Goal: Information Seeking & Learning: Learn about a topic

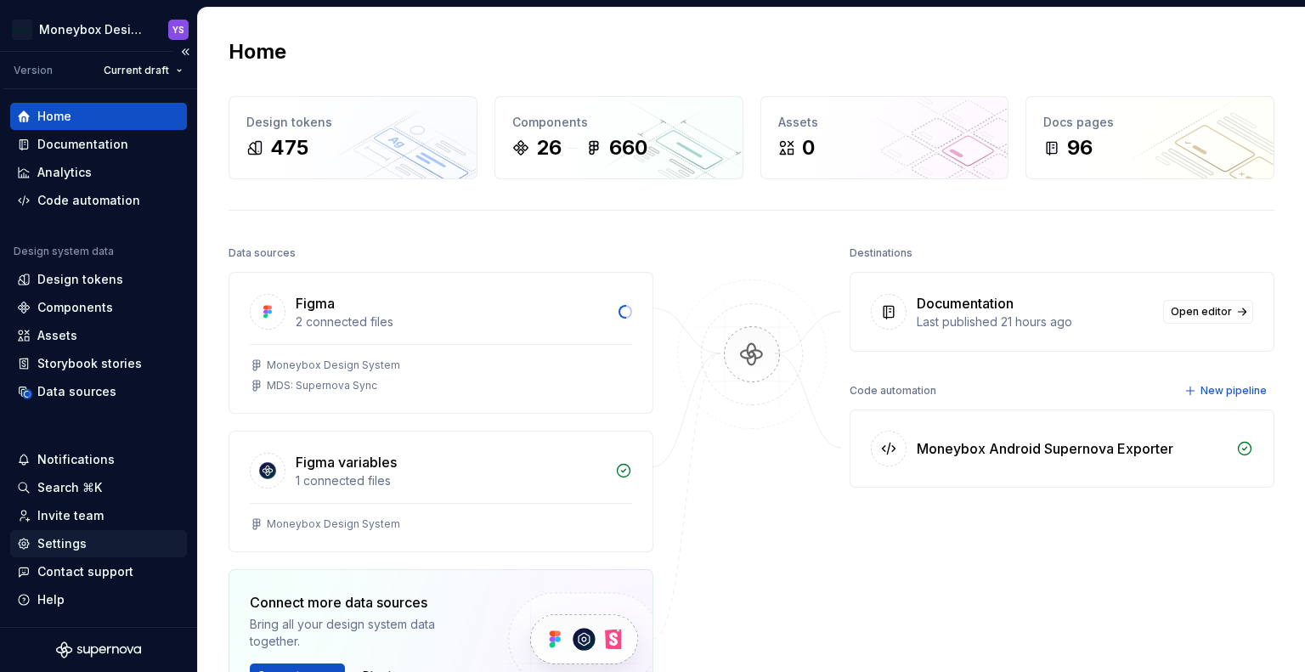
click at [74, 538] on div "Settings" at bounding box center [61, 543] width 49 height 17
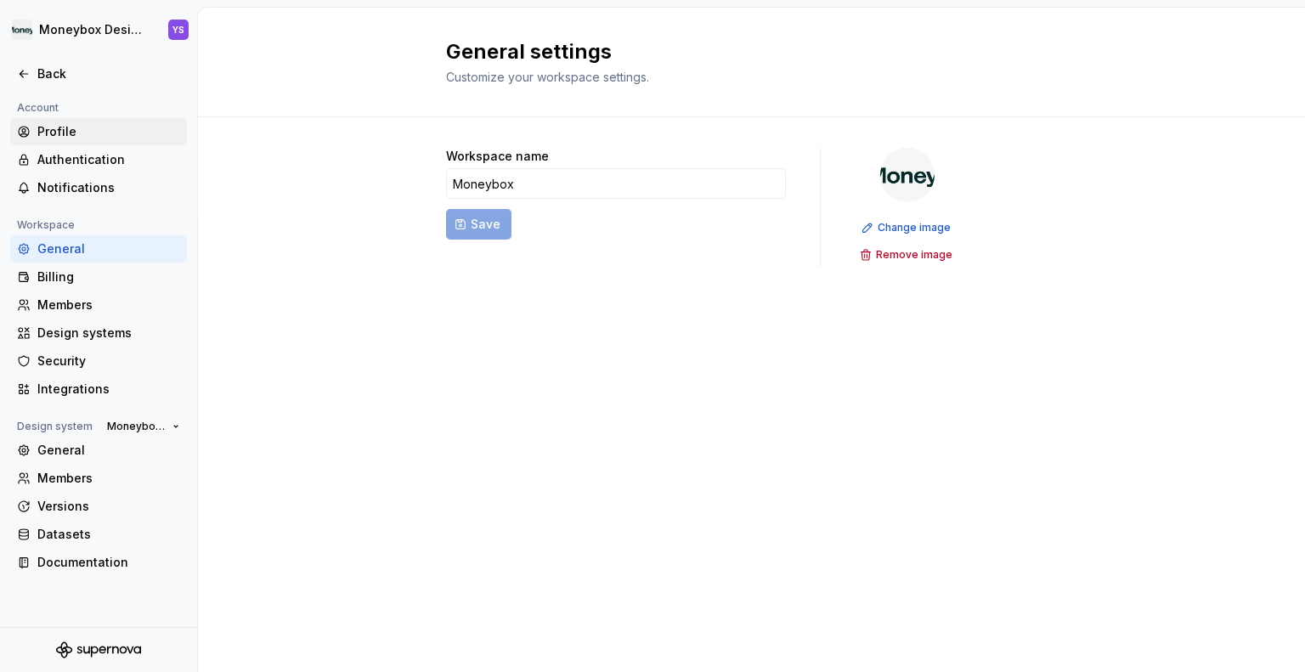
click at [76, 129] on div "Profile" at bounding box center [108, 131] width 143 height 17
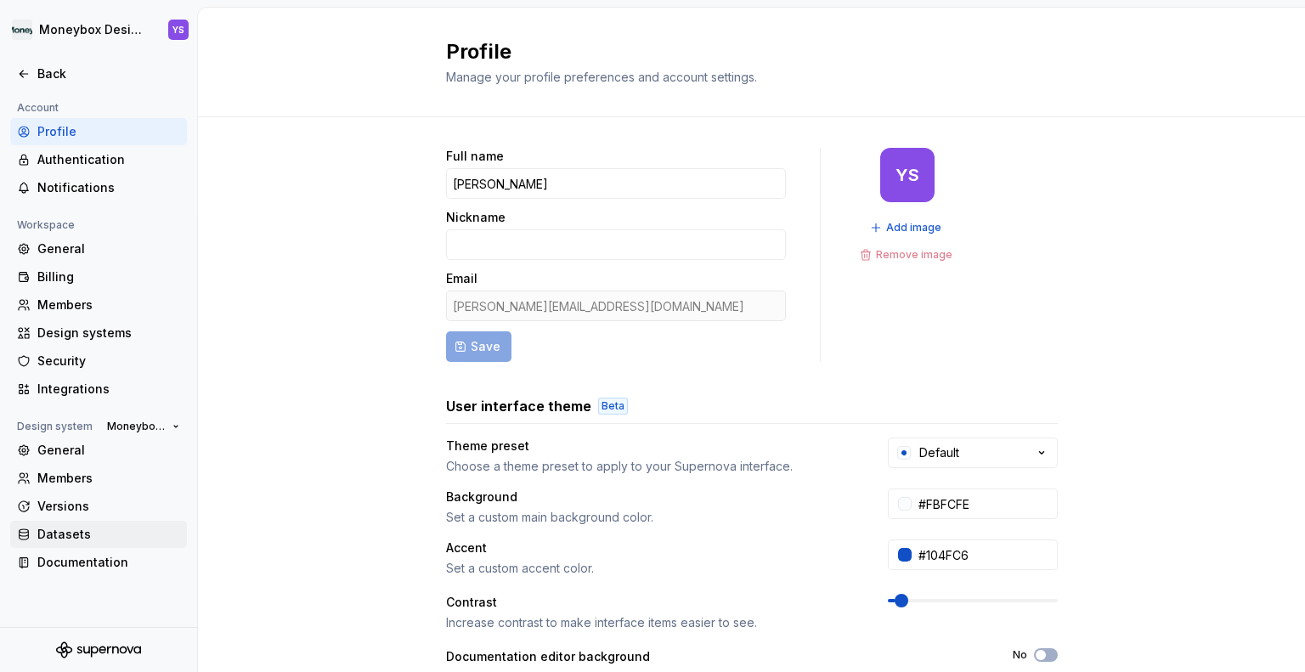
click at [88, 534] on div "Datasets" at bounding box center [108, 534] width 143 height 17
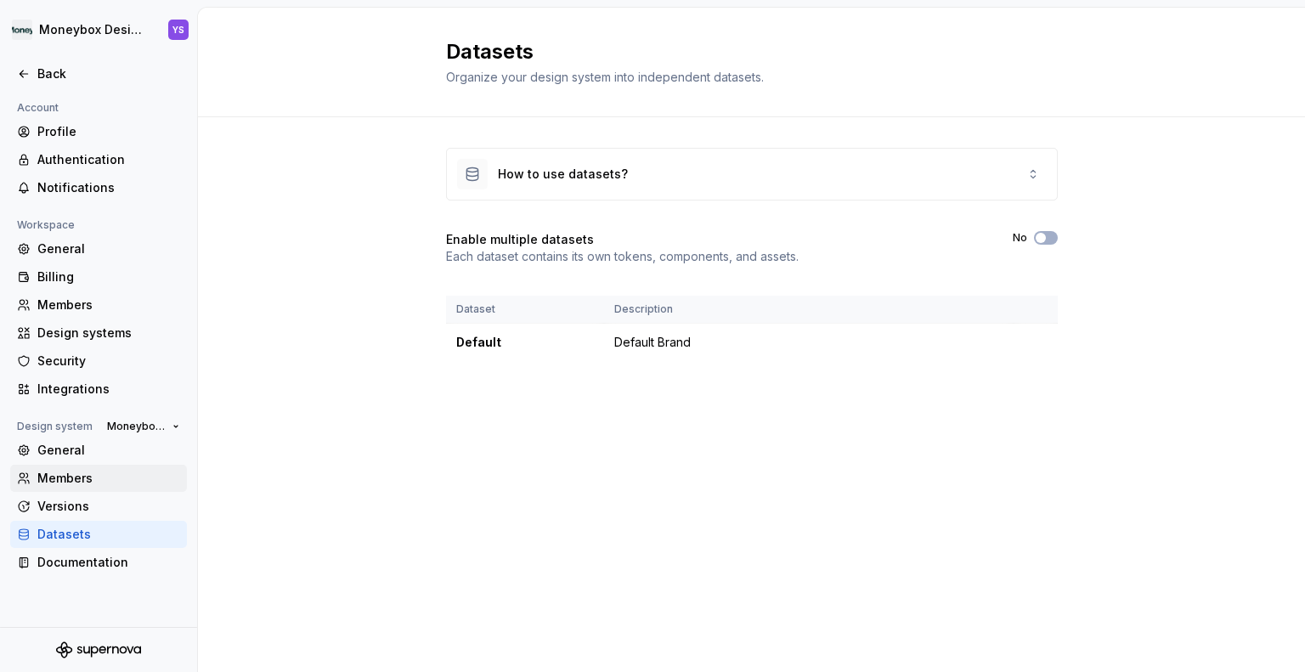
click at [100, 472] on div "Members" at bounding box center [108, 478] width 143 height 17
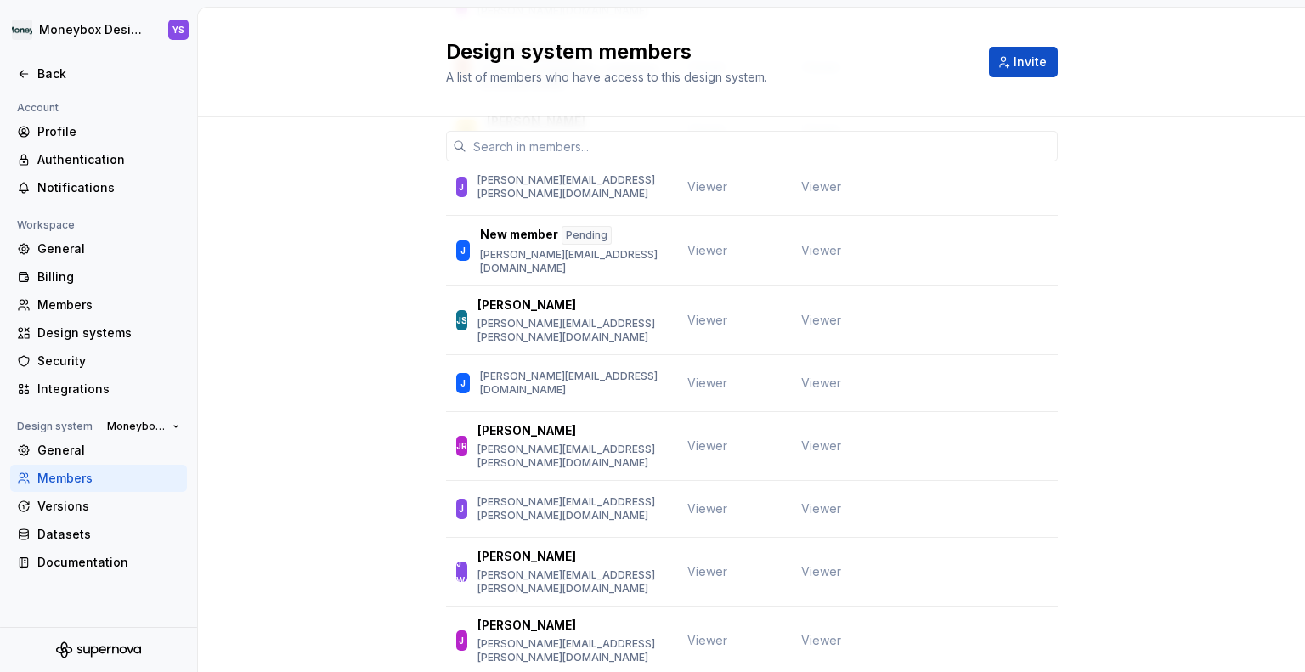
scroll to position [2124, 0]
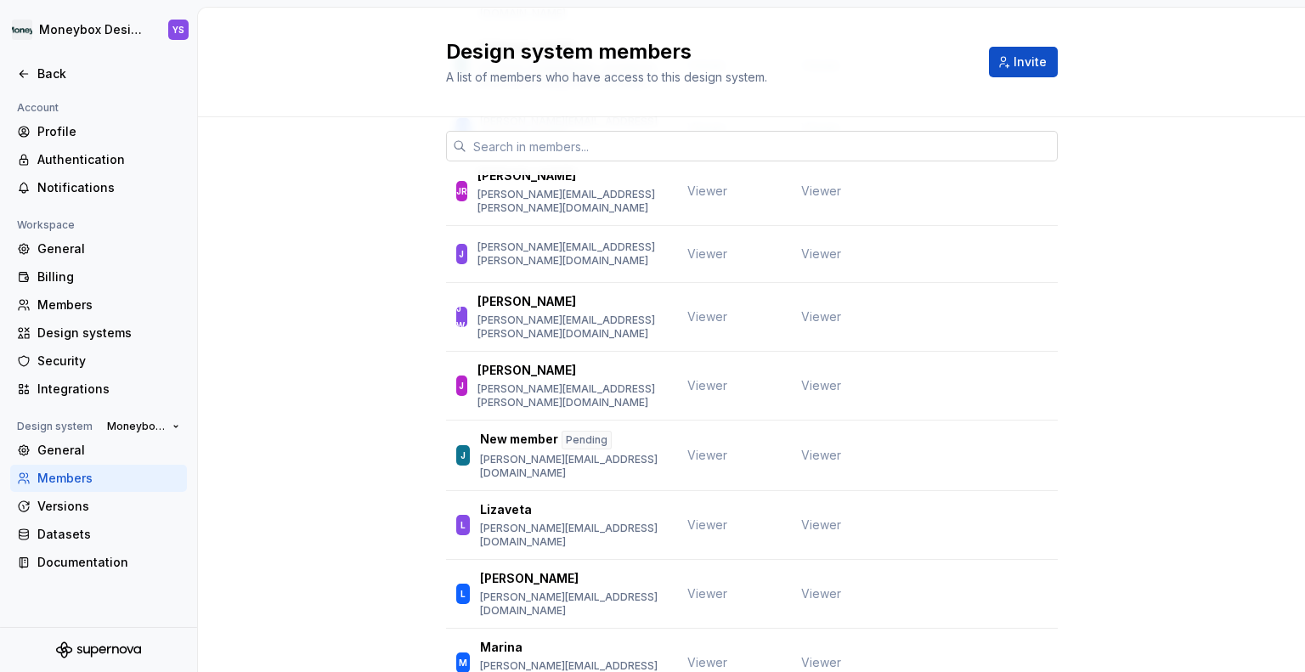
click at [595, 139] on input "text" at bounding box center [761, 146] width 591 height 31
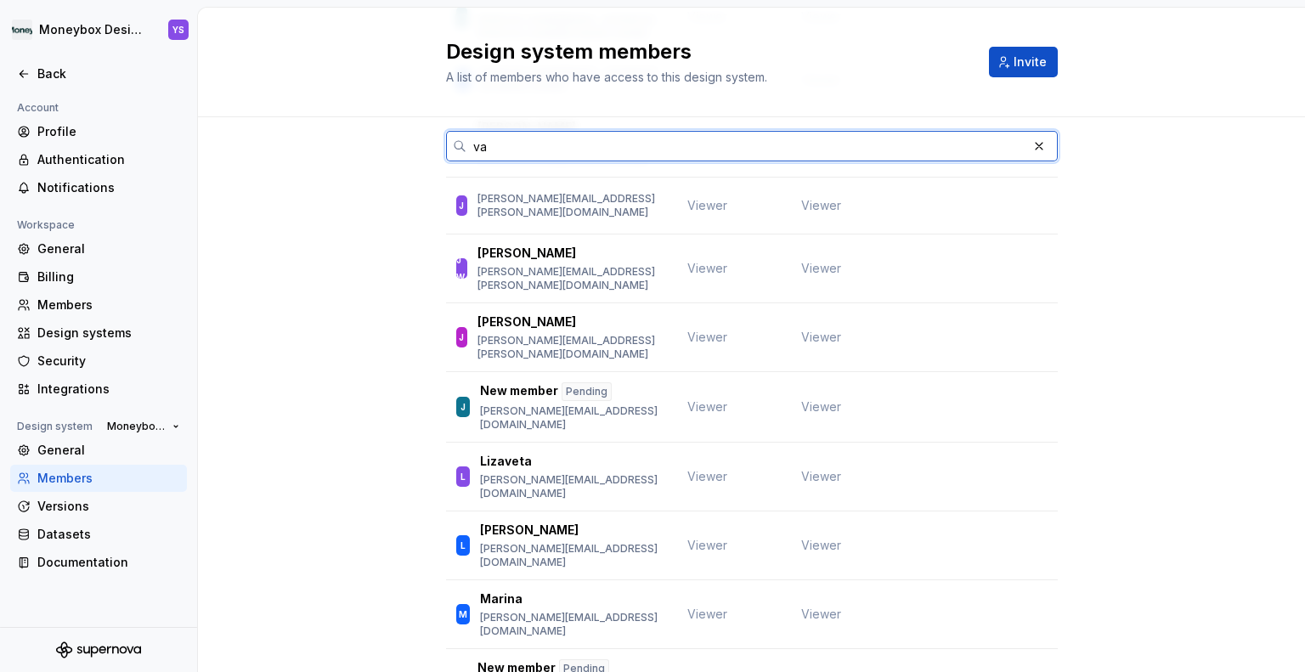
scroll to position [0, 0]
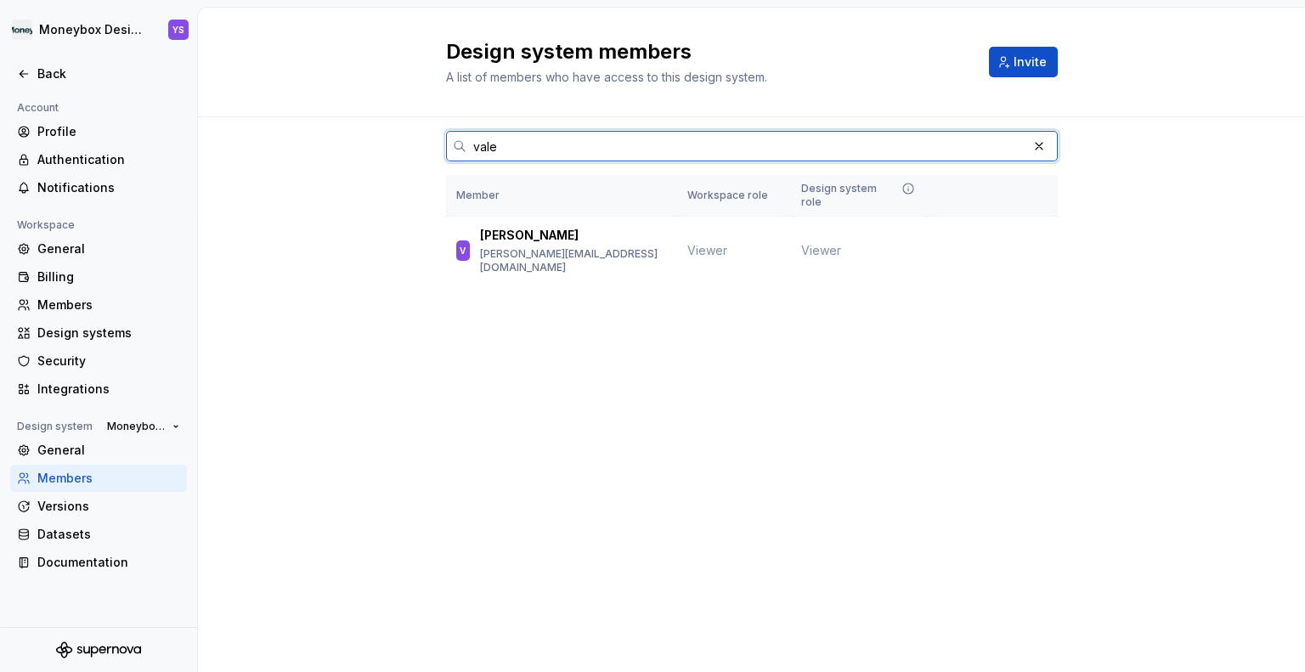
type input "vale"
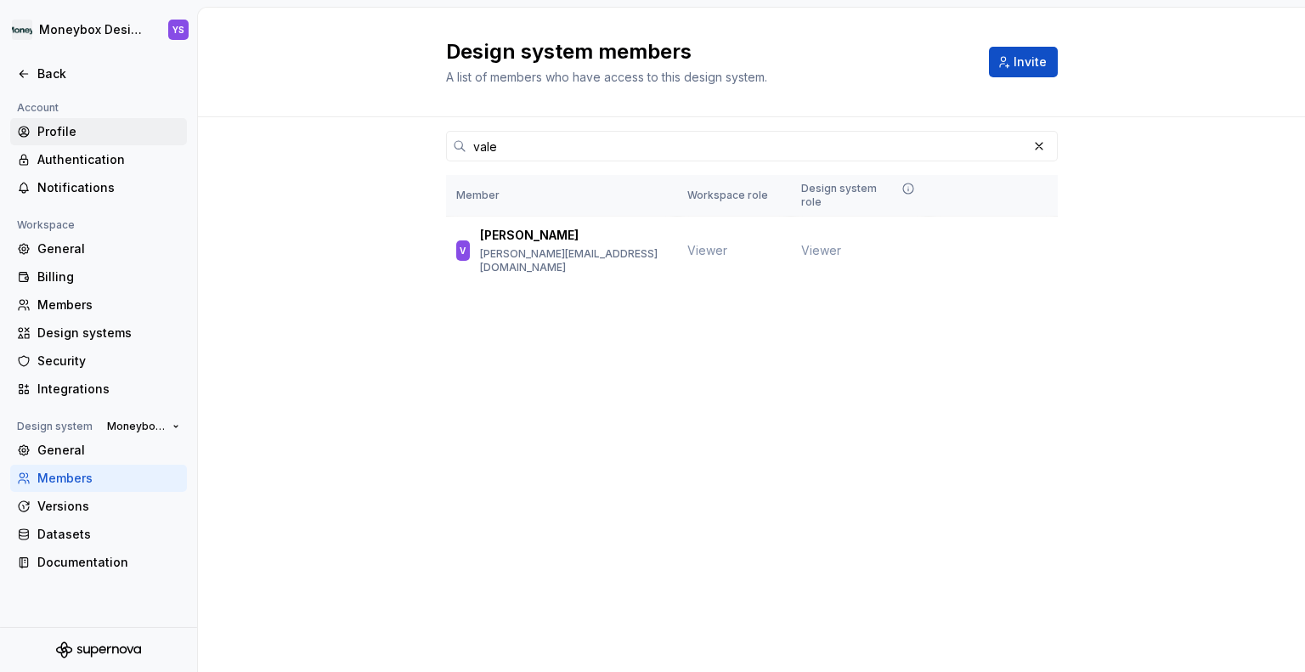
click at [78, 128] on div "Profile" at bounding box center [108, 131] width 143 height 17
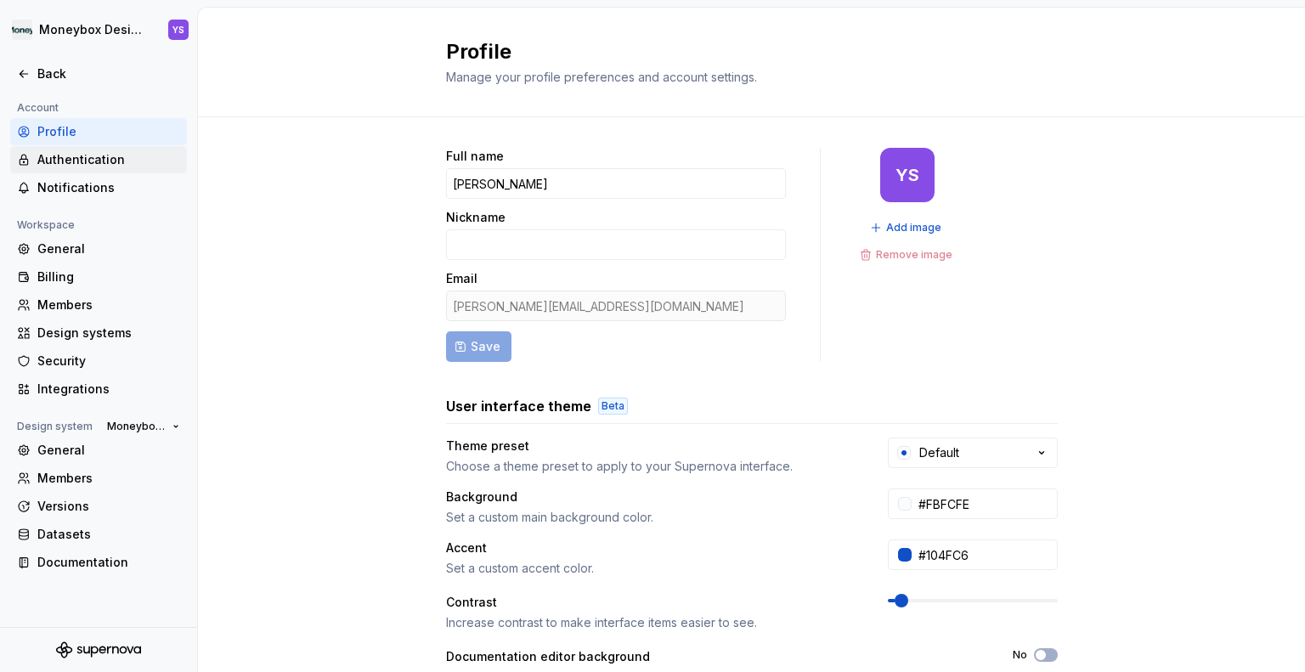
click at [95, 165] on div "Authentication" at bounding box center [108, 159] width 143 height 17
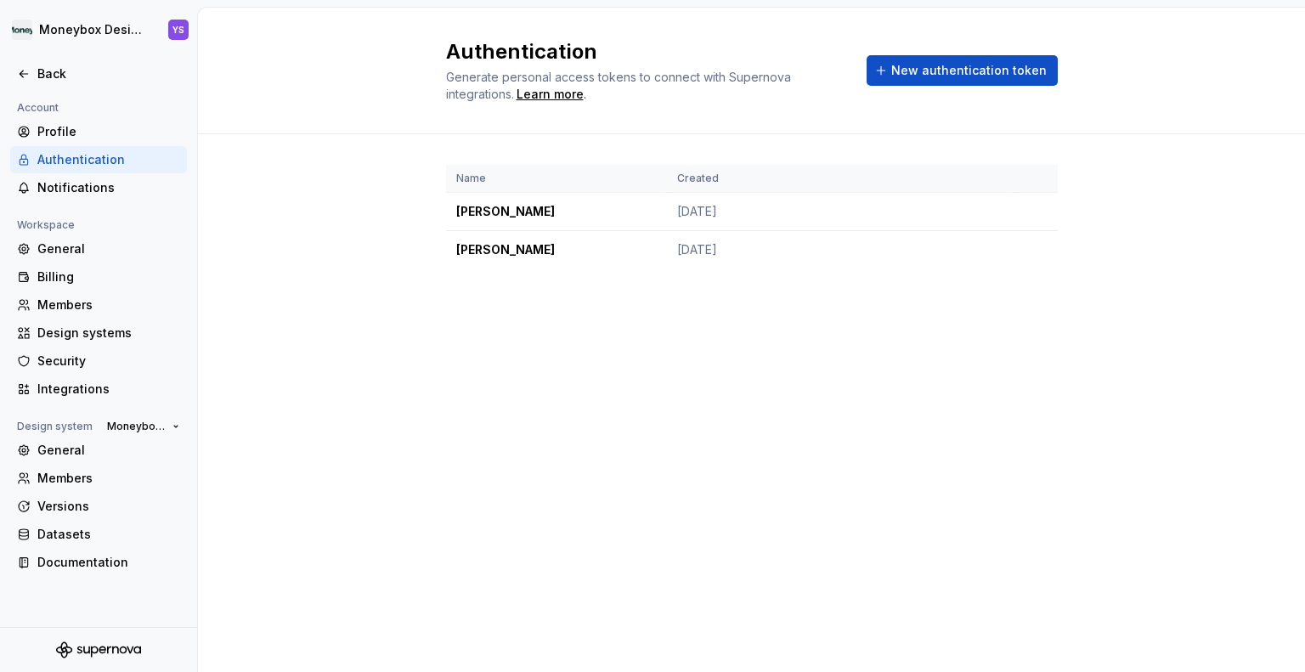
drag, startPoint x: 561, startPoint y: 213, endPoint x: 415, endPoint y: 213, distance: 146.1
click at [415, 213] on div "Name Created [PERSON_NAME] [DATE] [PERSON_NAME] [DATE]" at bounding box center [751, 233] width 1107 height 199
click at [416, 213] on div "Name Created [PERSON_NAME] [DATE] [PERSON_NAME] [DATE]" at bounding box center [751, 233] width 1107 height 199
click at [56, 72] on div "Back" at bounding box center [108, 73] width 143 height 17
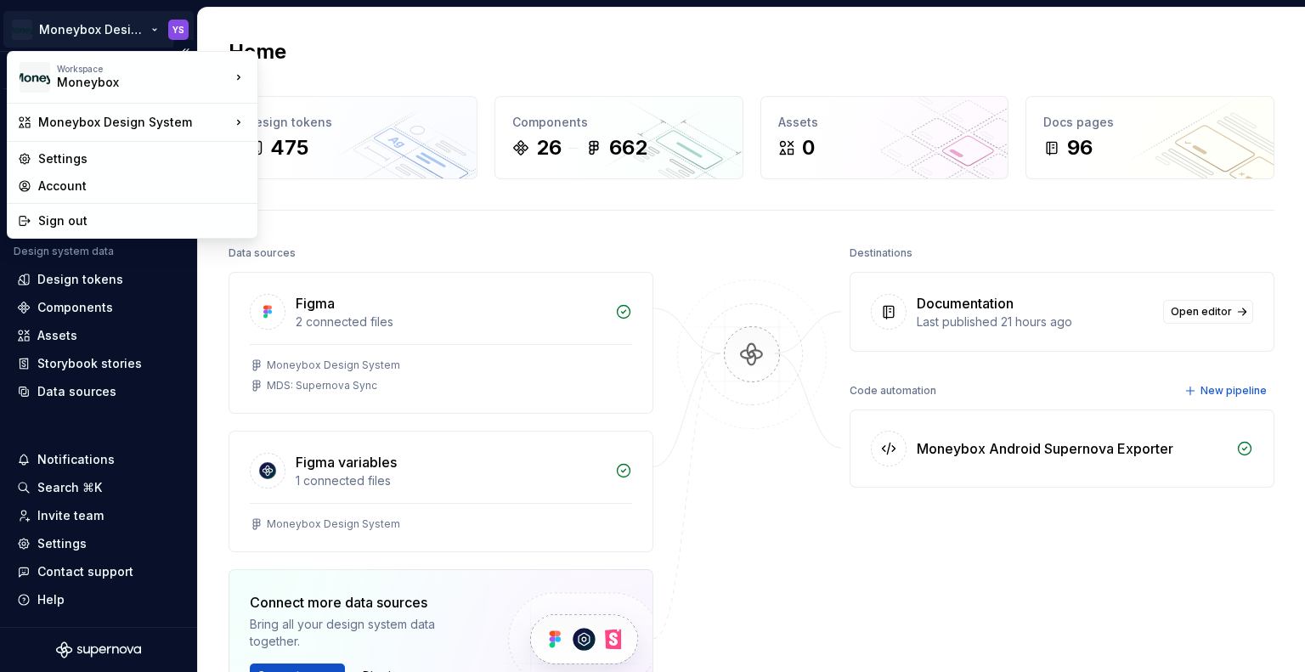
click at [100, 26] on html "Moneybox Design System YS Version Current draft Home Documentation Analytics Co…" at bounding box center [652, 336] width 1305 height 672
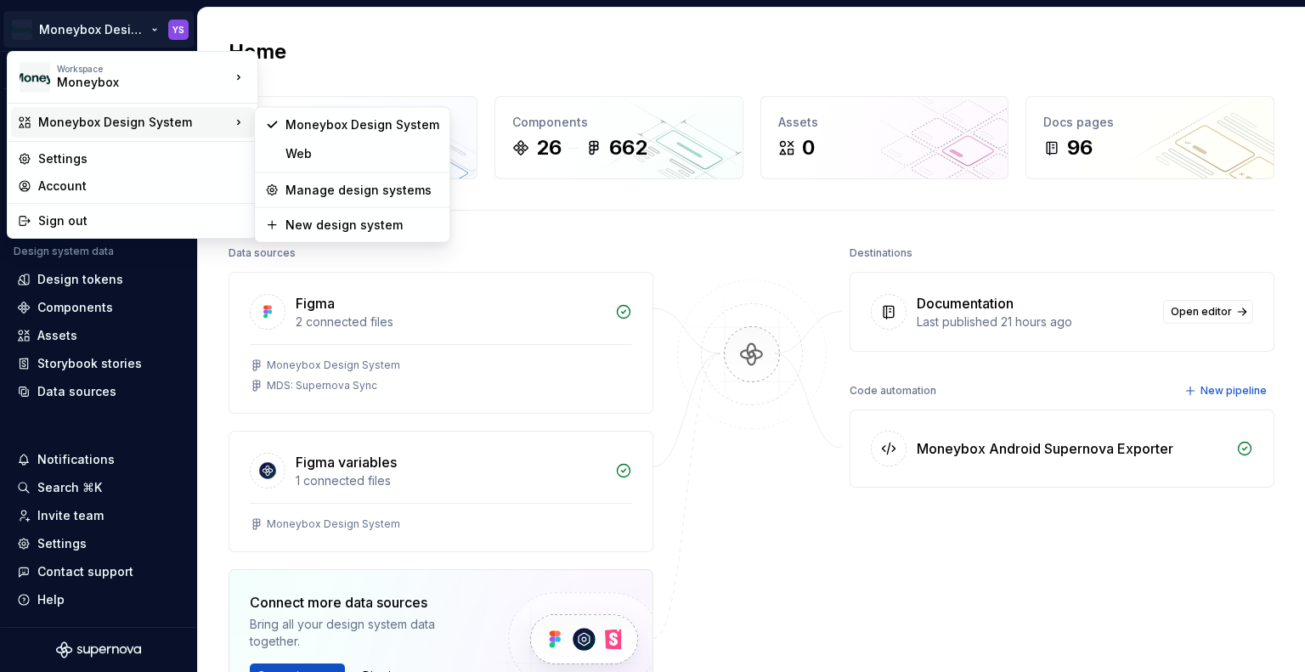
click at [143, 116] on div "Moneybox Design System" at bounding box center [134, 122] width 192 height 17
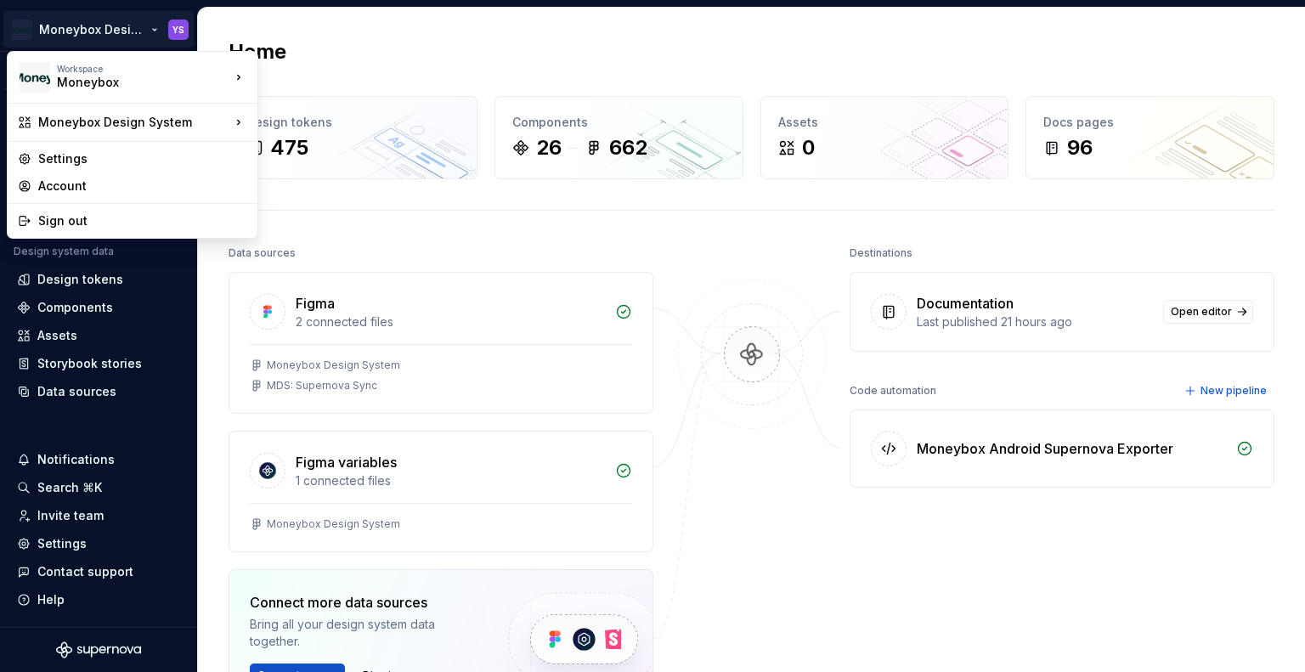
click at [365, 37] on html "Moneybox Design System YS Version Current draft Home Documentation Analytics Co…" at bounding box center [652, 336] width 1305 height 672
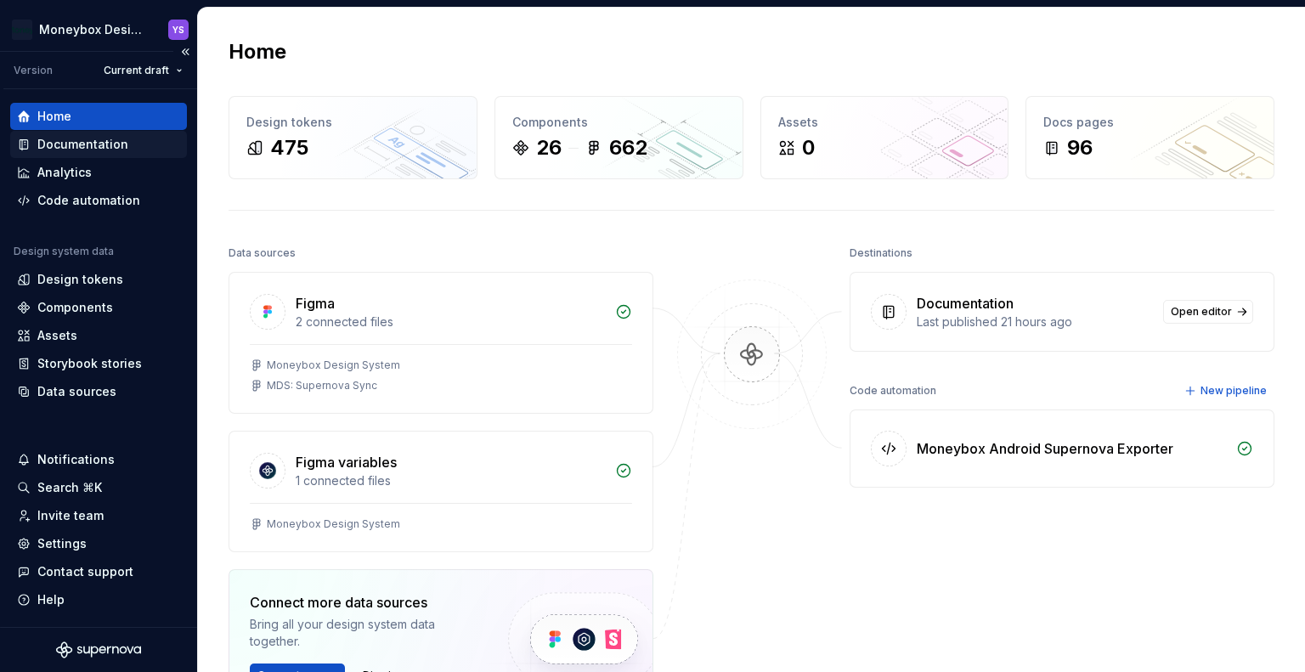
click at [92, 141] on div "Documentation" at bounding box center [82, 144] width 91 height 17
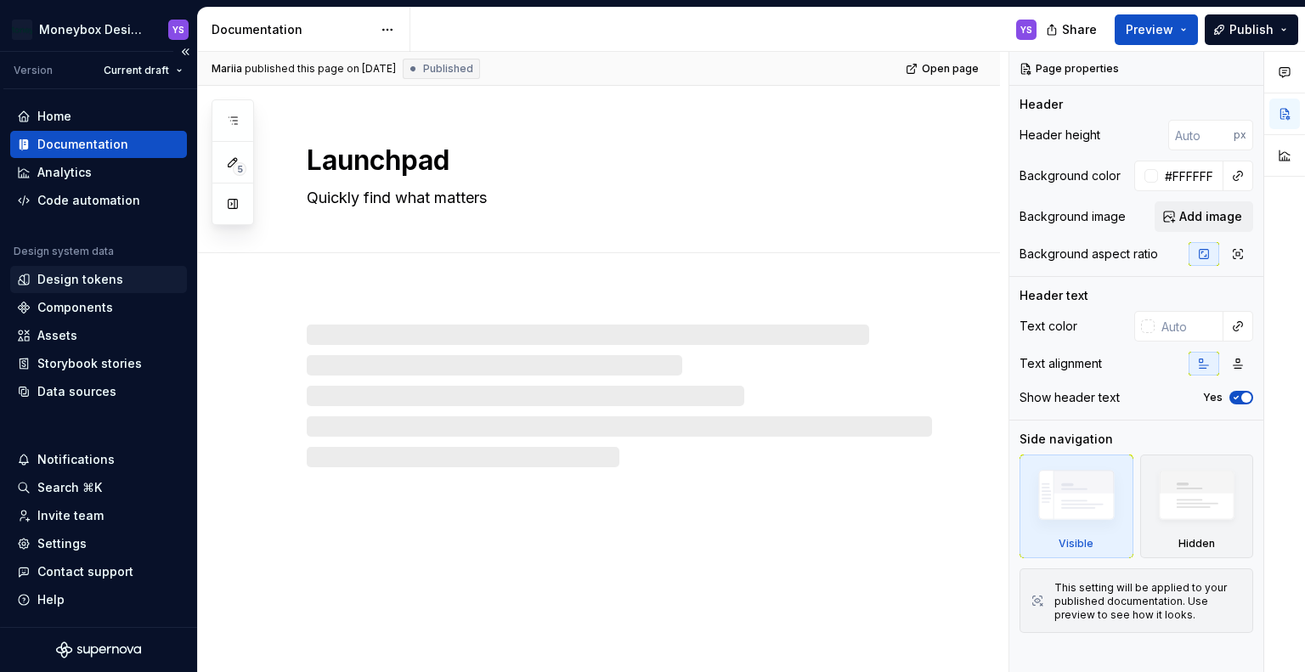
click at [106, 283] on div "Design tokens" at bounding box center [80, 279] width 86 height 17
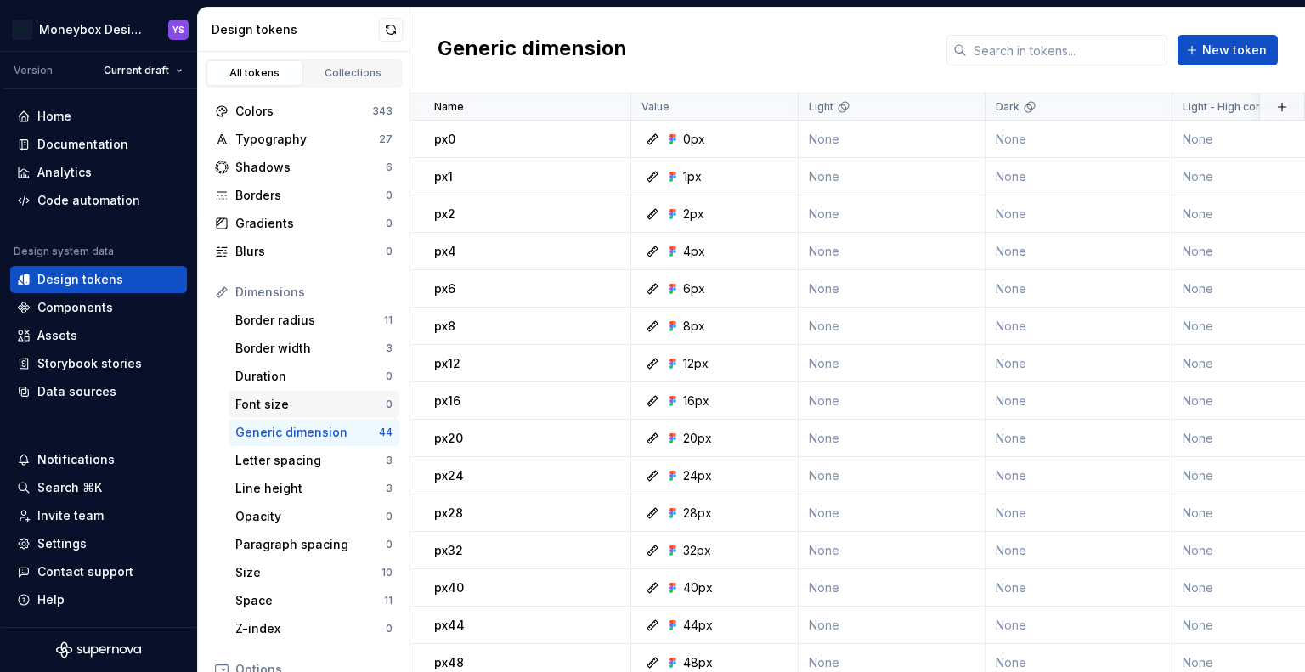
click at [304, 408] on div "Font size" at bounding box center [310, 404] width 150 height 17
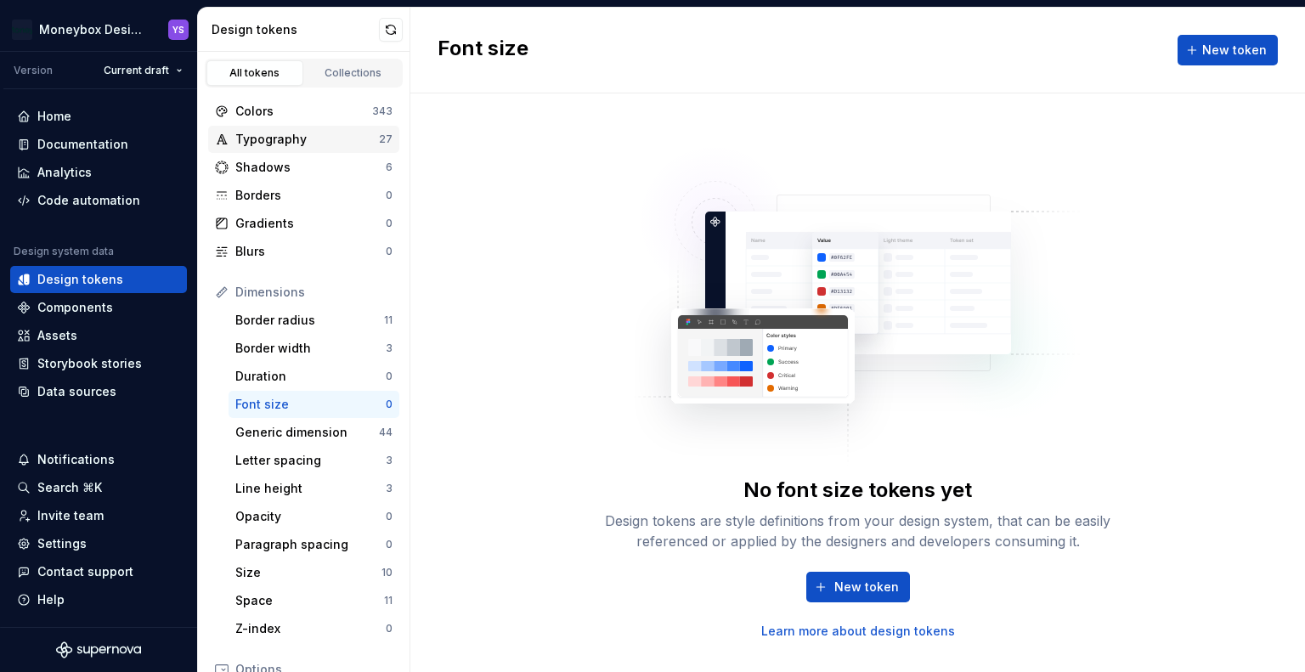
click at [302, 139] on div "Typography" at bounding box center [307, 139] width 144 height 17
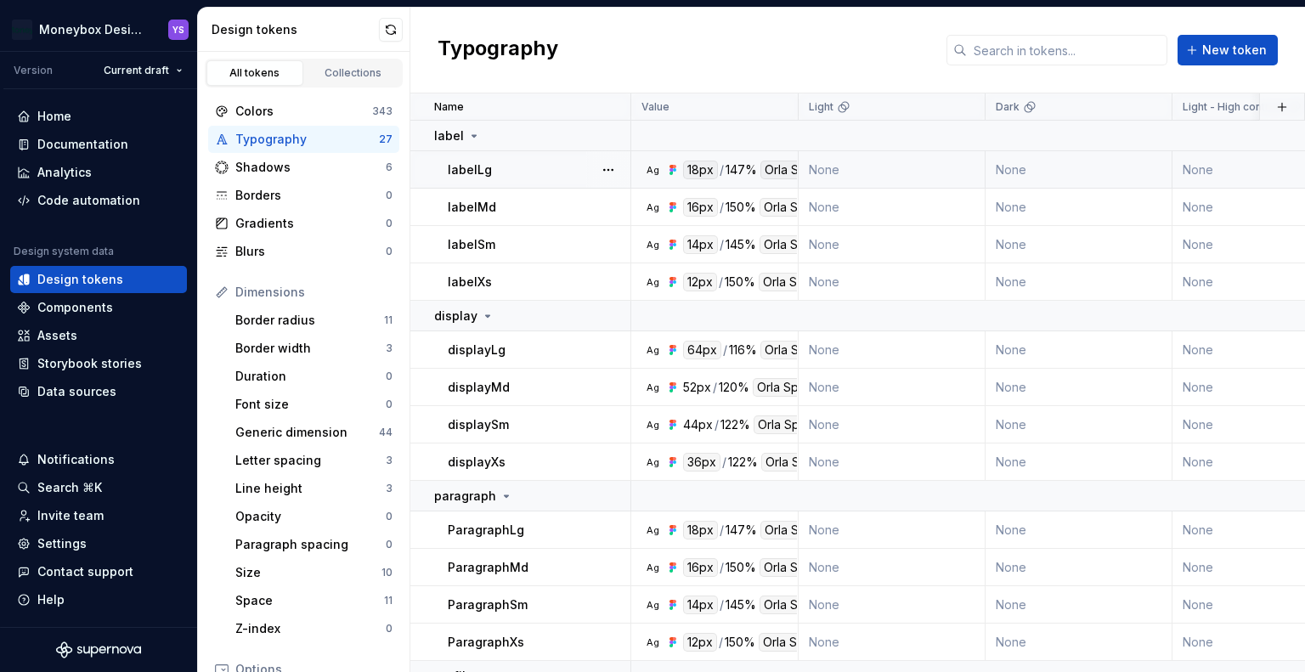
click at [791, 183] on td "Ag 18px / 147% Orla Sprig Sans Medium" at bounding box center [714, 169] width 167 height 37
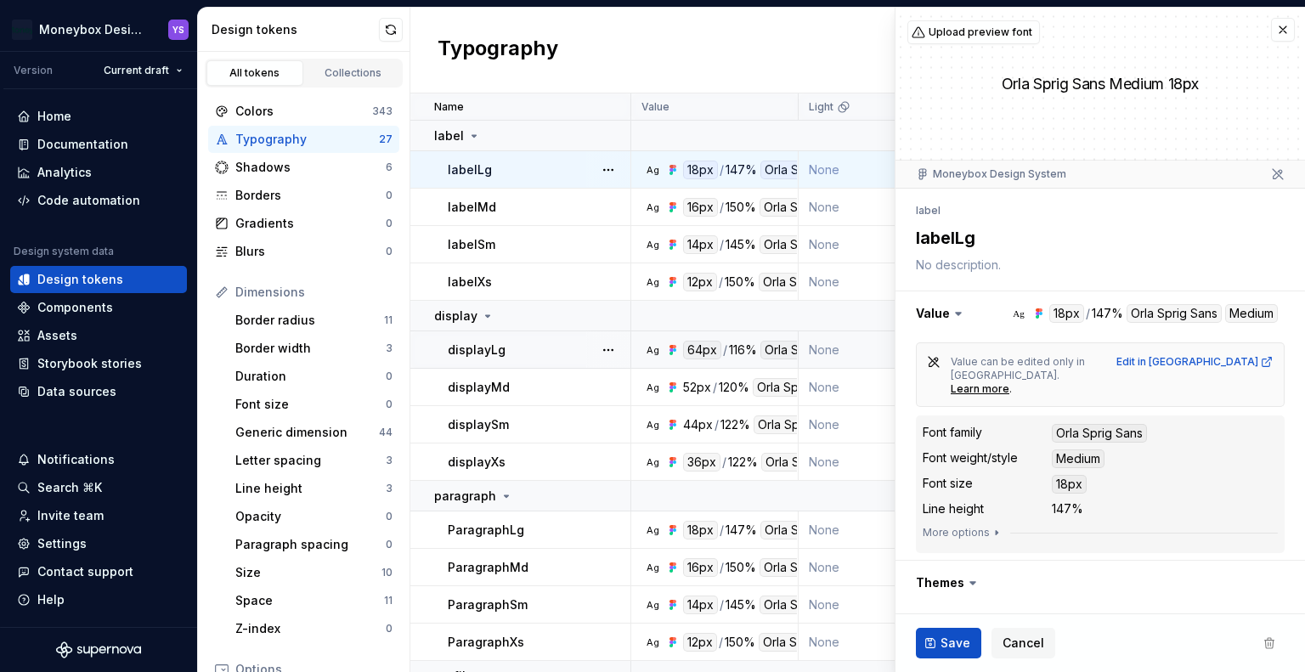
click at [757, 359] on td "Ag 64px / 116% Orla Sprig Sans Medium" at bounding box center [714, 349] width 167 height 37
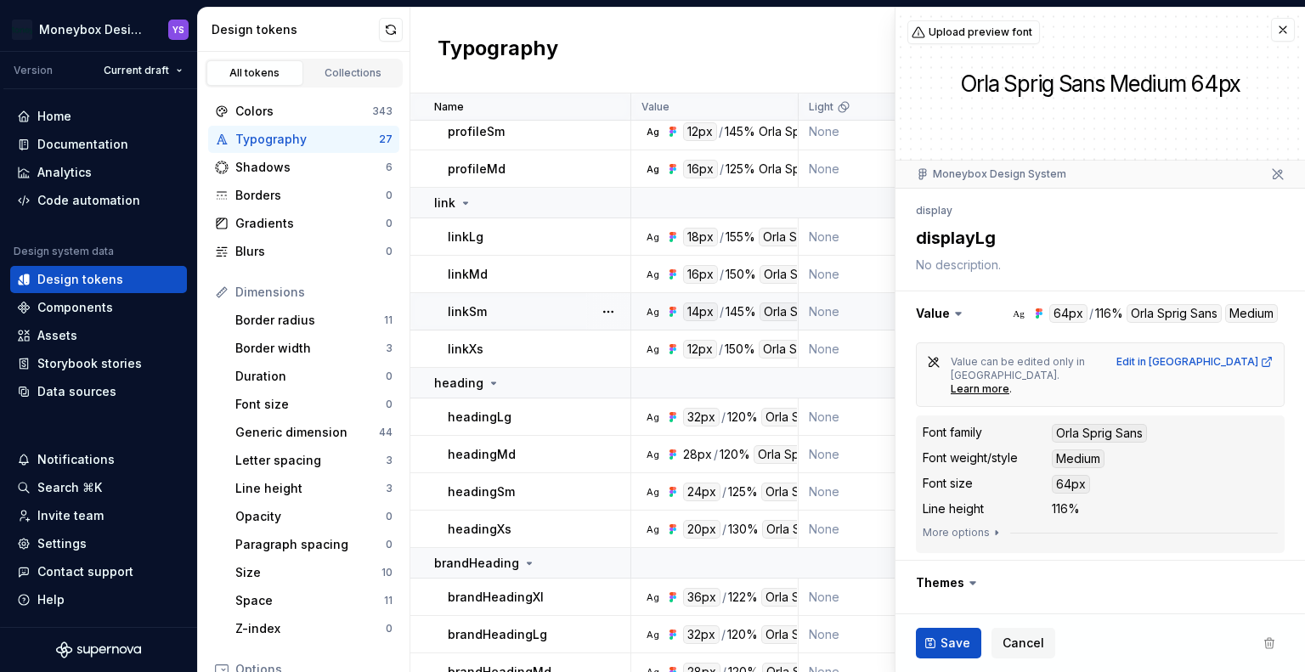
scroll to position [595, 0]
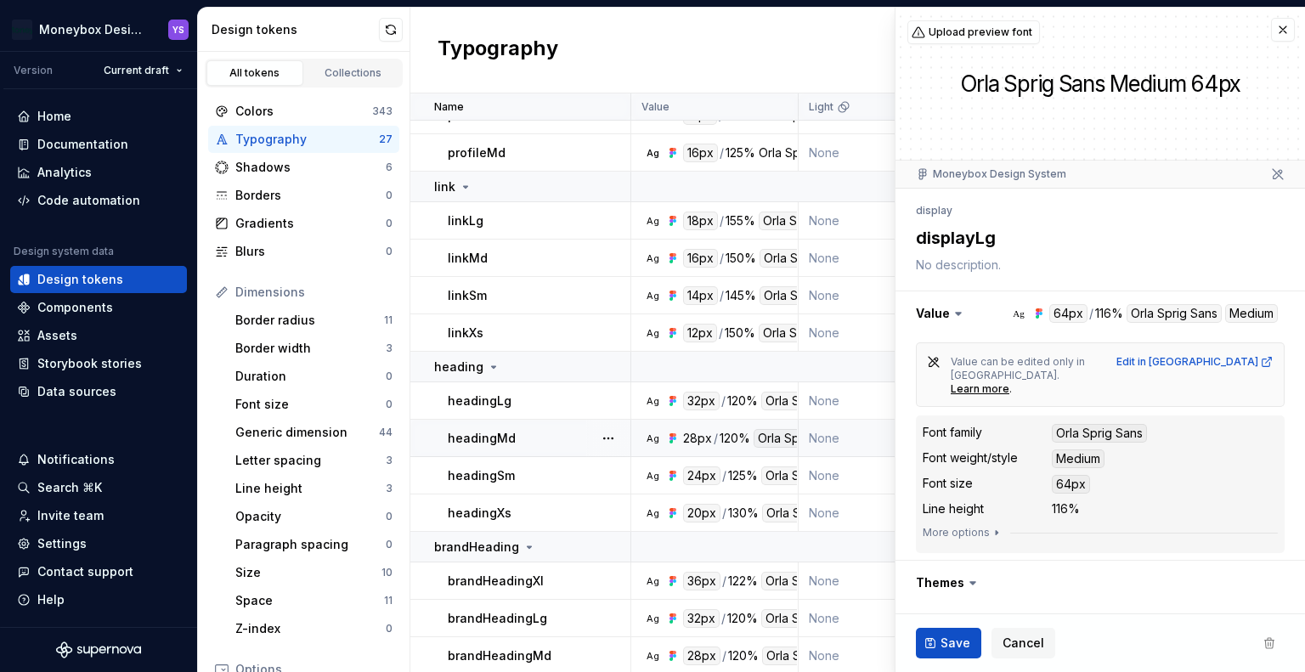
click at [748, 449] on td "Ag 28px / 120% Orla Sprig Sans Medium" at bounding box center [714, 438] width 167 height 37
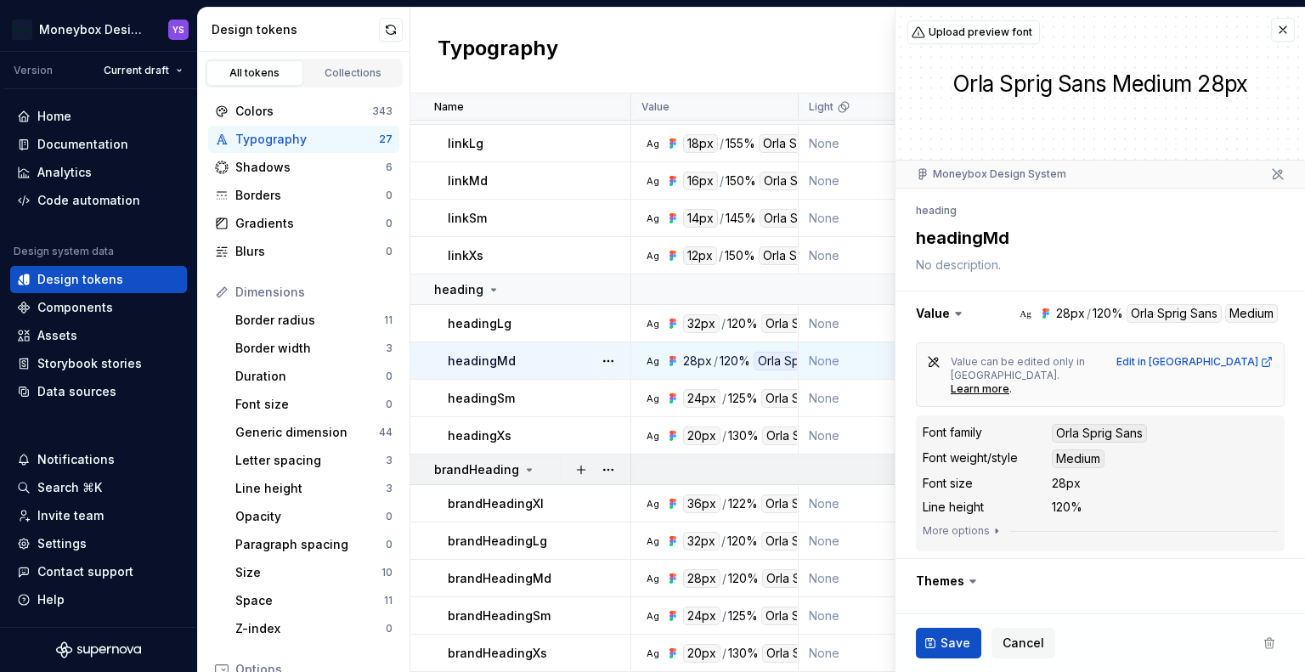
scroll to position [680, 0]
click at [751, 580] on td "Ag 28px / 120% Orla Sprig Medium" at bounding box center [714, 578] width 167 height 37
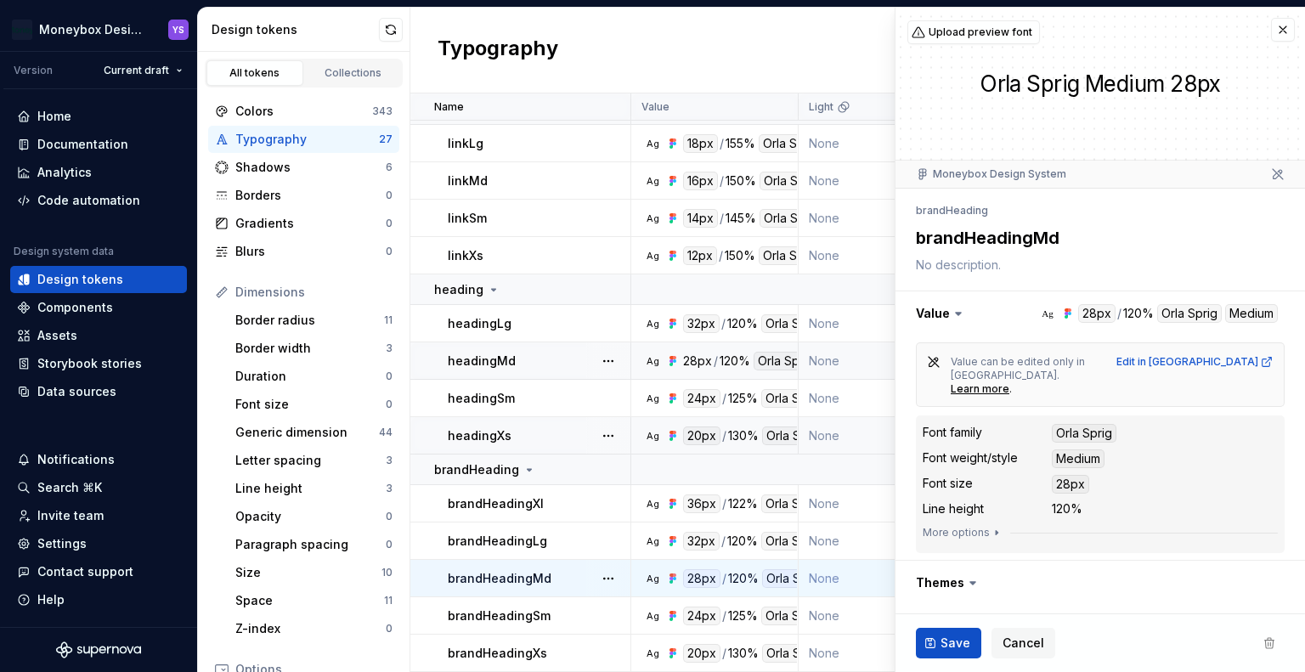
click at [671, 438] on td "Ag 20px / 130% Orla Sprig Sans Medium" at bounding box center [714, 435] width 167 height 37
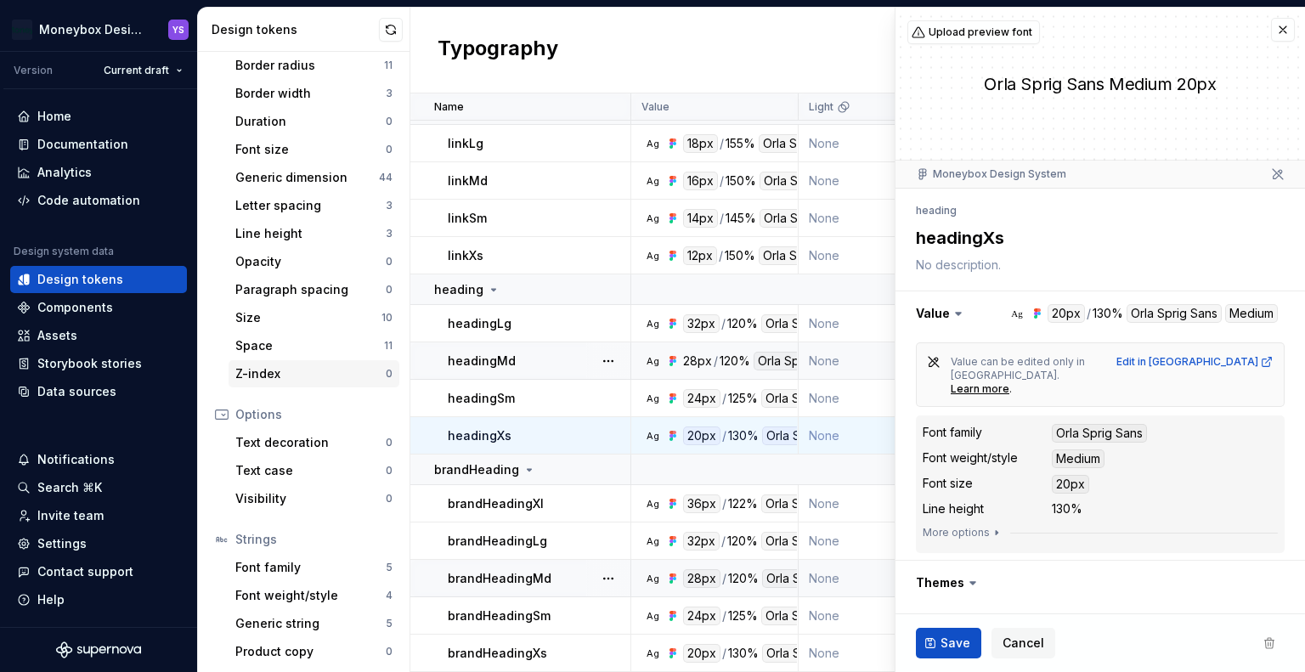
scroll to position [257, 0]
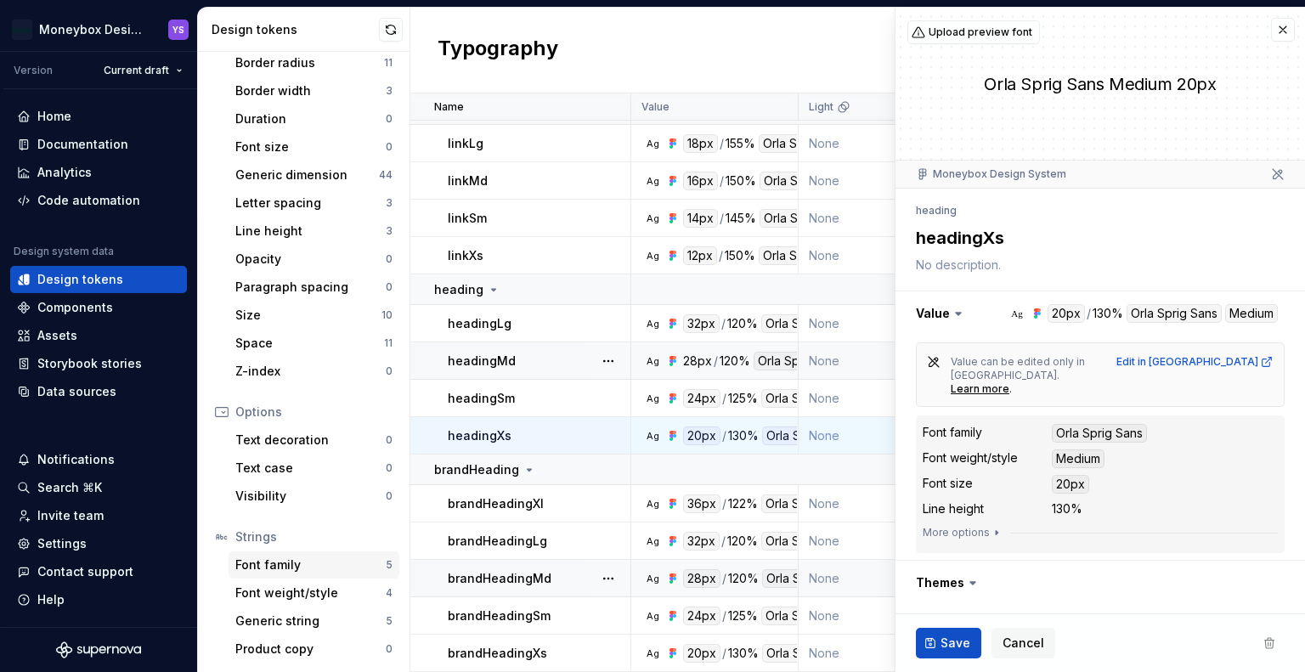
click at [319, 557] on div "Font family" at bounding box center [310, 565] width 150 height 17
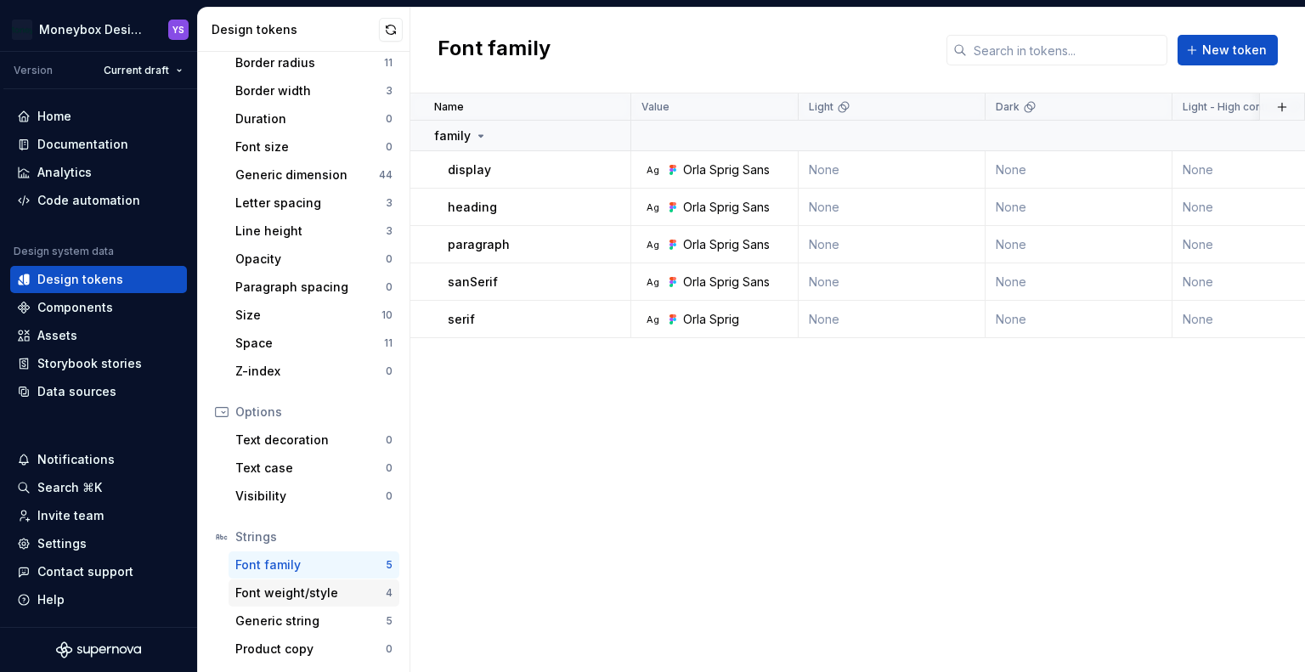
click at [326, 585] on div "Font weight/style" at bounding box center [310, 593] width 150 height 17
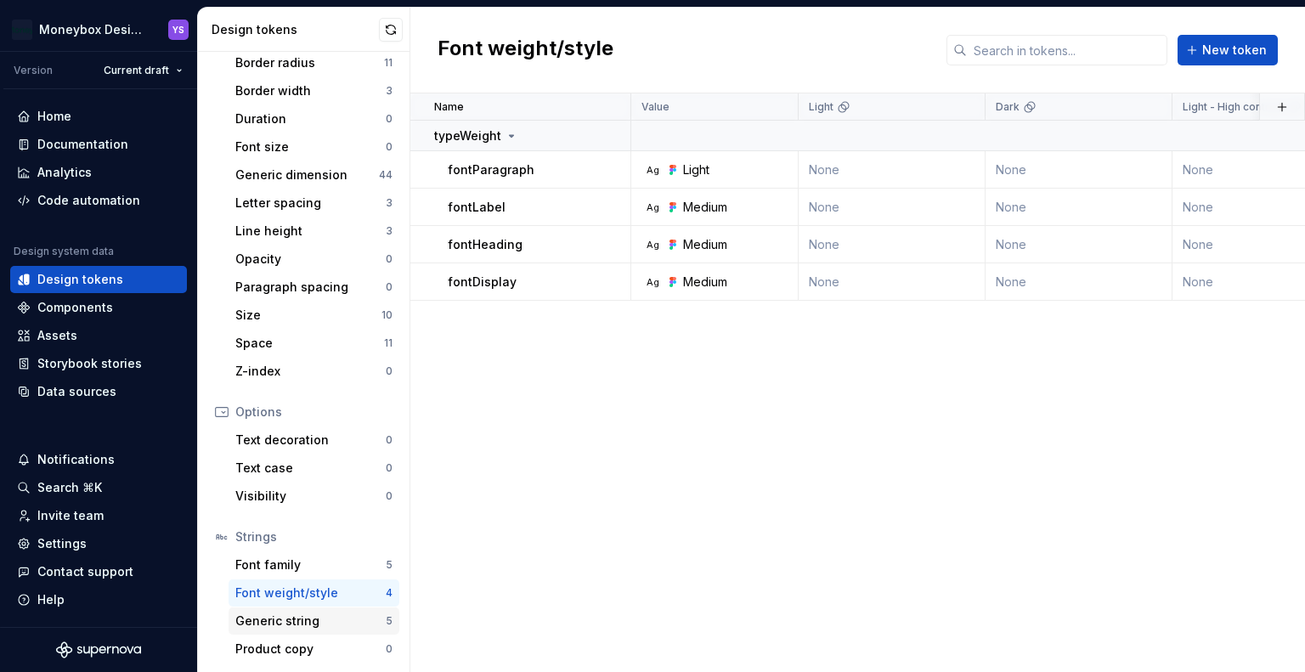
click at [324, 617] on div "Generic string" at bounding box center [310, 621] width 150 height 17
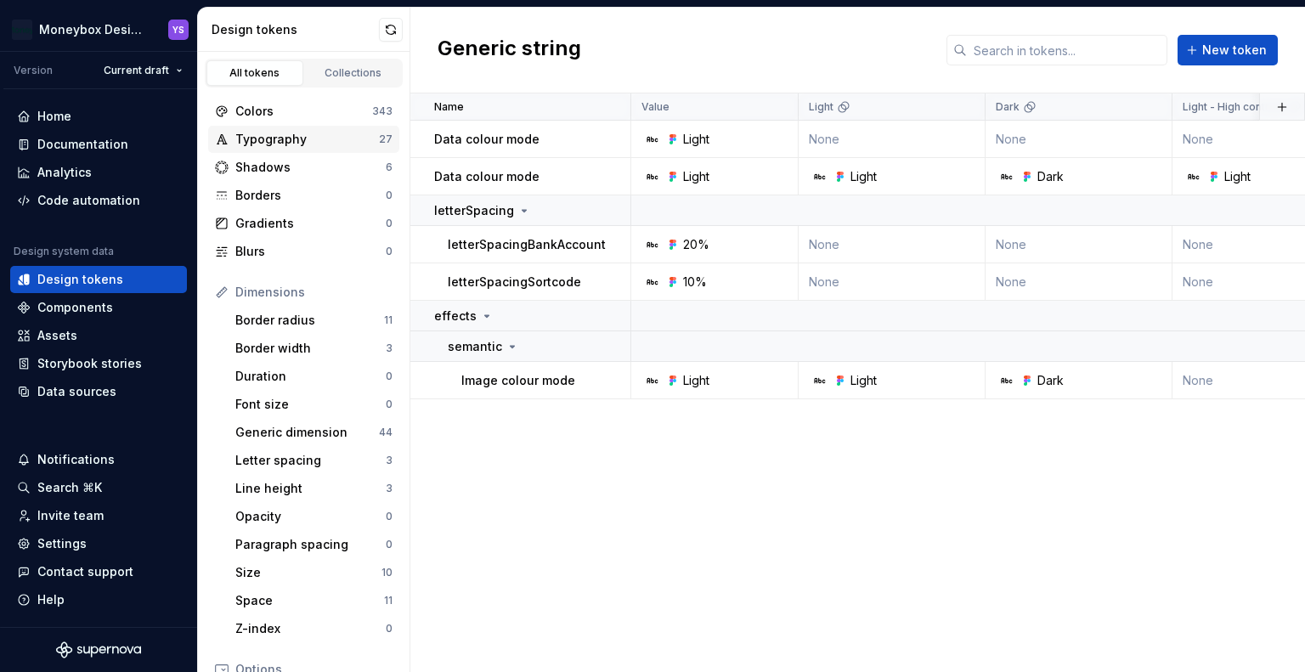
click at [286, 139] on div "Typography" at bounding box center [307, 139] width 144 height 17
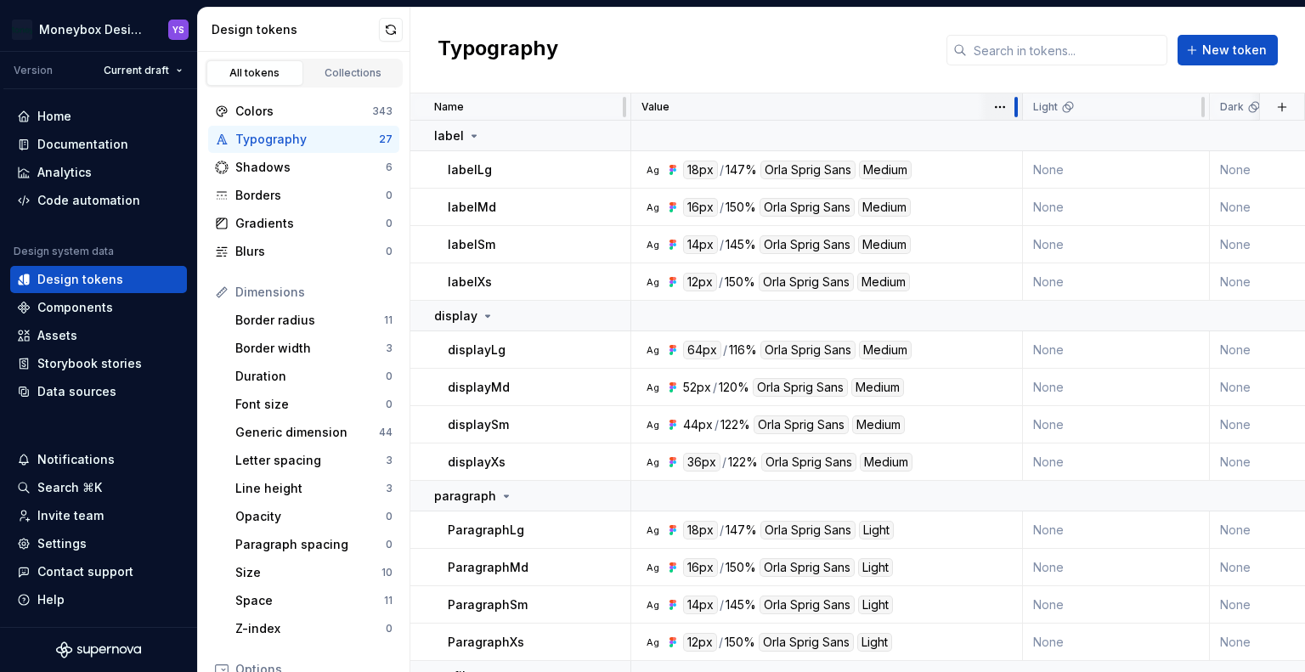
drag, startPoint x: 795, startPoint y: 108, endPoint x: 1009, endPoint y: 107, distance: 214.1
click at [1009, 107] on div at bounding box center [1016, 106] width 14 height 27
click at [316, 424] on div "Generic dimension" at bounding box center [307, 432] width 144 height 17
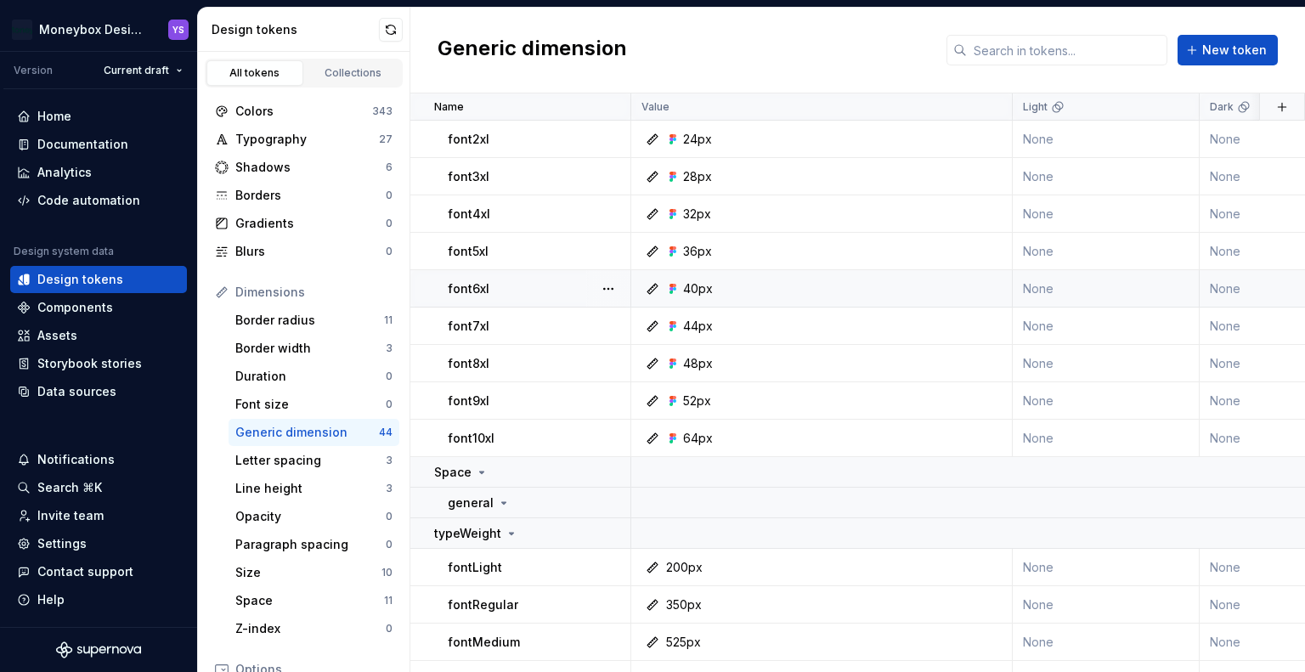
scroll to position [1224, 0]
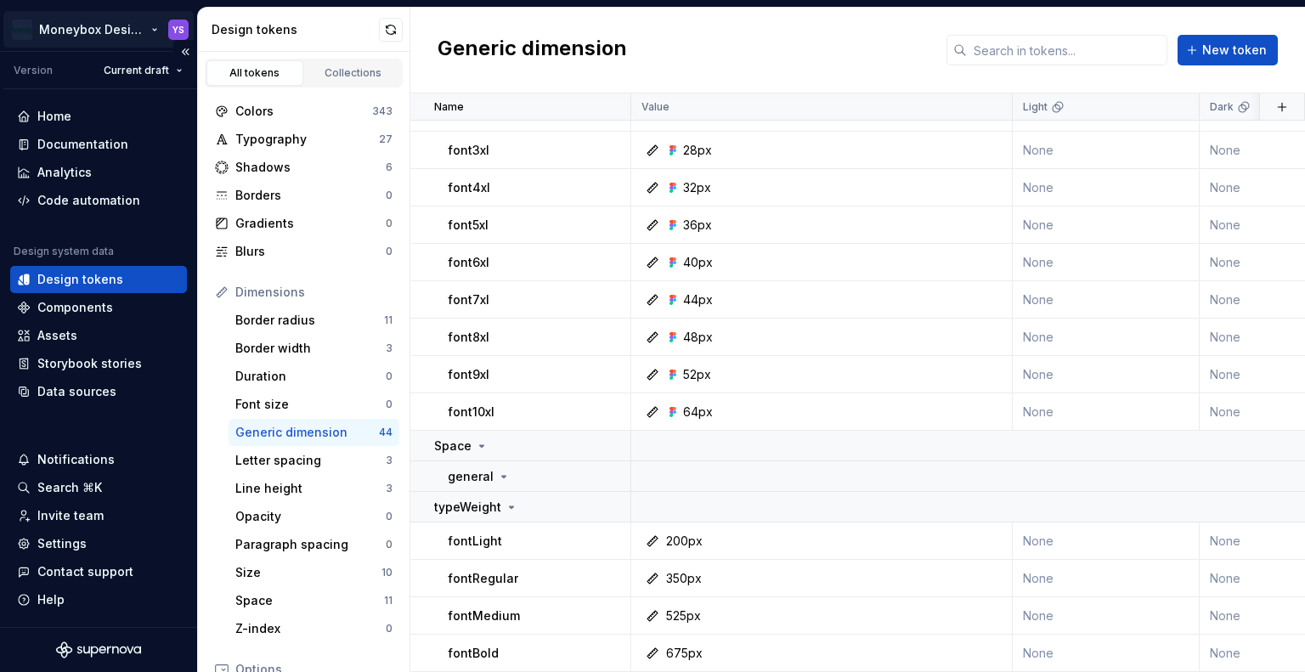
click at [92, 27] on html "Moneybox Design System YS Version Current draft Home Documentation Analytics Co…" at bounding box center [652, 336] width 1305 height 672
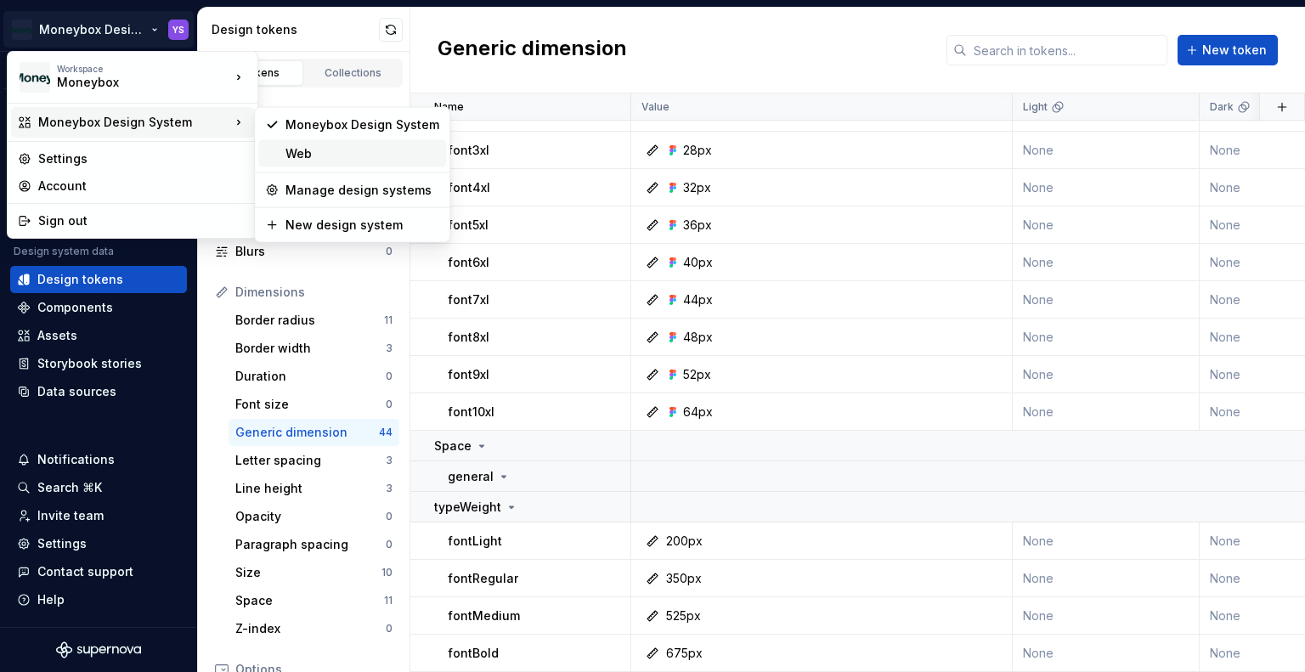
click at [323, 147] on div "Web" at bounding box center [363, 153] width 154 height 17
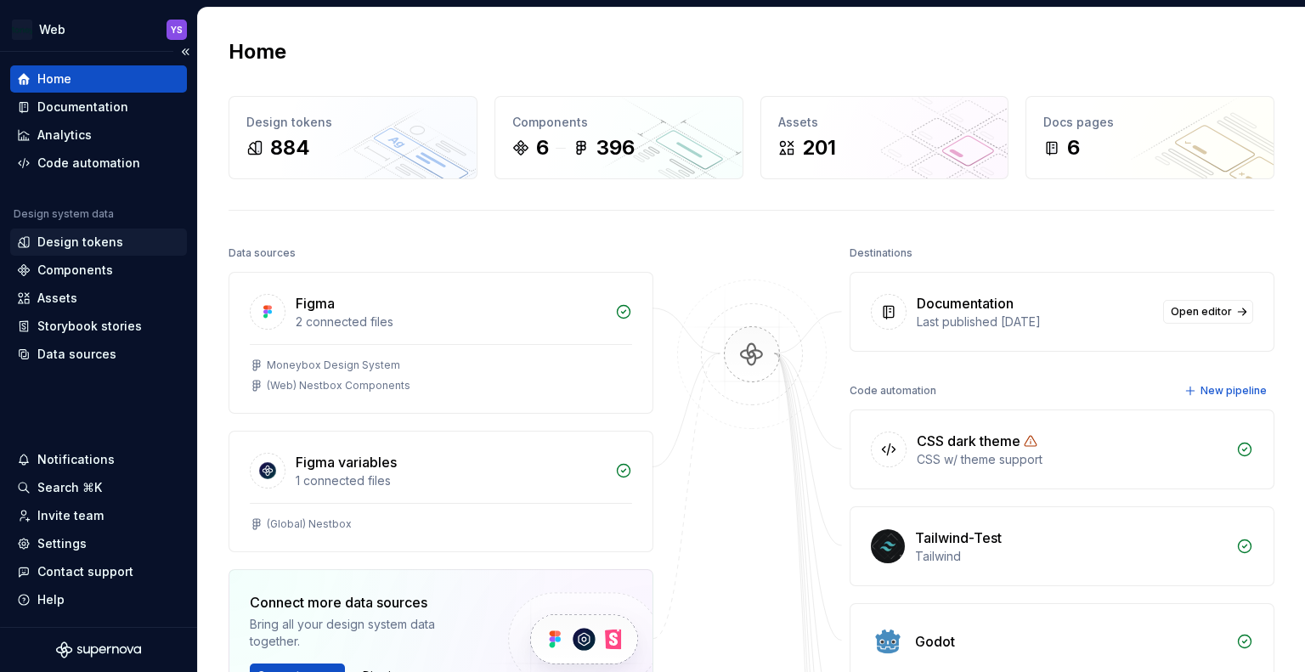
click at [105, 247] on div "Design tokens" at bounding box center [80, 242] width 86 height 17
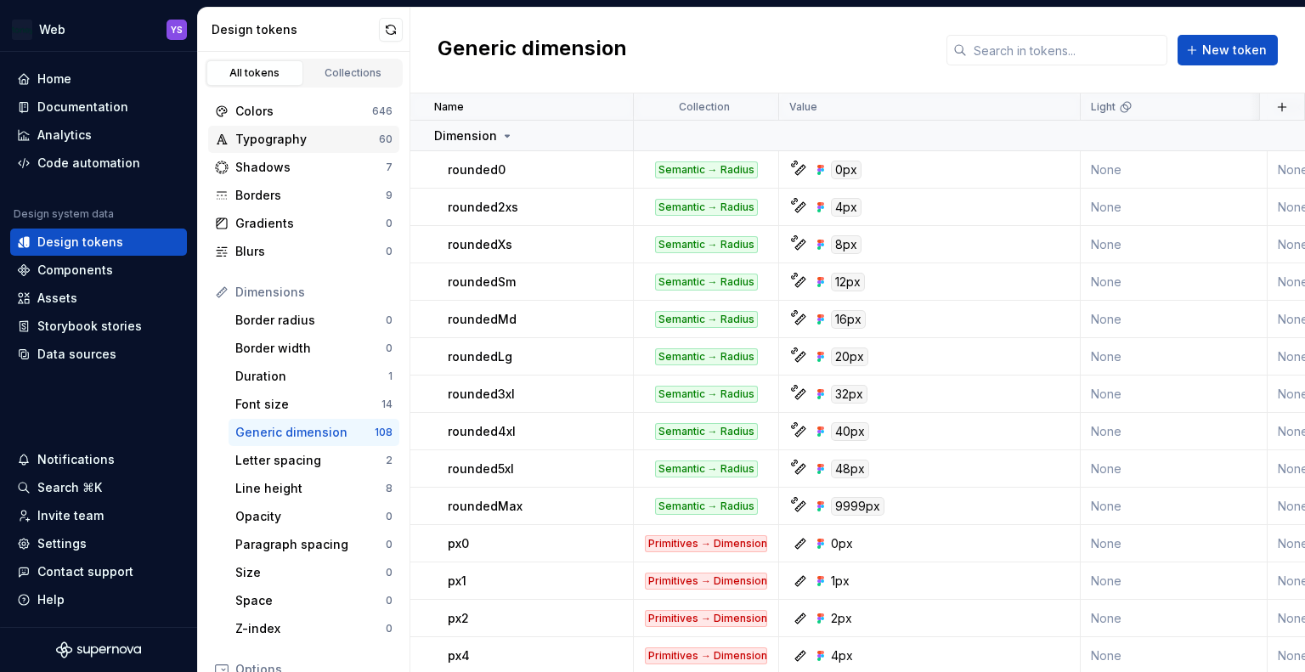
click at [290, 139] on div "Typography" at bounding box center [307, 139] width 144 height 17
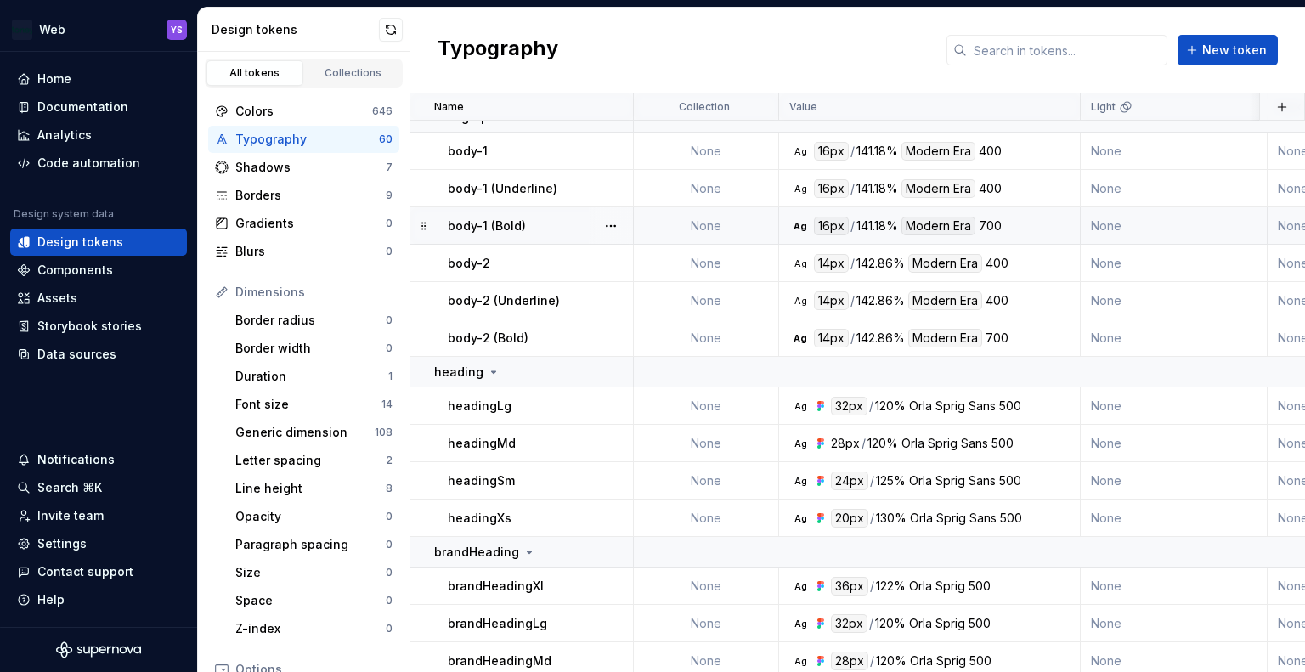
scroll to position [2039, 0]
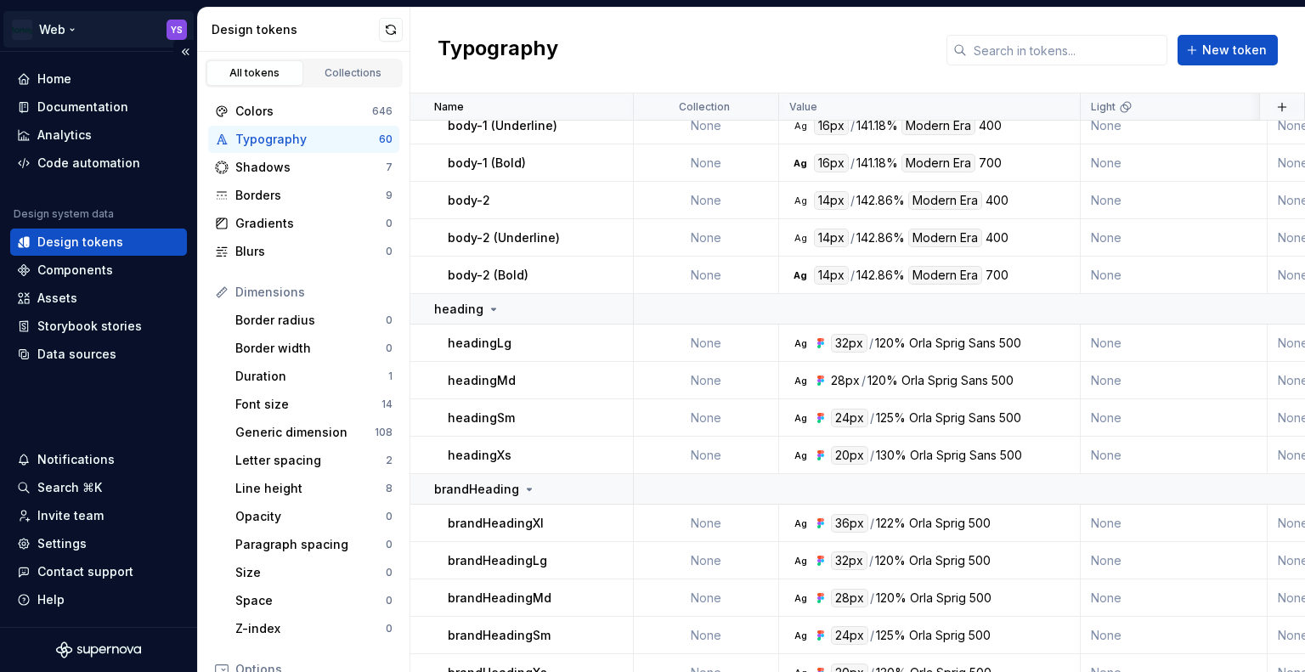
click at [62, 26] on html "Web YS Home Documentation Analytics Code automation Design system data Design t…" at bounding box center [652, 336] width 1305 height 672
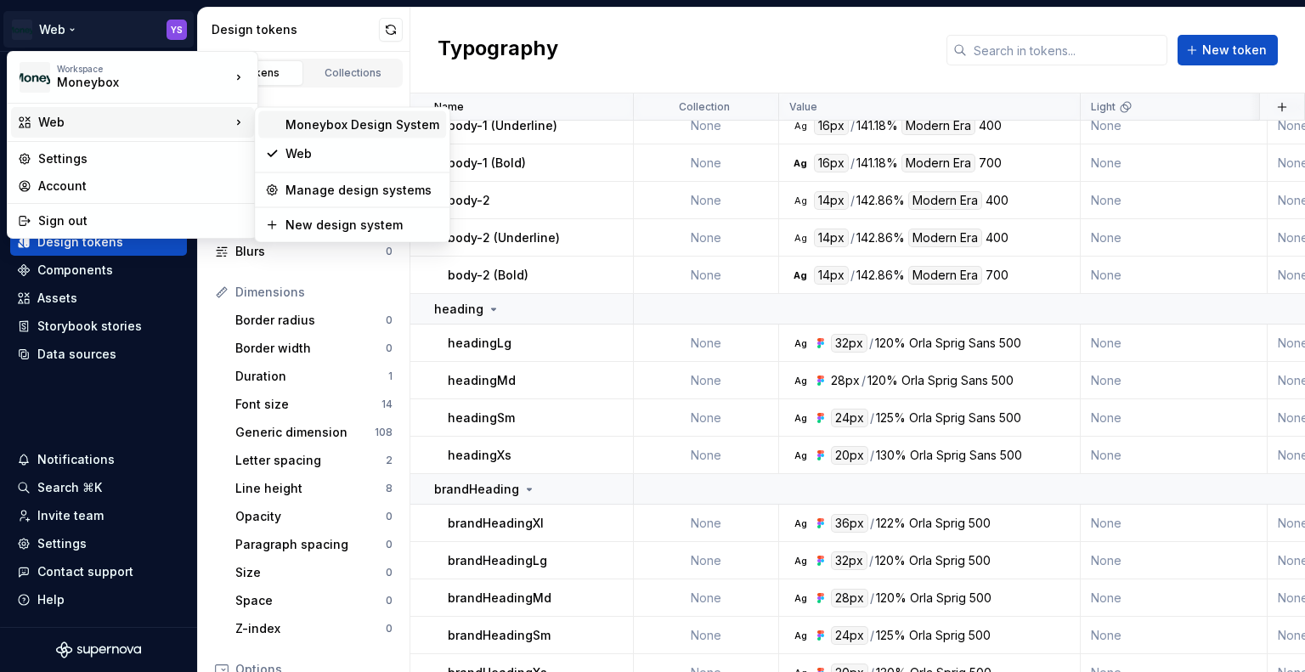
click at [386, 127] on div "Moneybox Design System" at bounding box center [363, 124] width 154 height 17
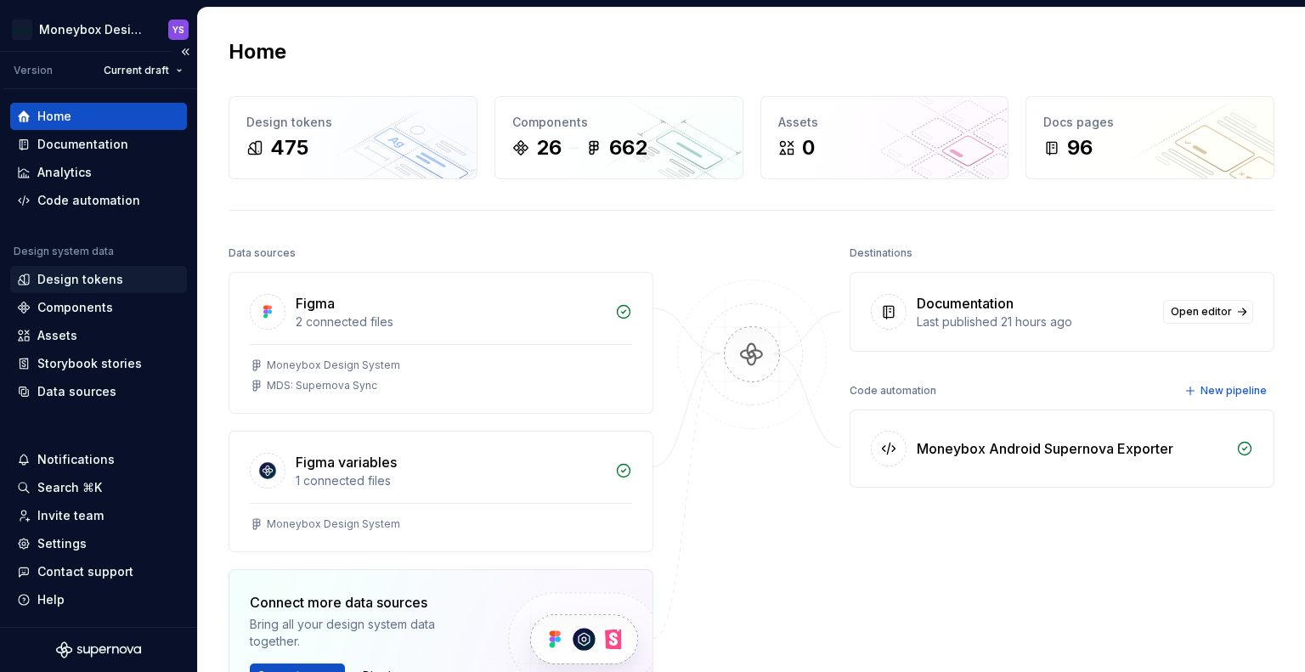
click at [95, 278] on div "Design tokens" at bounding box center [80, 279] width 86 height 17
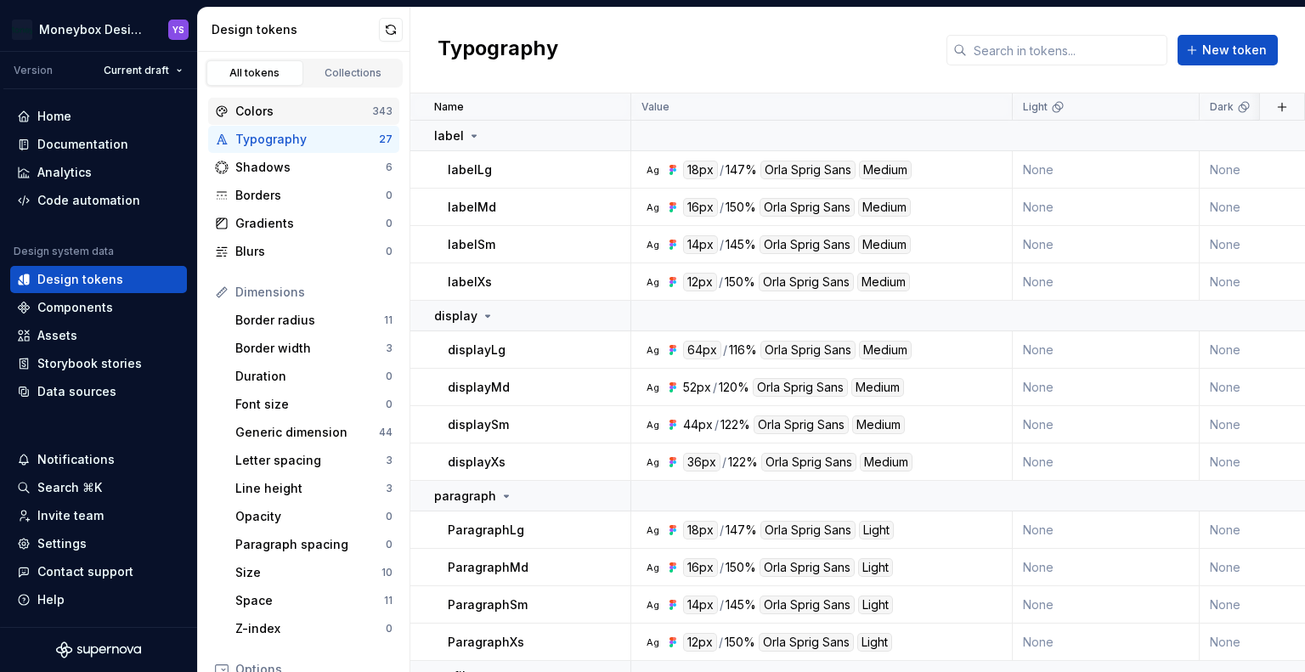
click at [282, 118] on div "Colors" at bounding box center [303, 111] width 137 height 17
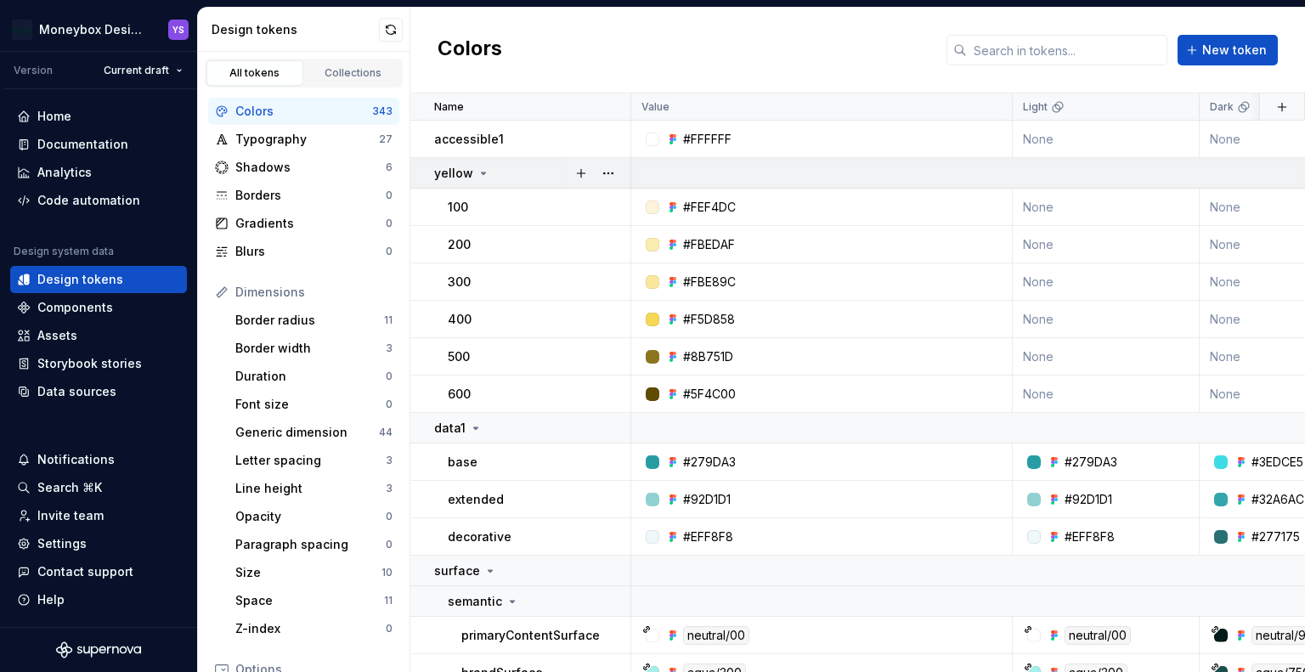
click at [488, 167] on div "yellow" at bounding box center [531, 173] width 195 height 17
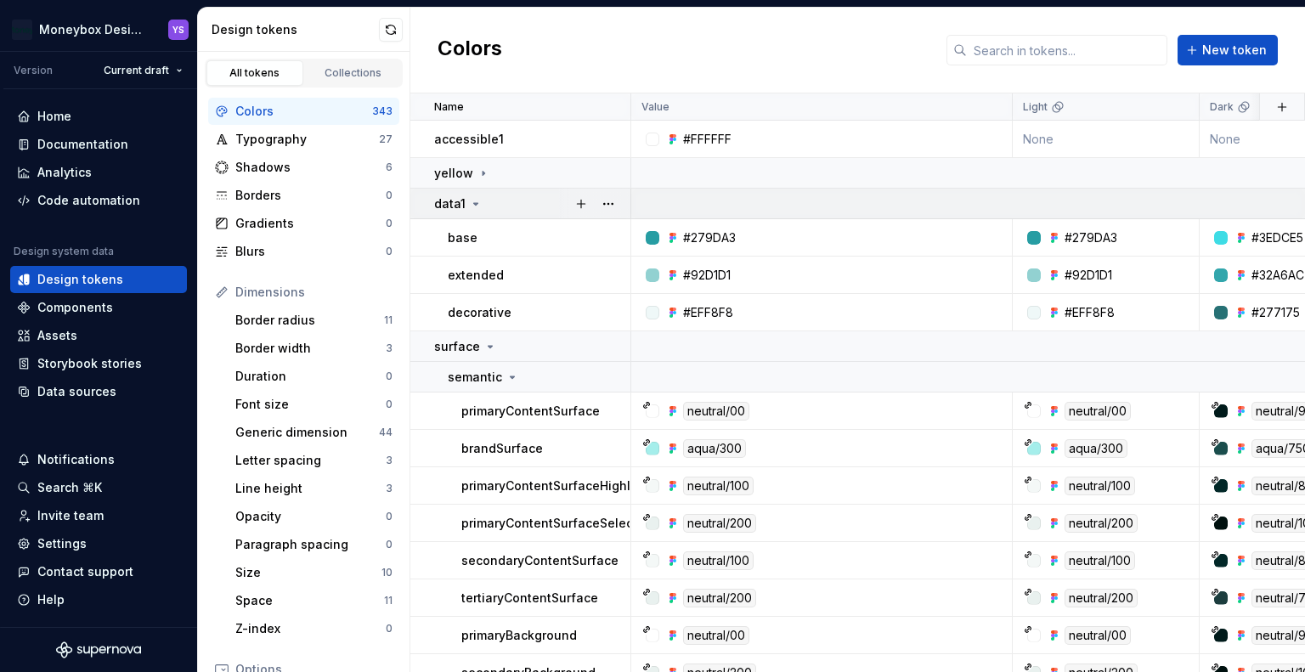
click at [483, 198] on div "data1" at bounding box center [531, 203] width 195 height 17
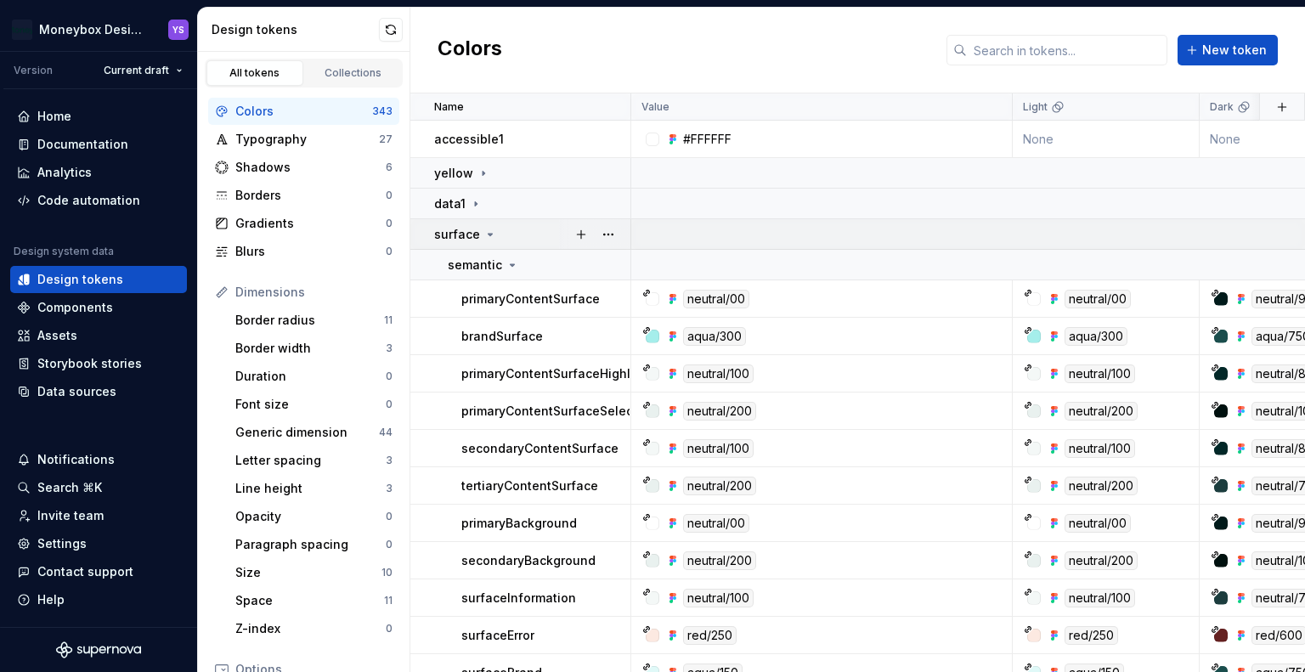
click at [490, 231] on icon at bounding box center [490, 235] width 14 height 14
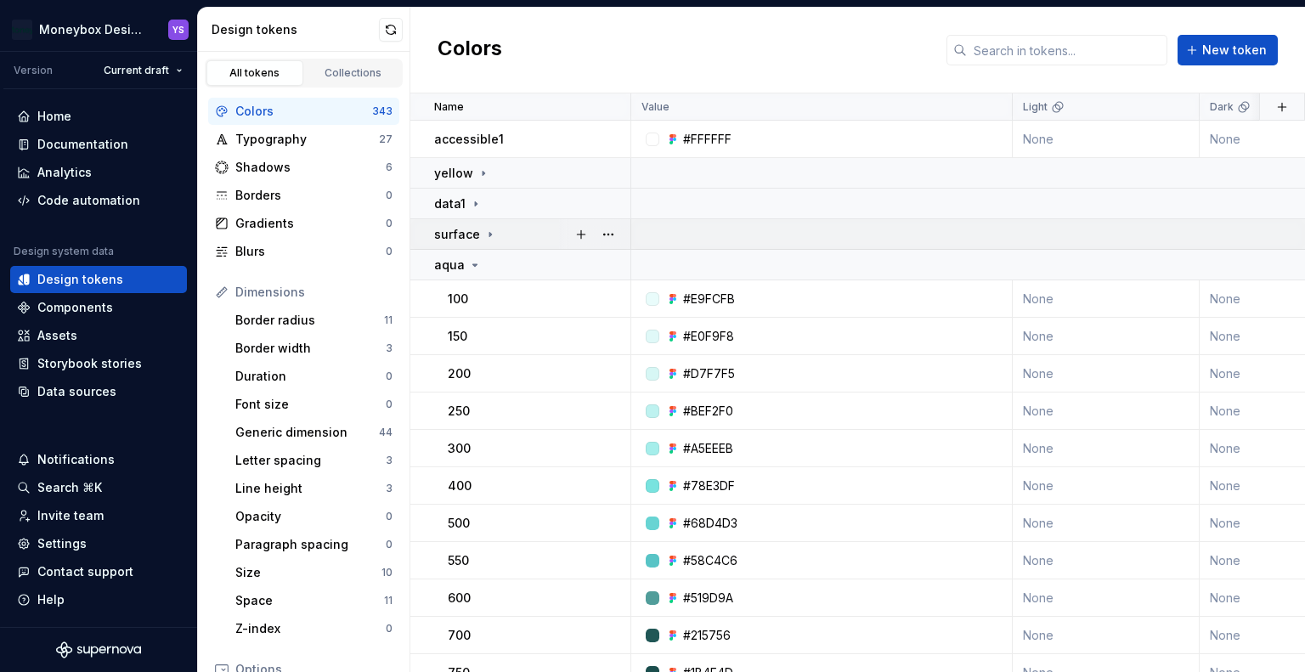
click at [502, 234] on div "surface" at bounding box center [531, 234] width 195 height 17
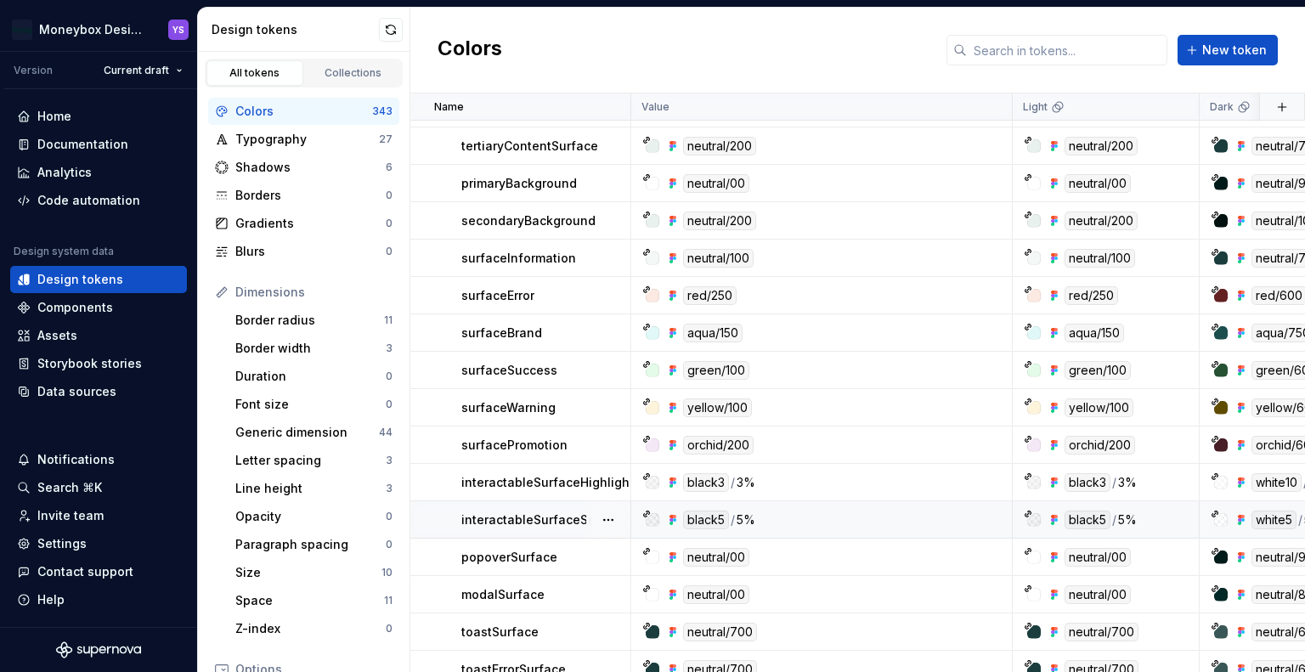
scroll to position [425, 0]
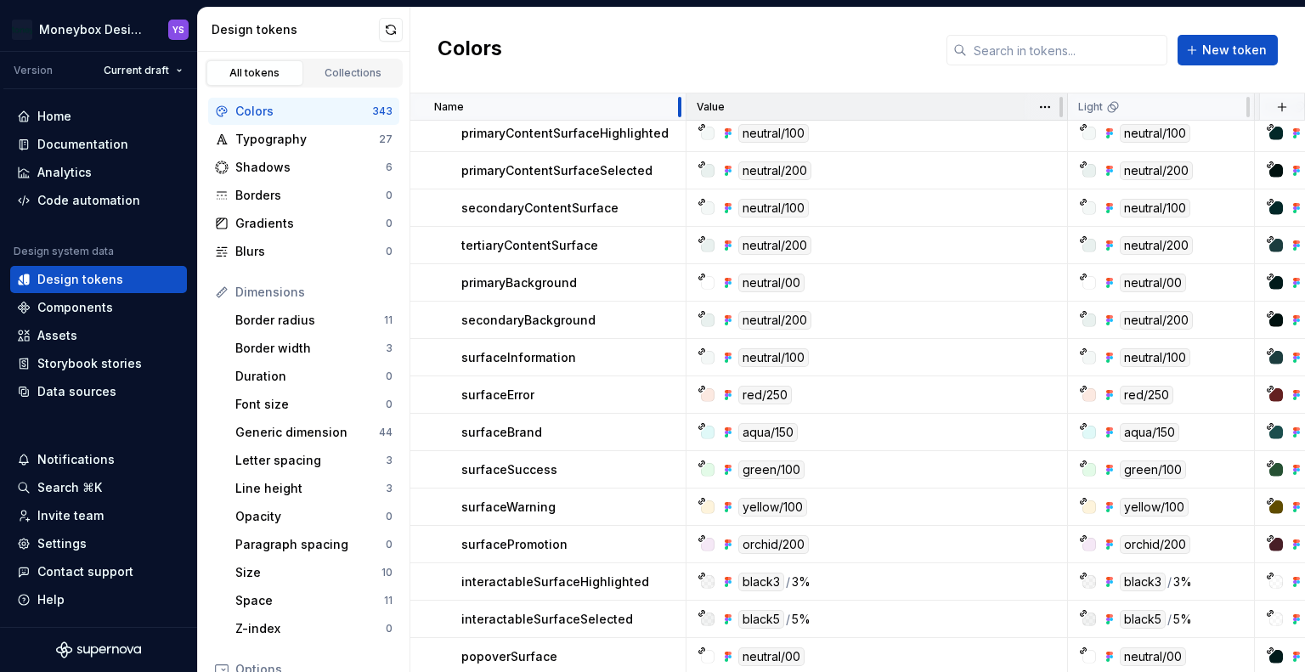
drag, startPoint x: 630, startPoint y: 98, endPoint x: 689, endPoint y: 97, distance: 58.6
click at [687, 97] on div "Name" at bounding box center [548, 106] width 276 height 27
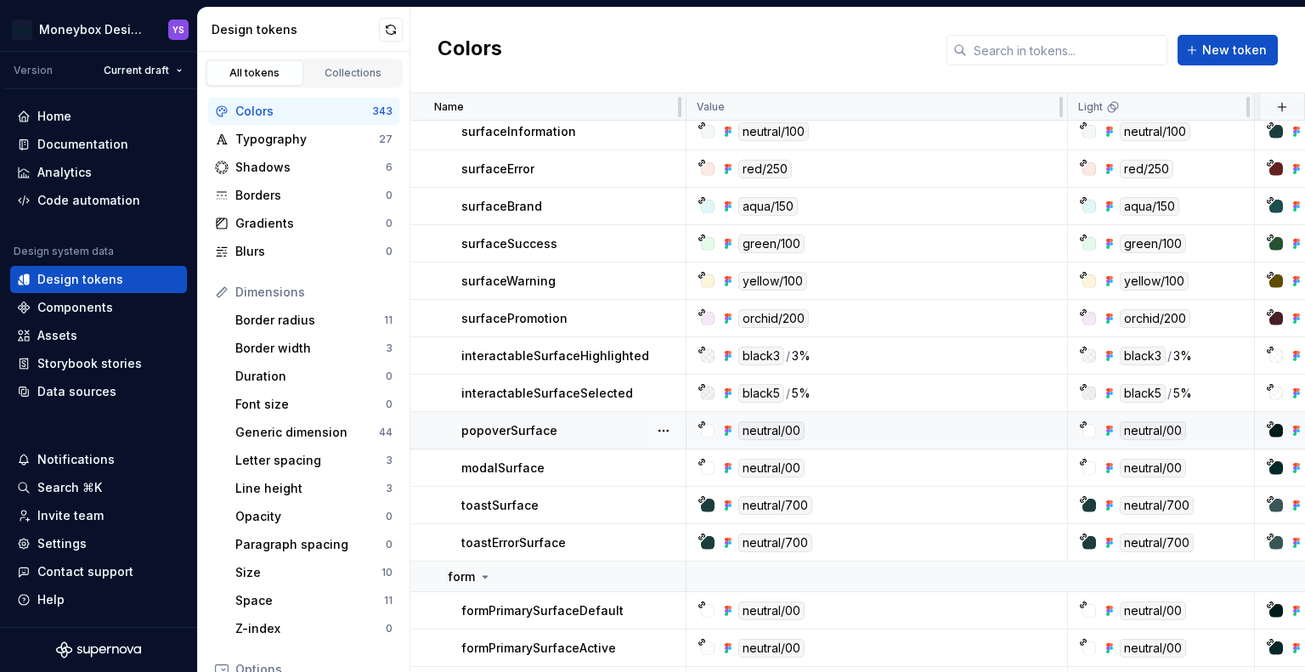
scroll to position [551, 0]
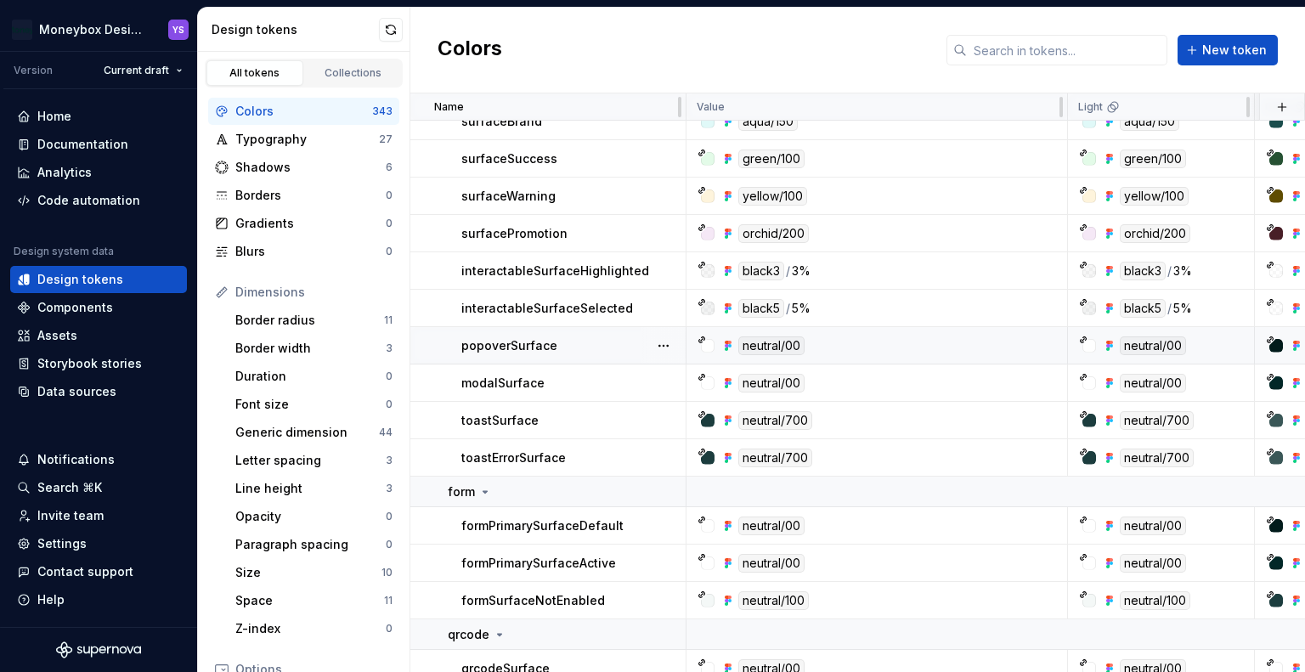
click at [574, 348] on div "popoverSurface" at bounding box center [572, 345] width 223 height 17
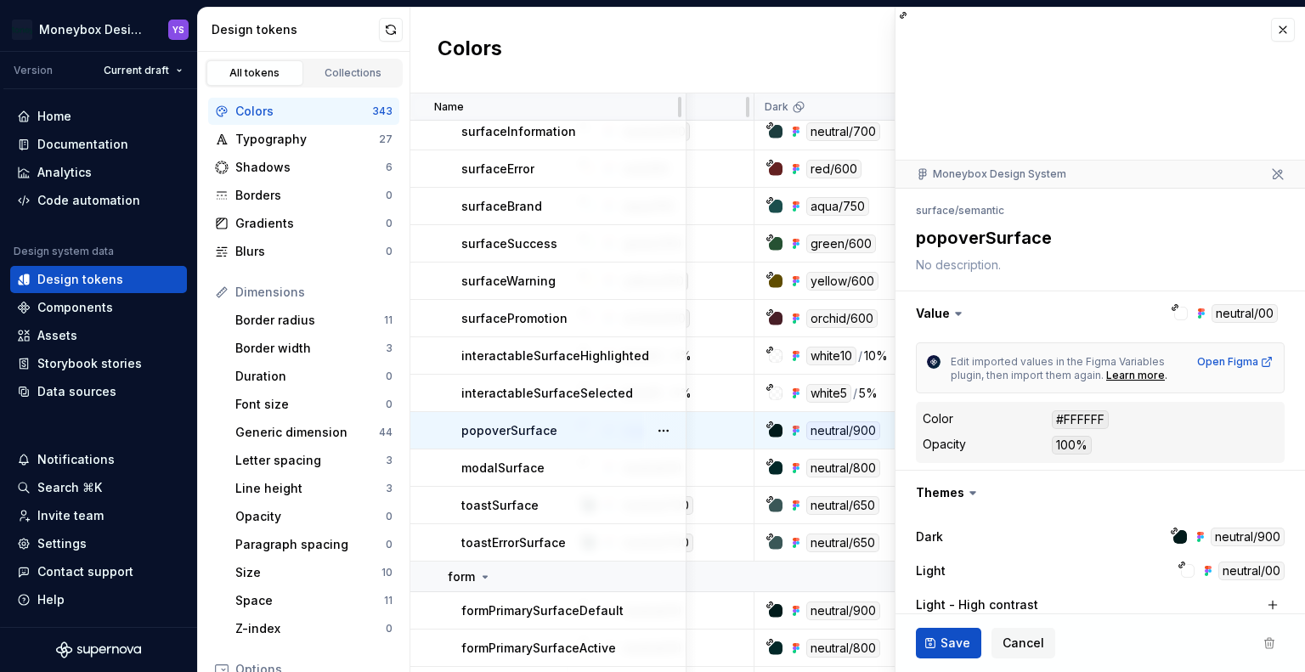
scroll to position [466, 510]
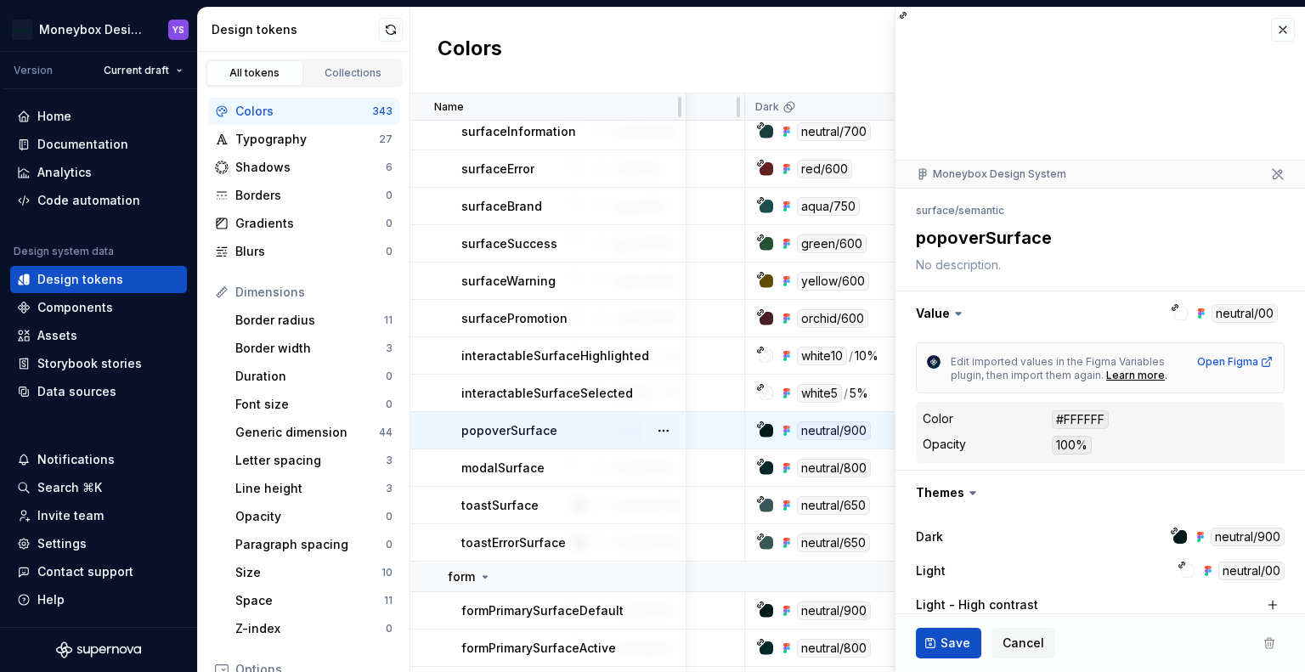
click at [872, 441] on td "neutral/900" at bounding box center [838, 430] width 187 height 37
click at [873, 435] on div "neutral/900" at bounding box center [843, 430] width 174 height 19
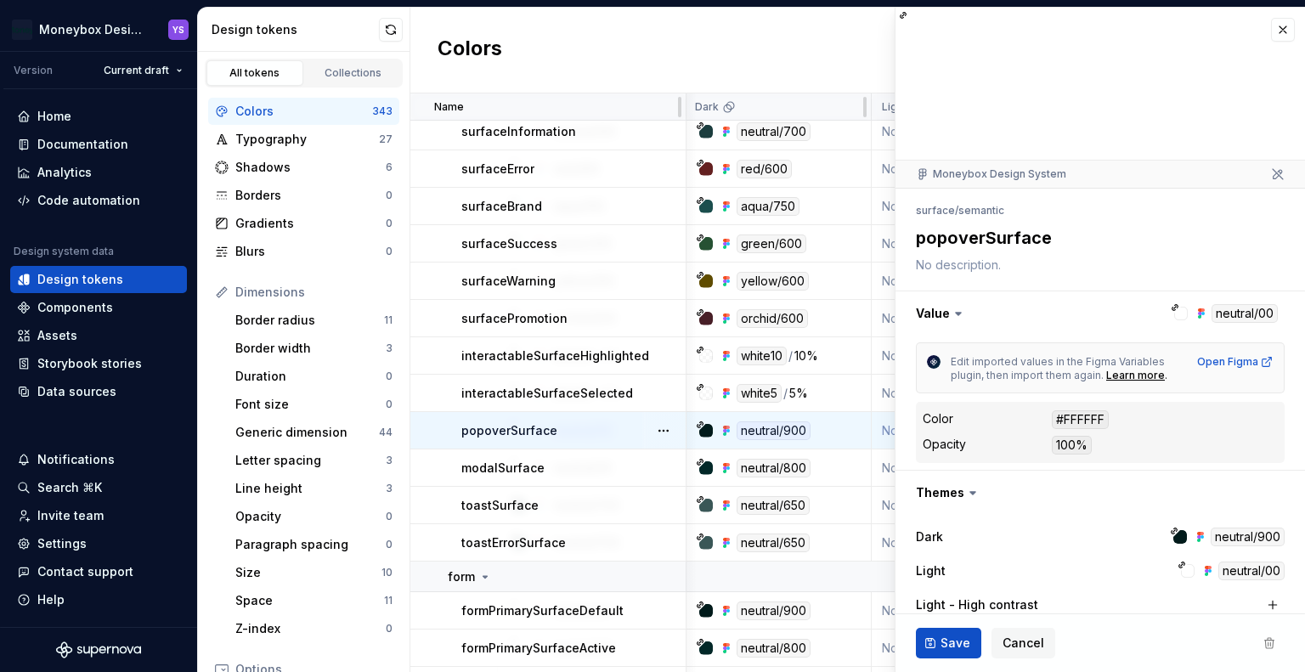
scroll to position [466, 595]
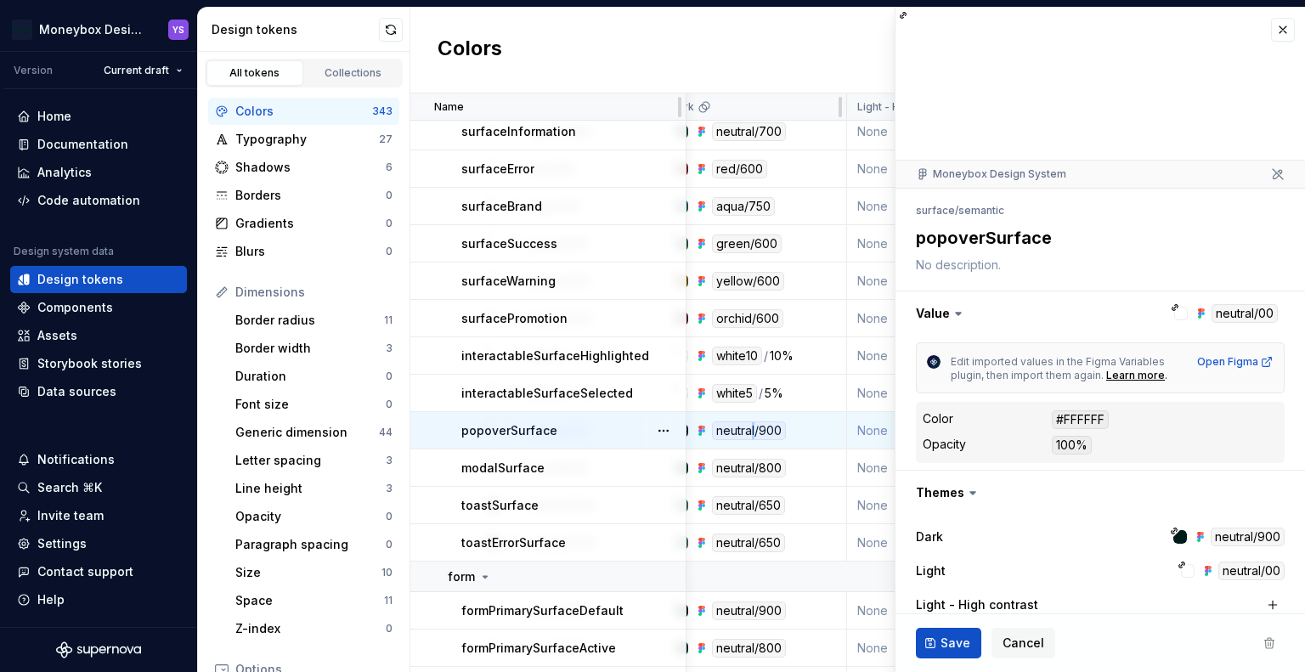
click at [753, 429] on div "neutral/900" at bounding box center [749, 430] width 74 height 19
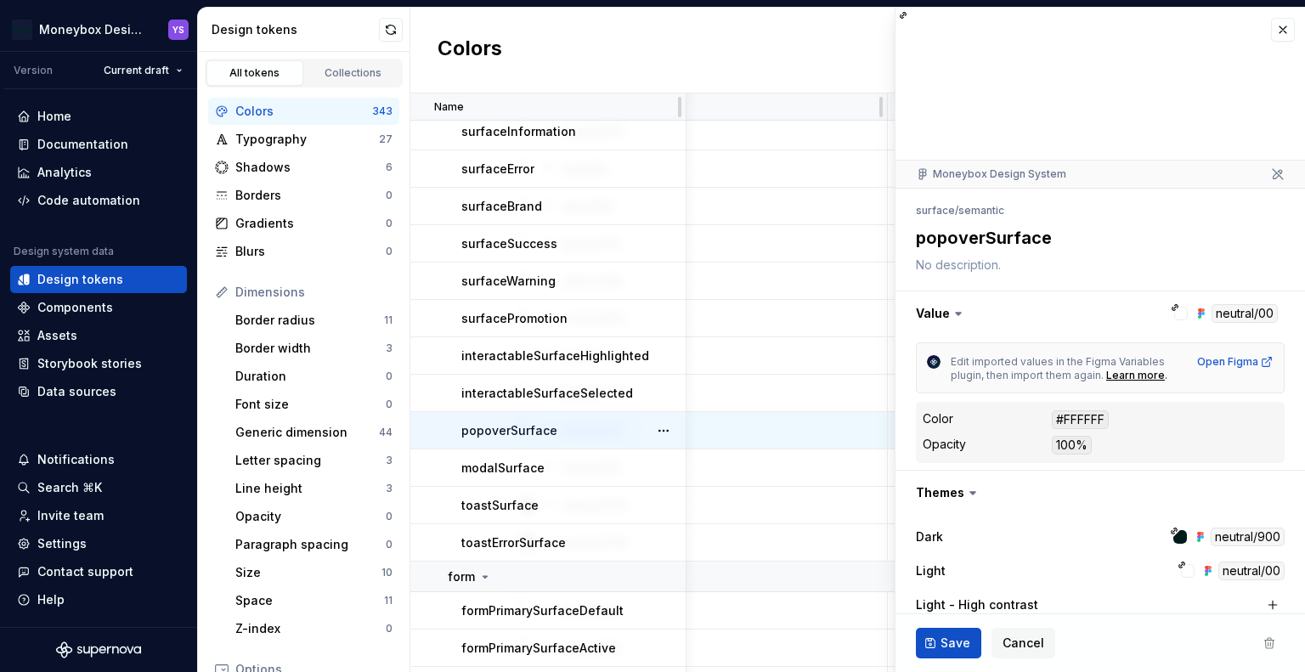
scroll to position [466, 85]
type textarea "*"
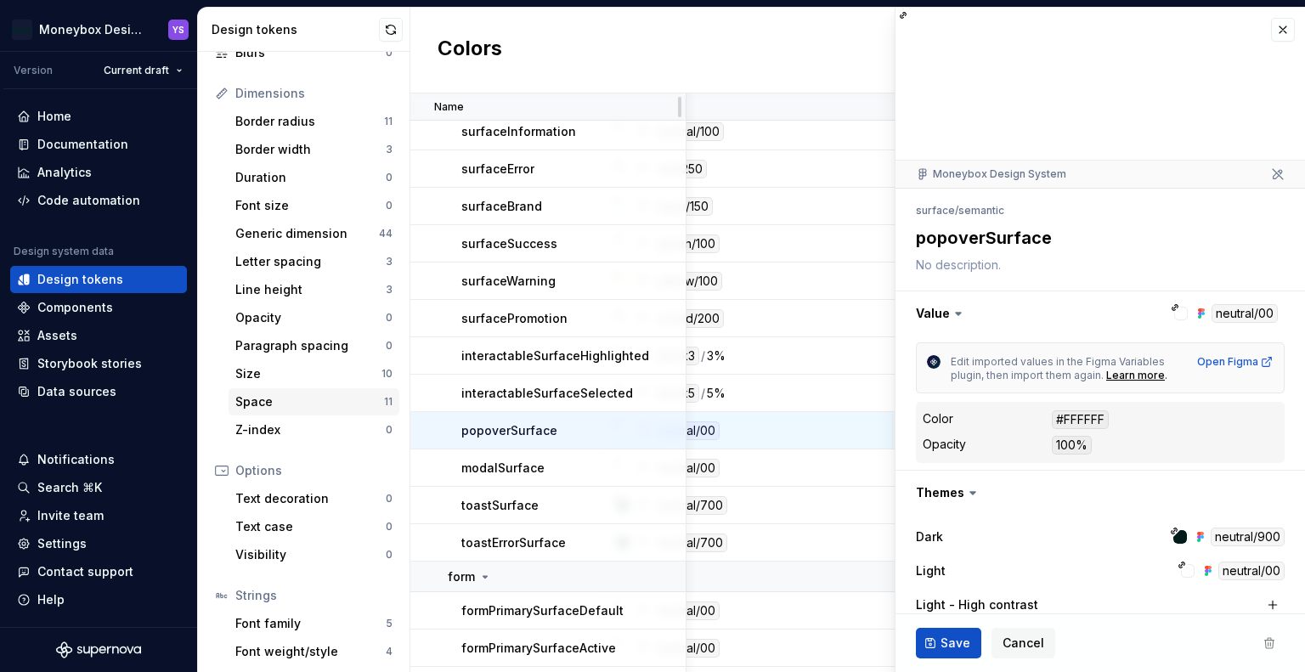
scroll to position [172, 0]
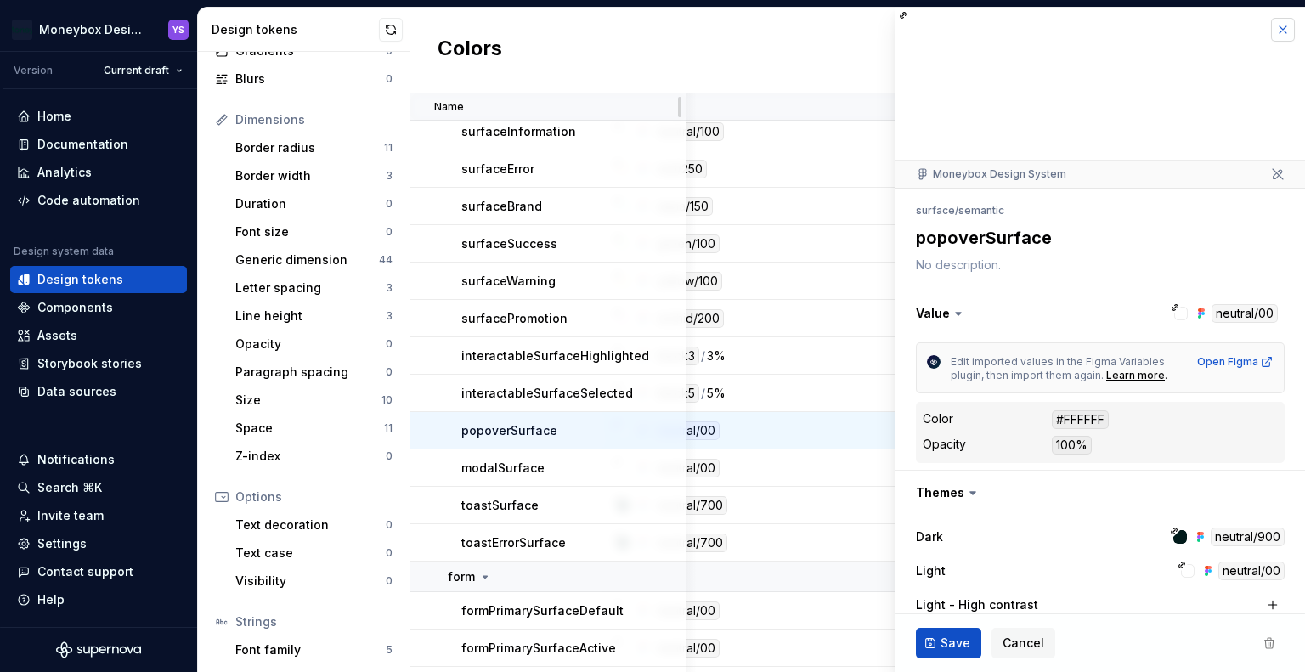
click at [1271, 30] on button "button" at bounding box center [1283, 30] width 24 height 24
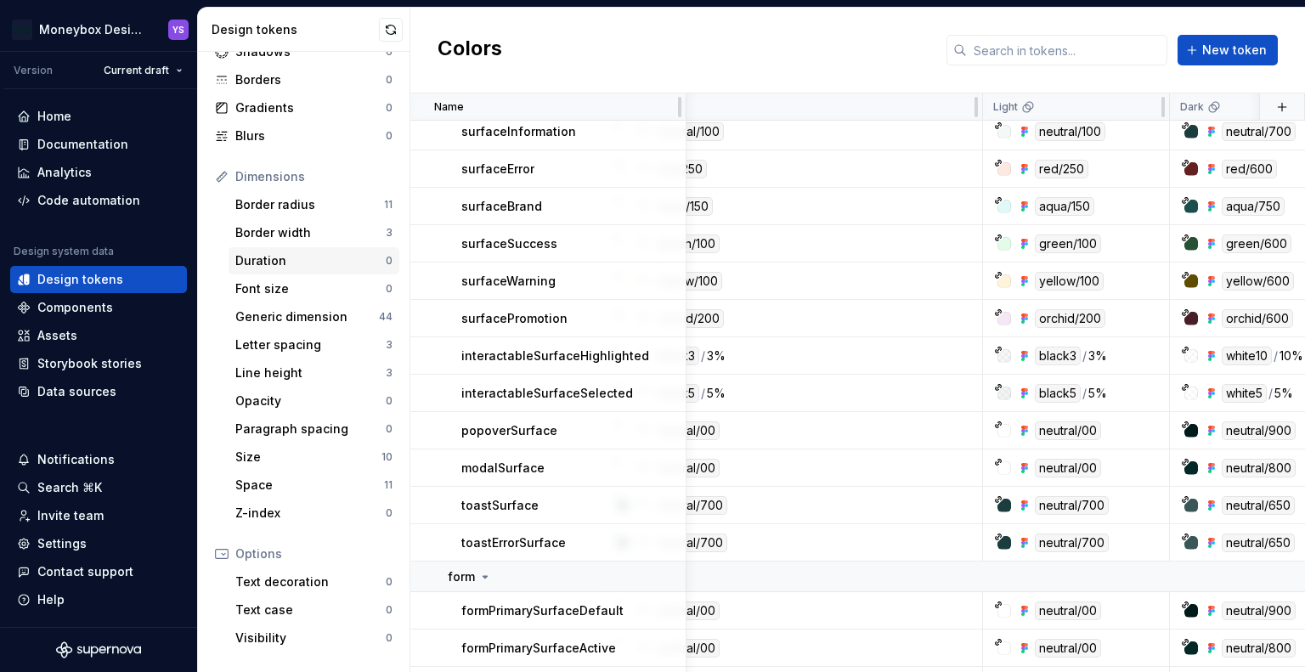
scroll to position [88, 0]
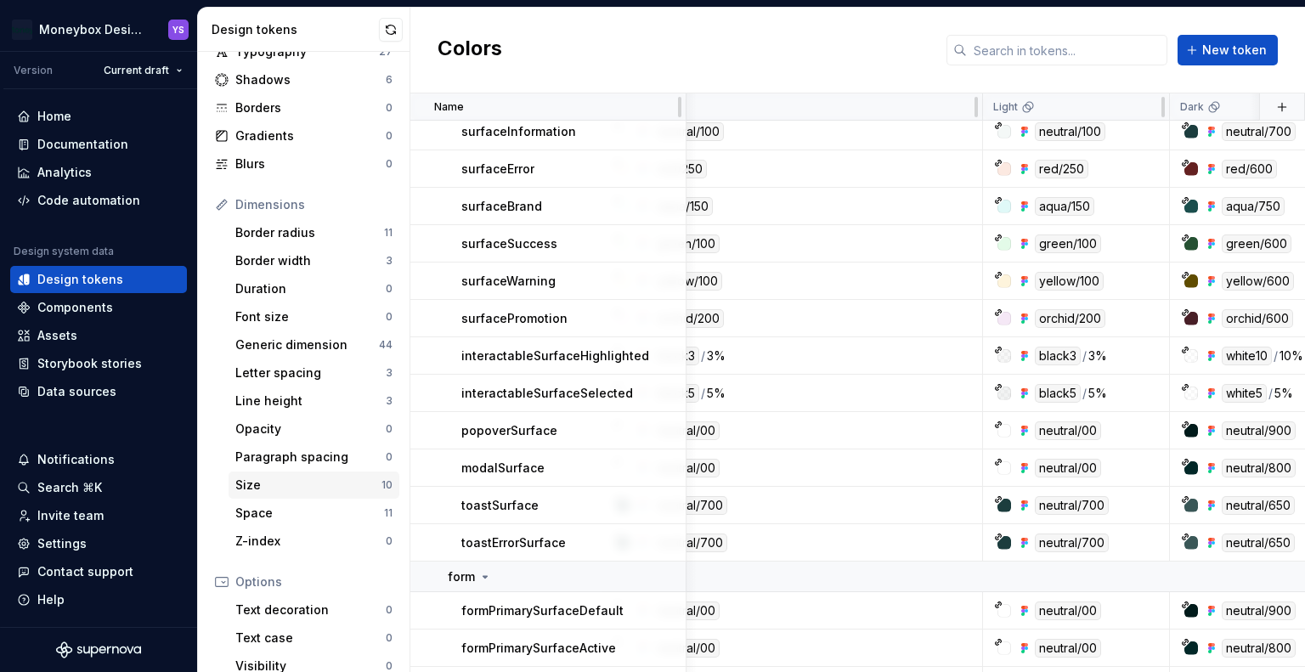
click at [293, 486] on div "Size" at bounding box center [308, 485] width 146 height 17
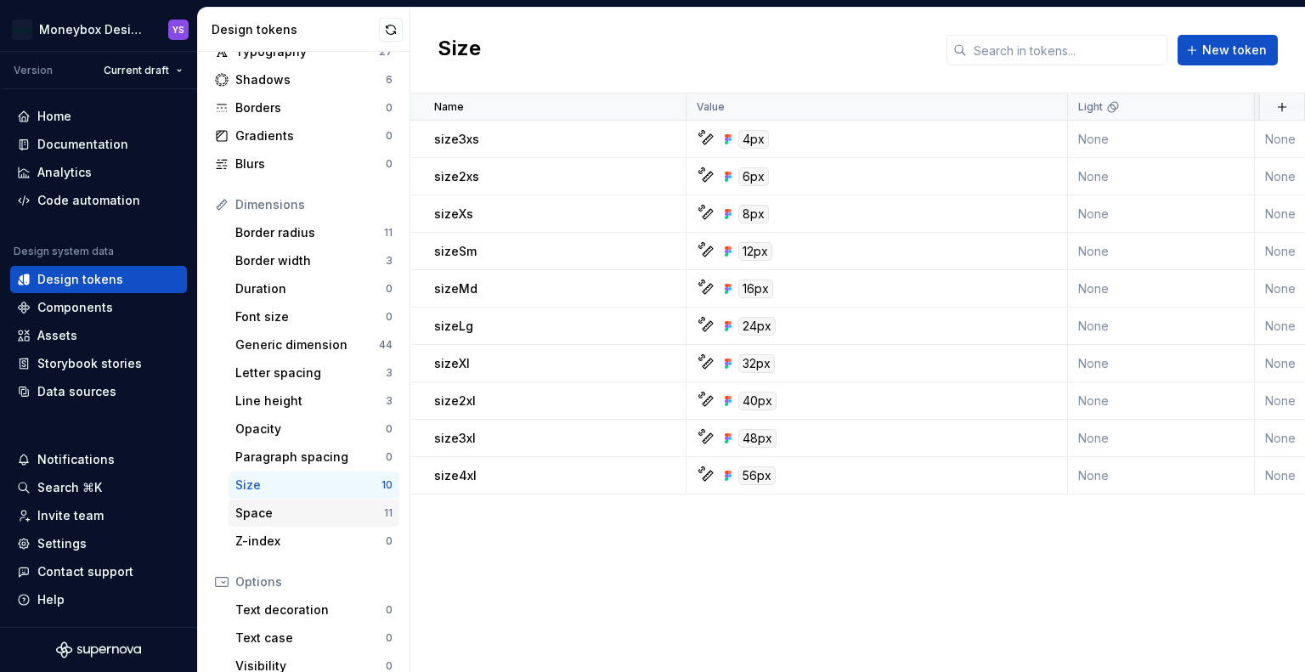
click at [321, 513] on div "Space" at bounding box center [309, 513] width 149 height 17
click at [309, 487] on div "Size" at bounding box center [308, 485] width 146 height 17
click at [308, 505] on div "Space" at bounding box center [309, 513] width 149 height 17
click at [304, 487] on div "Size" at bounding box center [308, 485] width 146 height 17
click at [299, 506] on div "Space" at bounding box center [309, 513] width 149 height 17
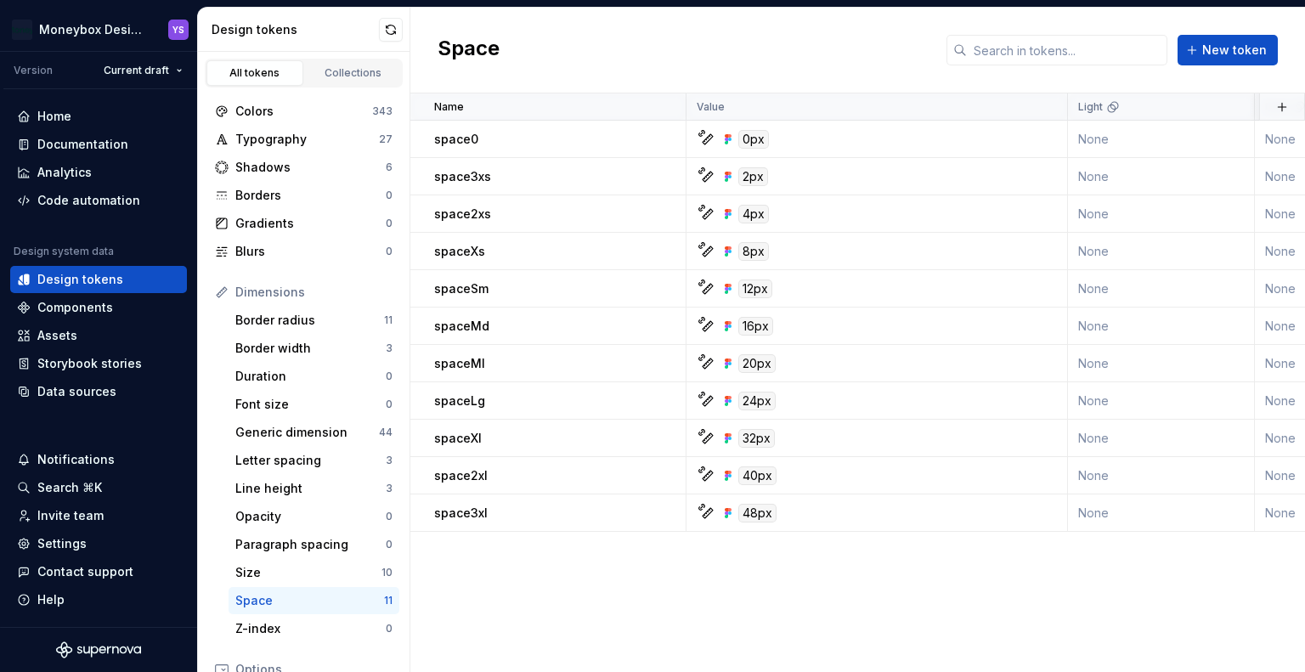
scroll to position [88, 0]
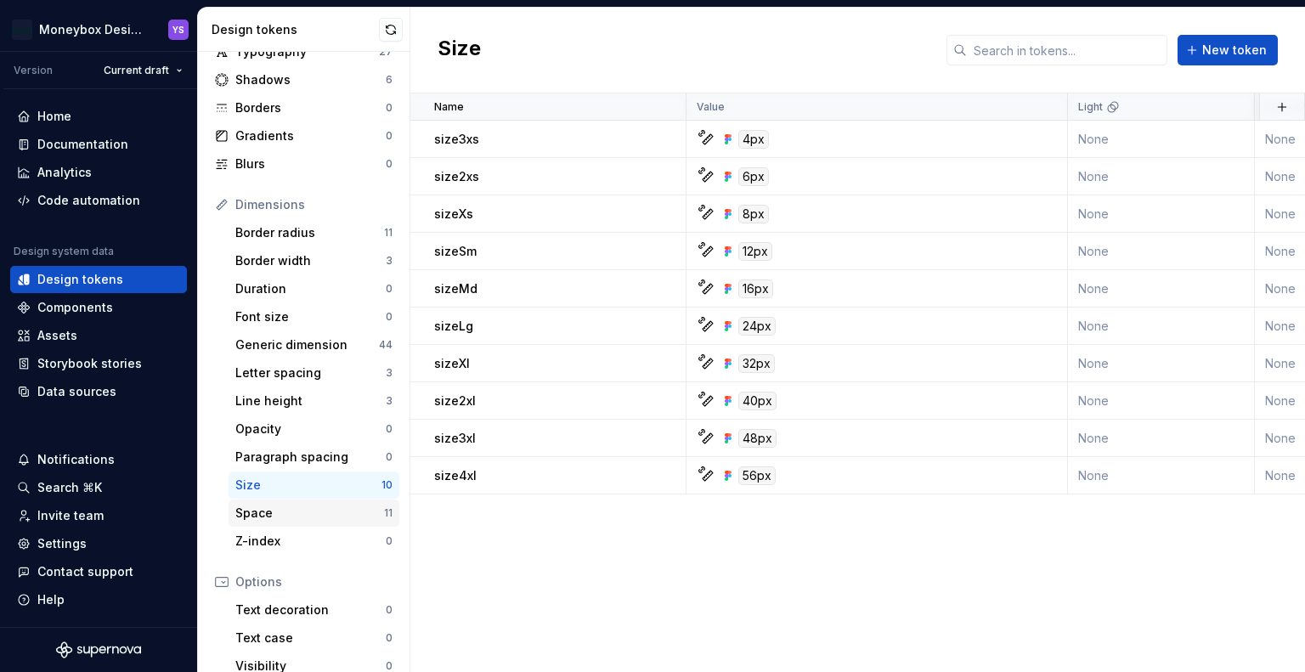
click at [297, 514] on div "Space" at bounding box center [309, 513] width 149 height 17
click at [299, 487] on div "Size" at bounding box center [308, 485] width 146 height 17
click at [297, 507] on div "Space" at bounding box center [309, 513] width 149 height 17
click at [297, 484] on div "Size" at bounding box center [308, 485] width 146 height 17
click at [295, 506] on div "Space" at bounding box center [309, 513] width 149 height 17
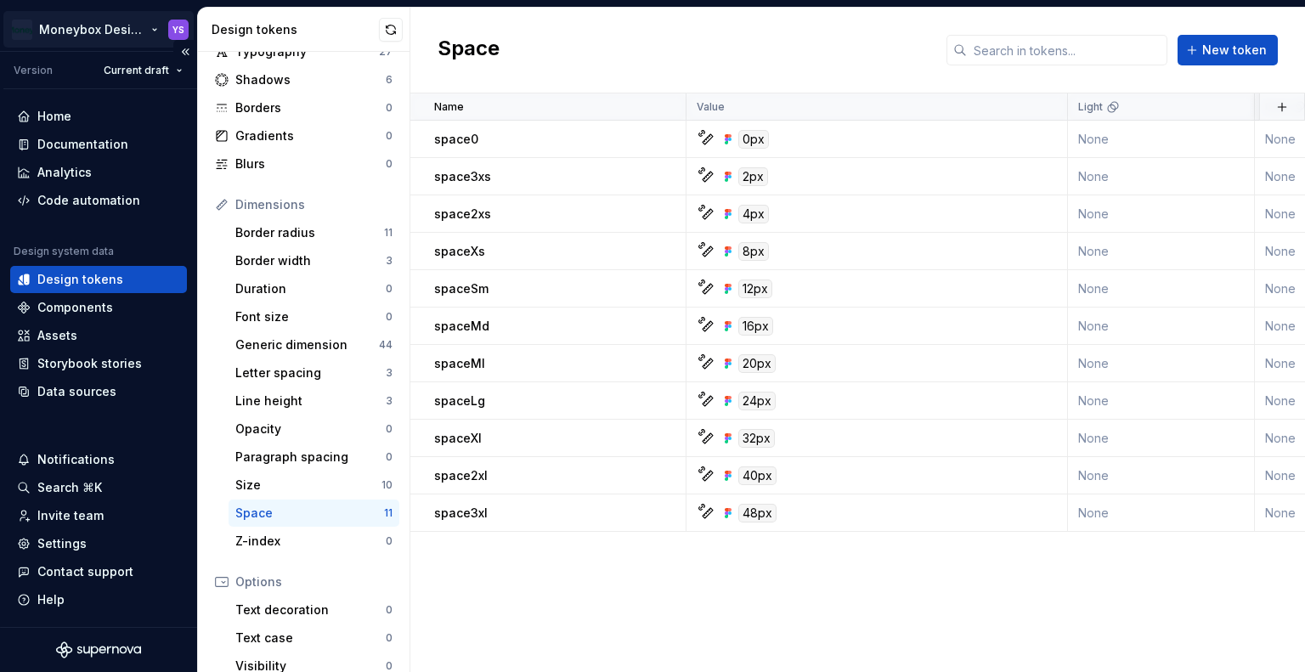
click at [87, 26] on html "Moneybox Design System YS Version Current draft Home Documentation Analytics Co…" at bounding box center [652, 336] width 1305 height 672
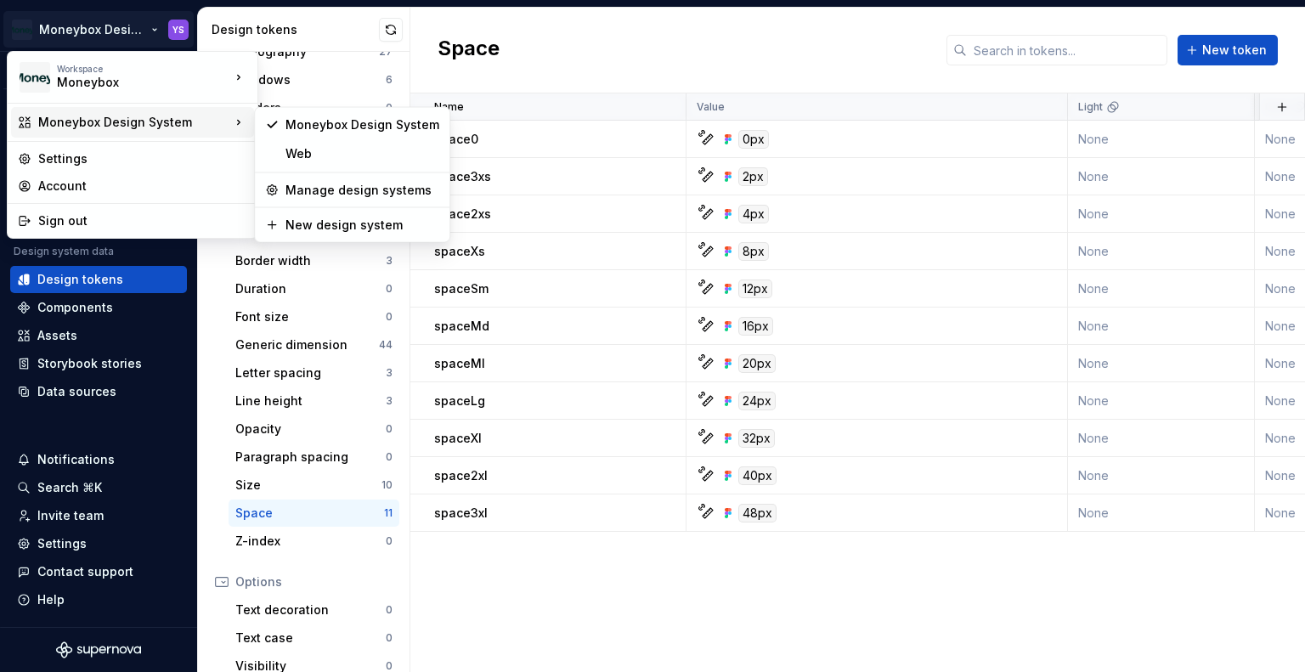
click at [576, 23] on html "Moneybox Design System YS Version Current draft Home Documentation Analytics Co…" at bounding box center [652, 336] width 1305 height 672
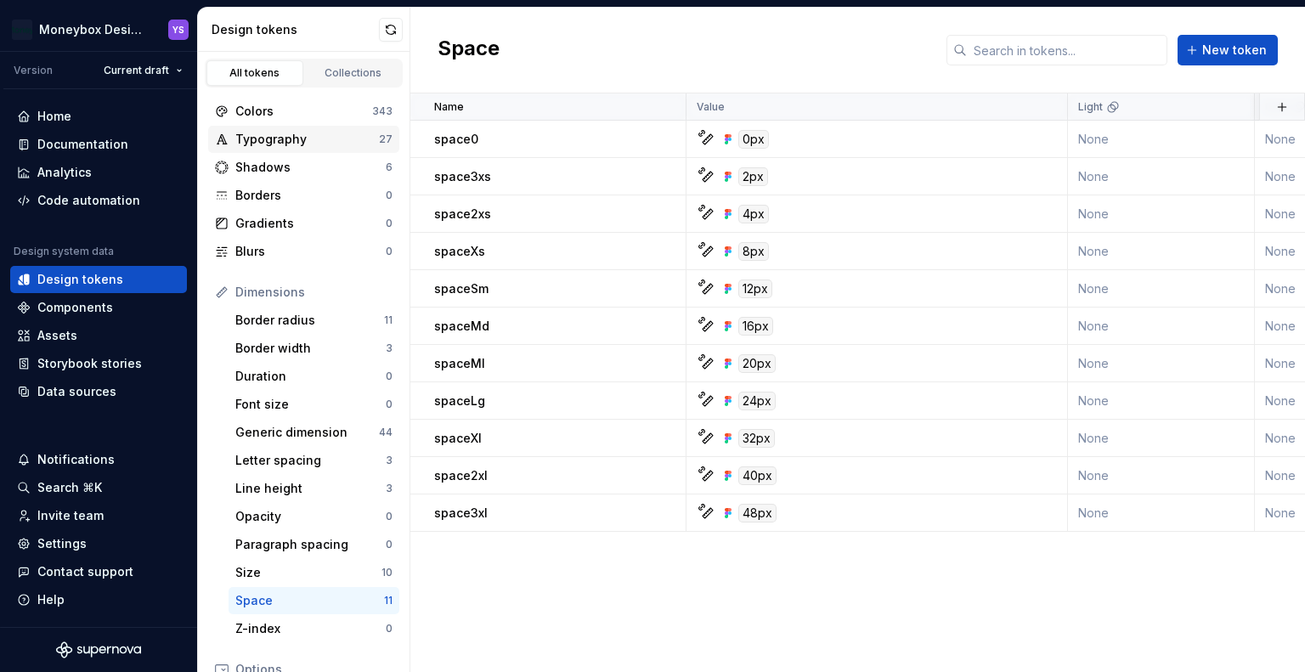
click at [291, 144] on div "Typography" at bounding box center [307, 139] width 144 height 17
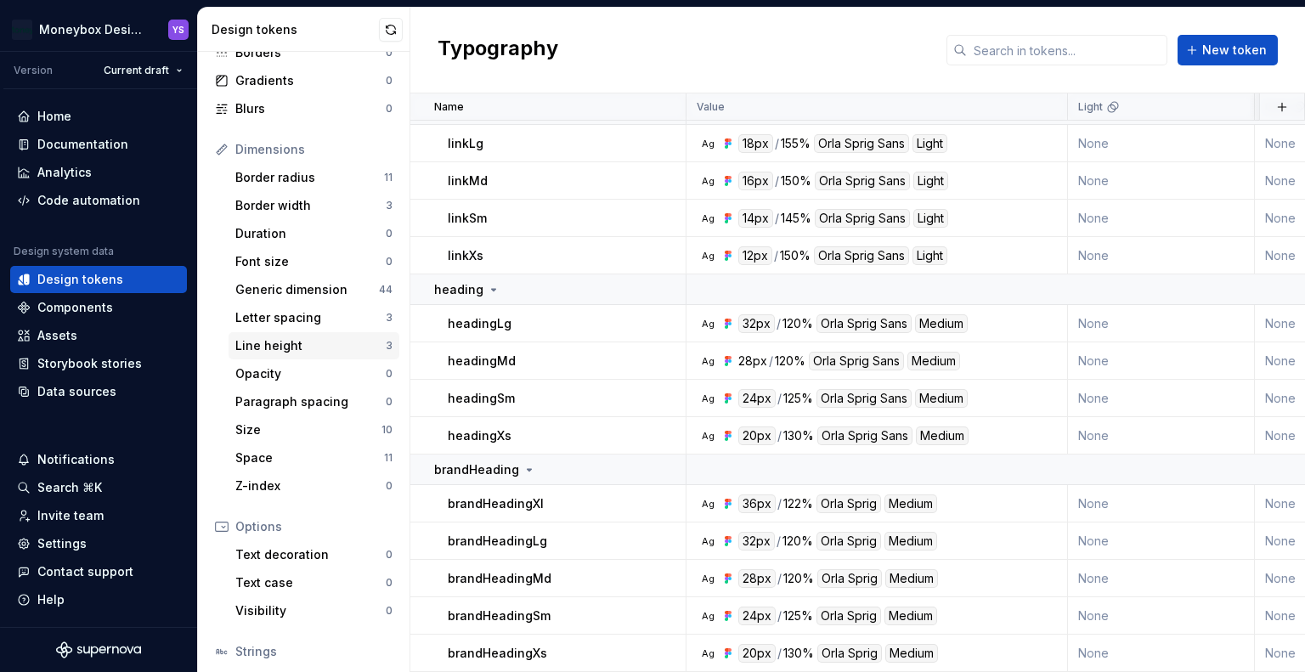
scroll to position [88, 0]
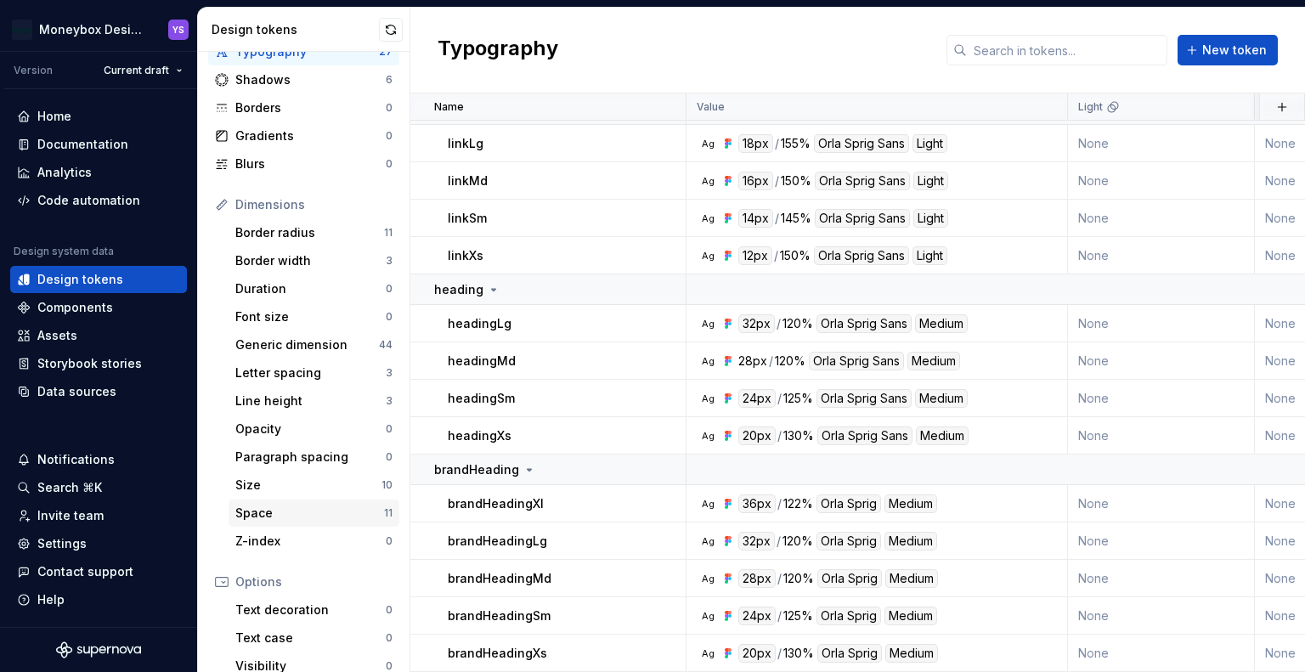
click at [286, 516] on div "Space" at bounding box center [309, 513] width 149 height 17
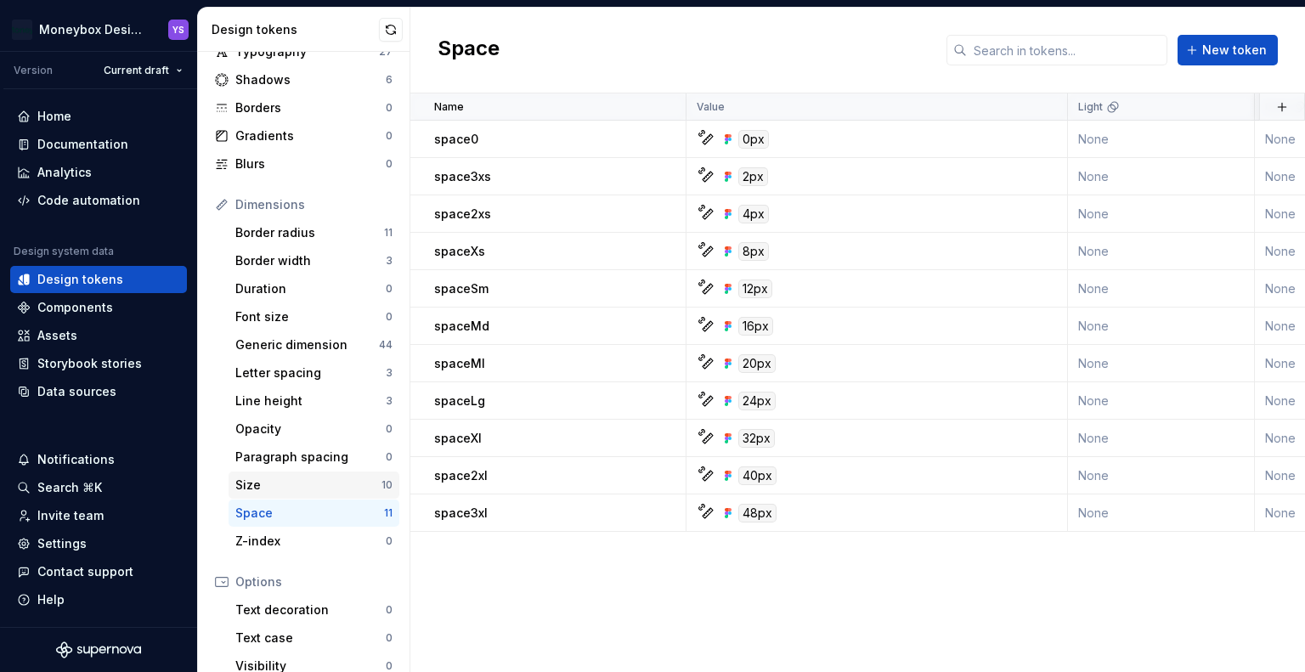
click at [287, 489] on div "Size" at bounding box center [308, 485] width 146 height 17
click at [273, 344] on div "Generic dimension" at bounding box center [307, 344] width 144 height 17
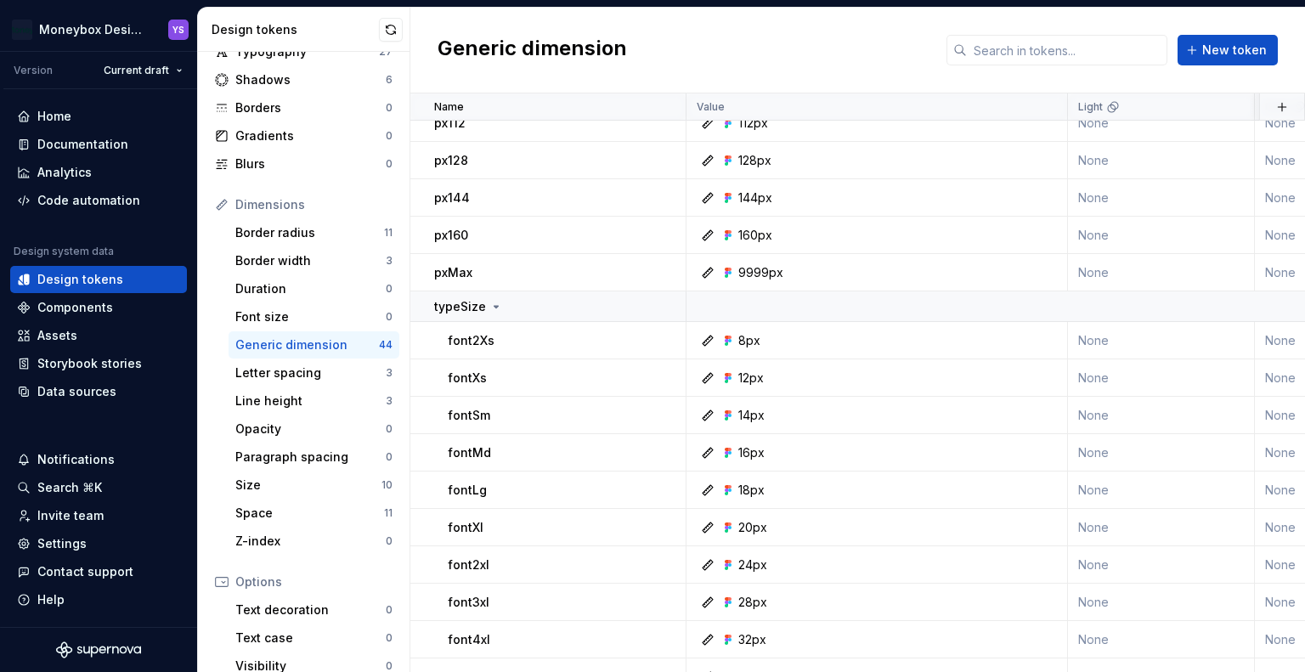
scroll to position [765, 0]
click at [495, 302] on icon at bounding box center [496, 306] width 14 height 14
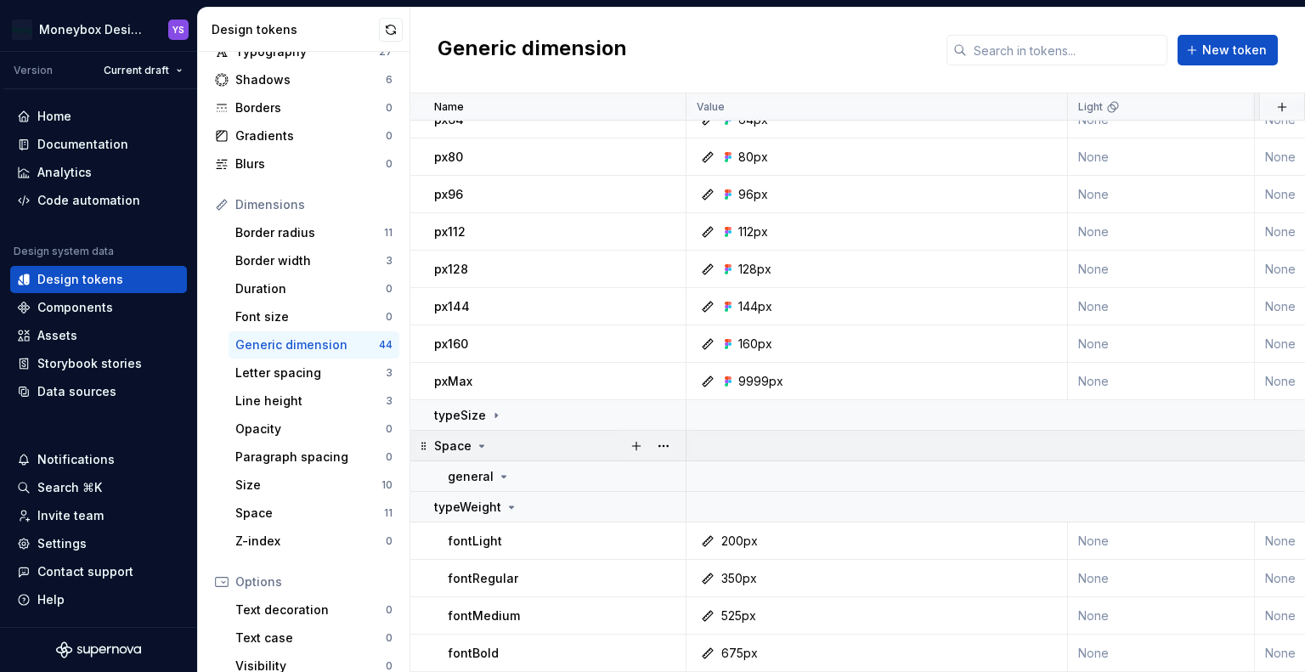
click at [487, 438] on div "Space" at bounding box center [559, 446] width 251 height 17
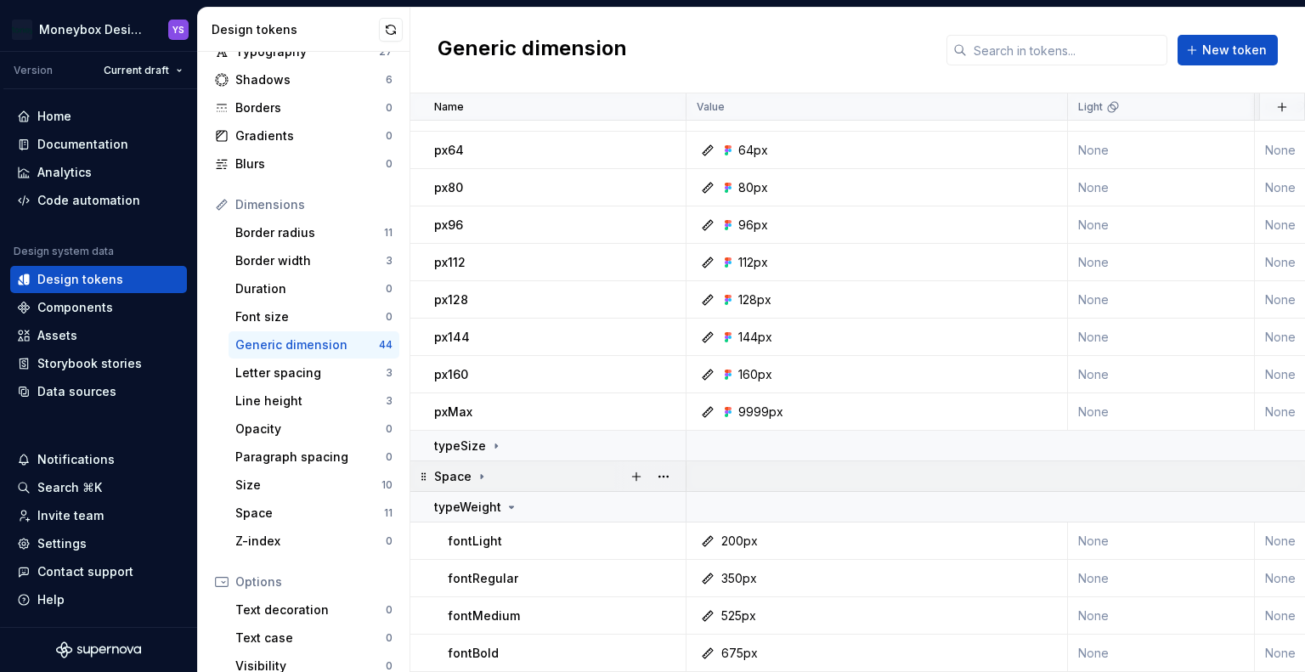
click at [487, 468] on div "Space" at bounding box center [559, 476] width 251 height 17
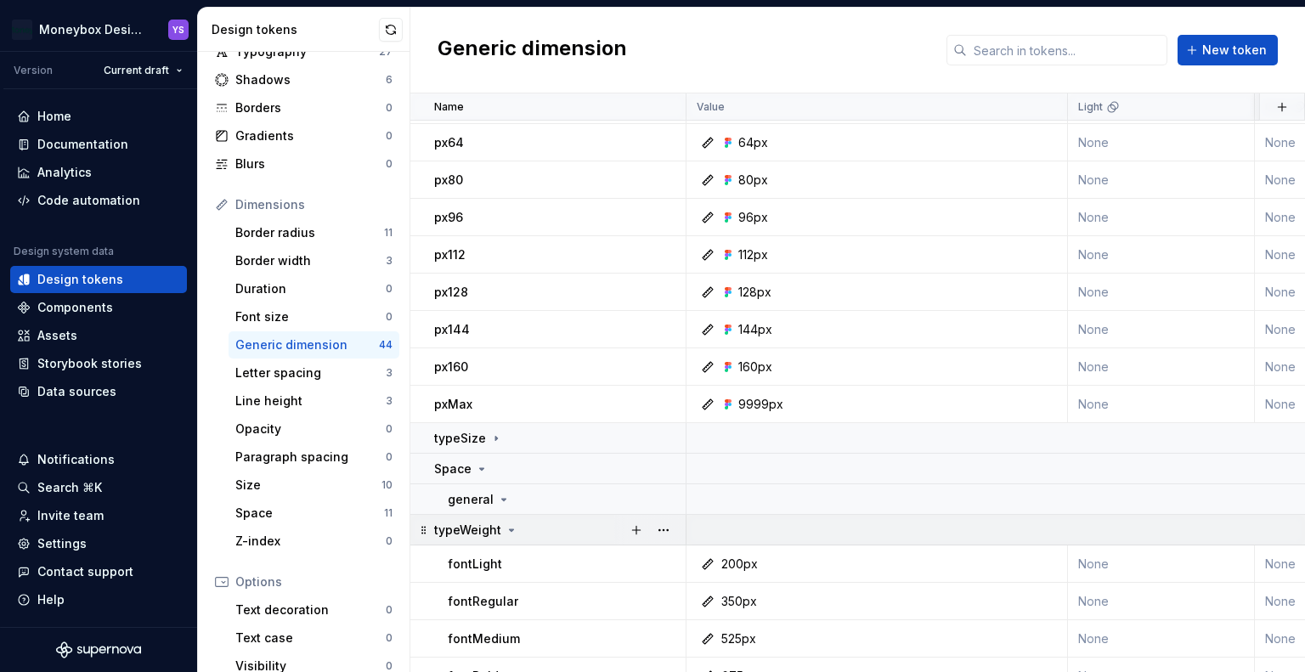
scroll to position [663, 0]
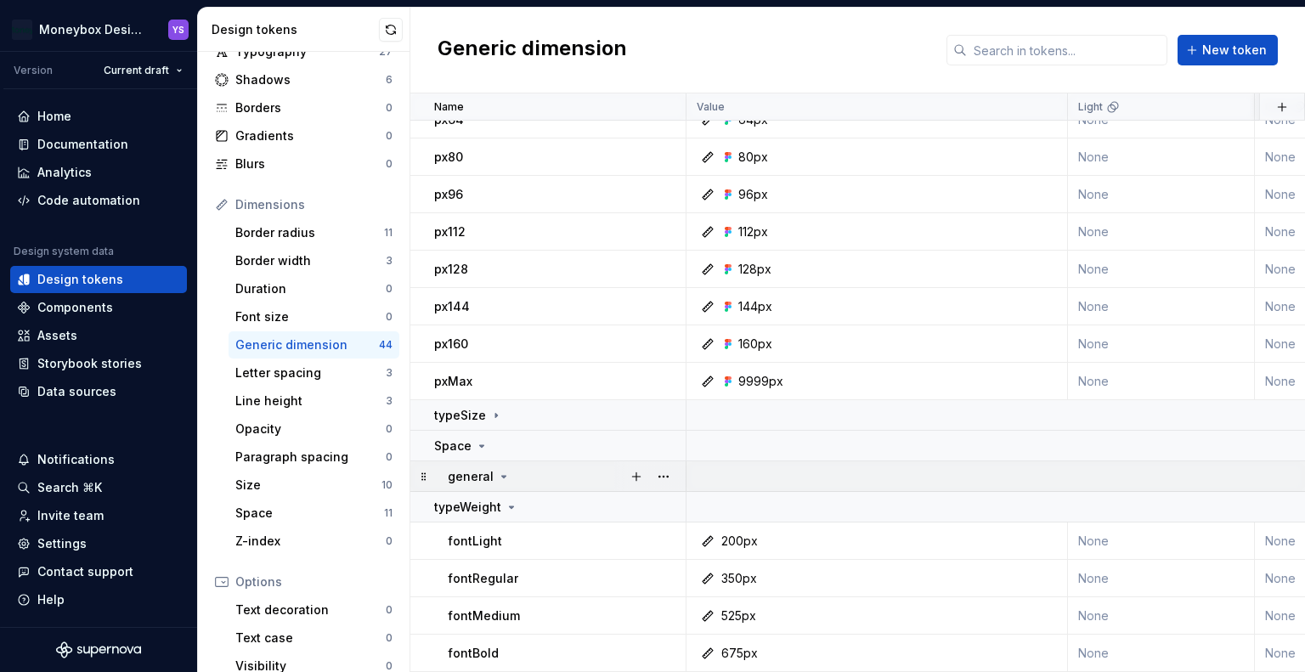
click at [504, 470] on icon at bounding box center [504, 477] width 14 height 14
click at [503, 474] on icon at bounding box center [504, 476] width 2 height 4
click at [517, 499] on div "typeWeight" at bounding box center [559, 507] width 251 height 17
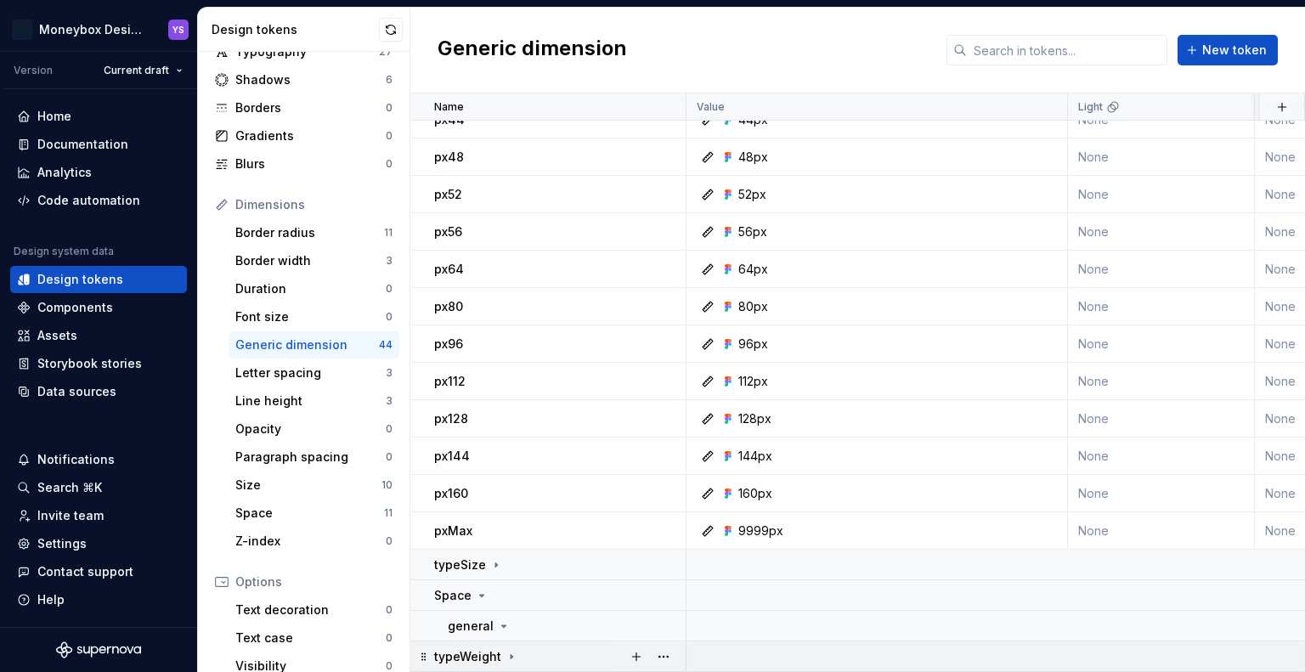
click at [520, 651] on div "typeWeight" at bounding box center [559, 656] width 251 height 17
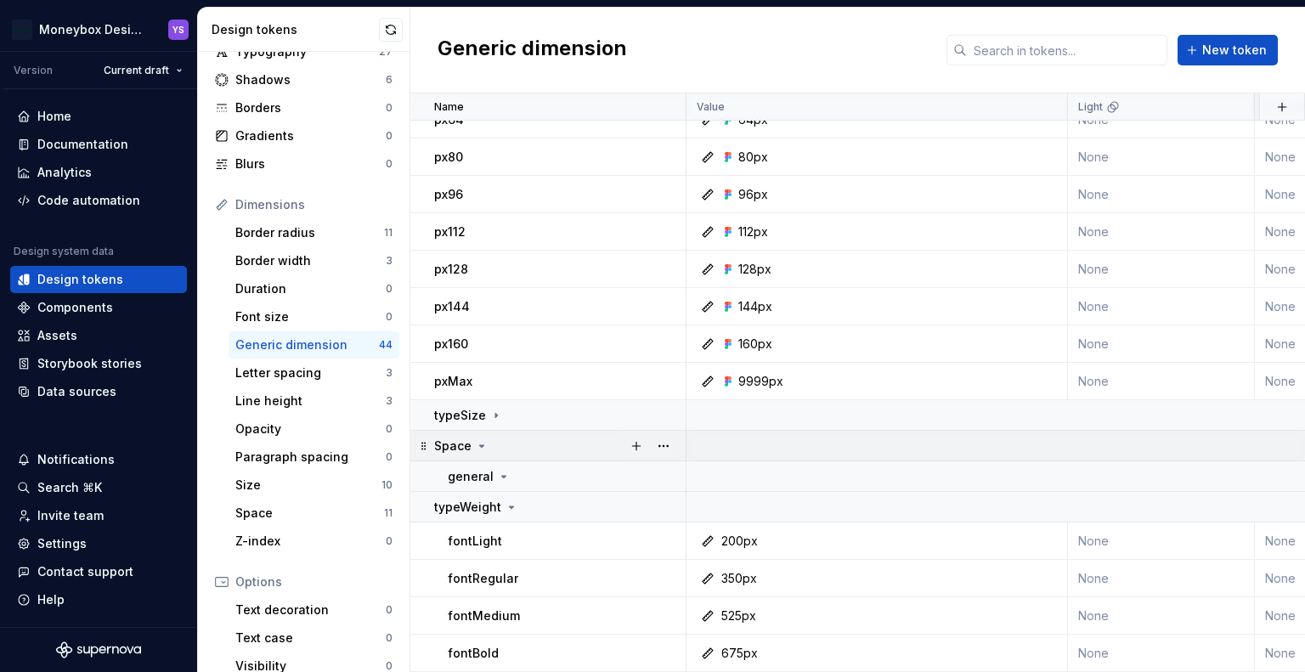
click at [496, 438] on div "Space" at bounding box center [559, 446] width 251 height 17
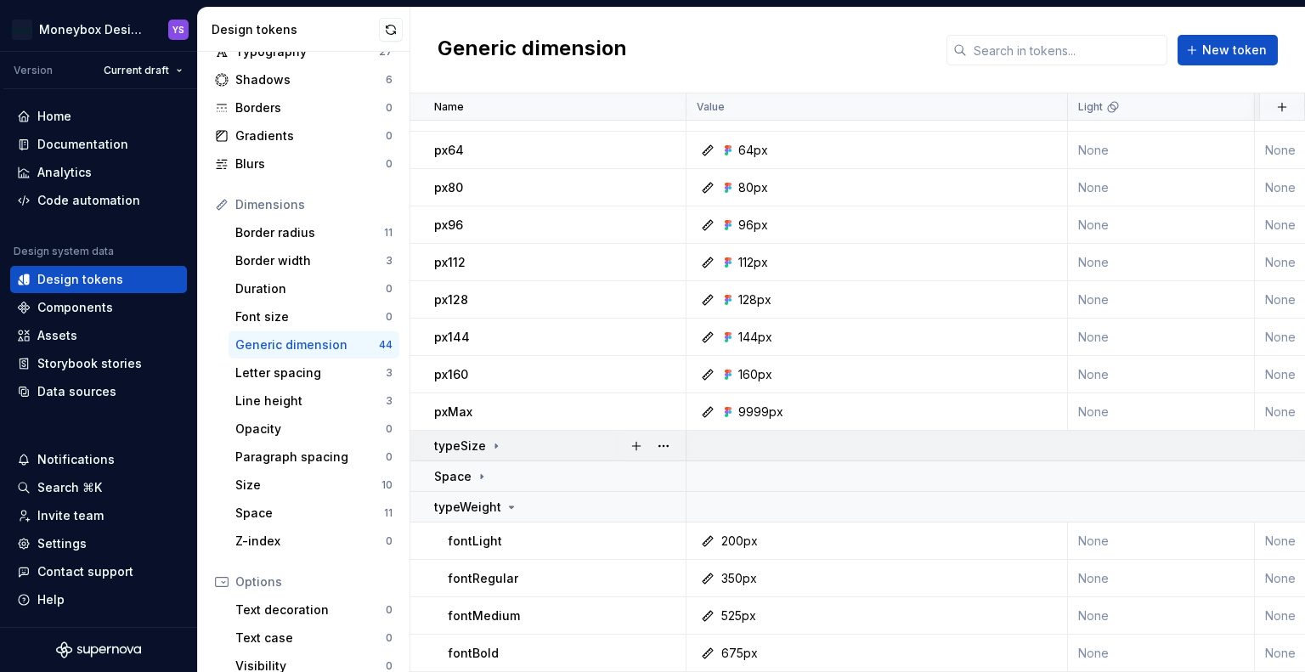
click at [502, 438] on div "typeSize" at bounding box center [559, 446] width 251 height 17
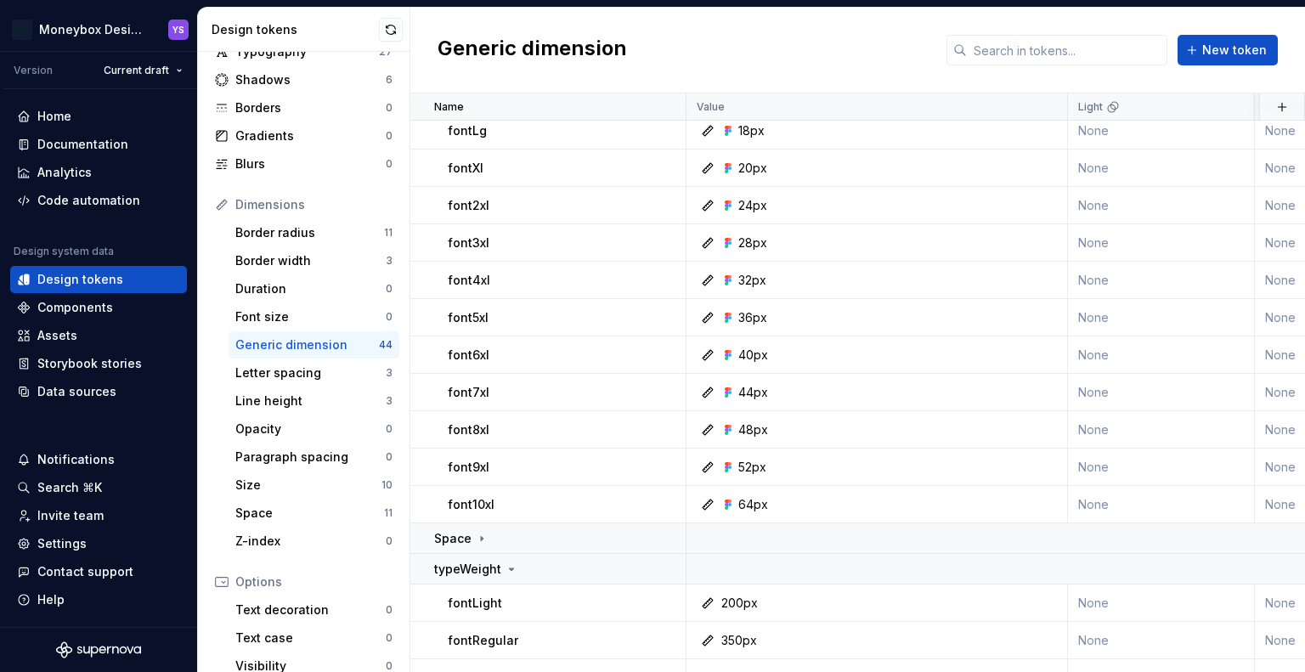
scroll to position [1193, 0]
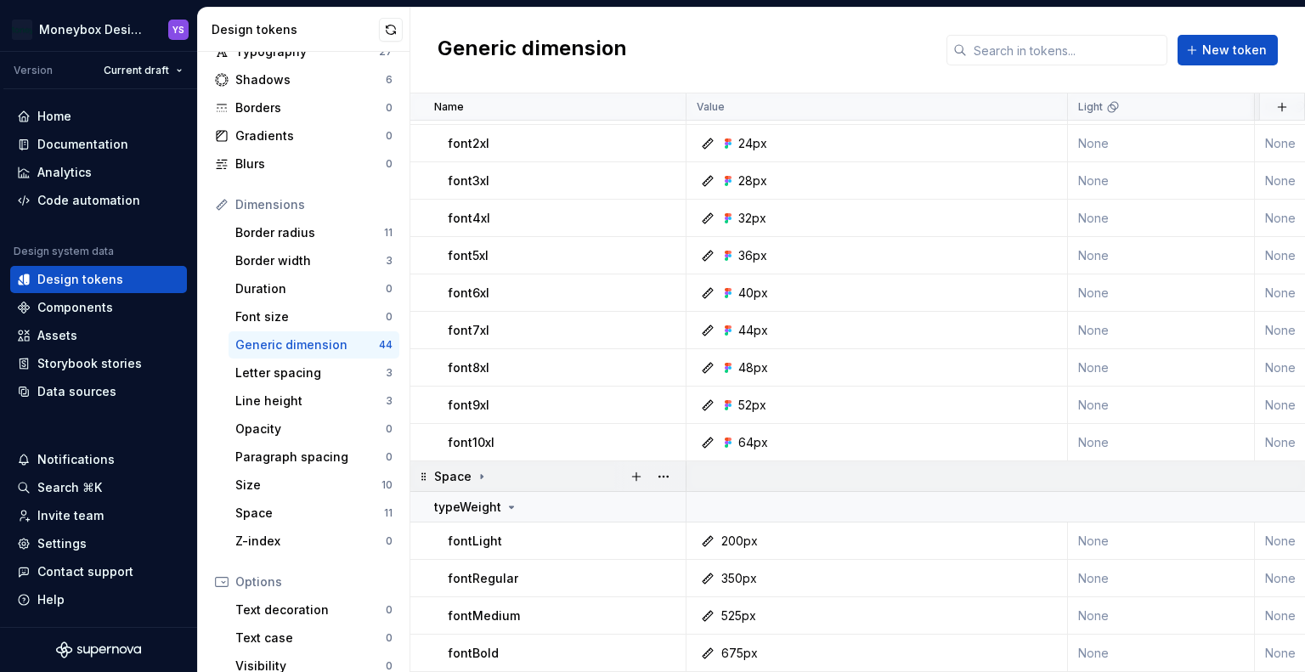
click at [486, 470] on icon at bounding box center [482, 477] width 14 height 14
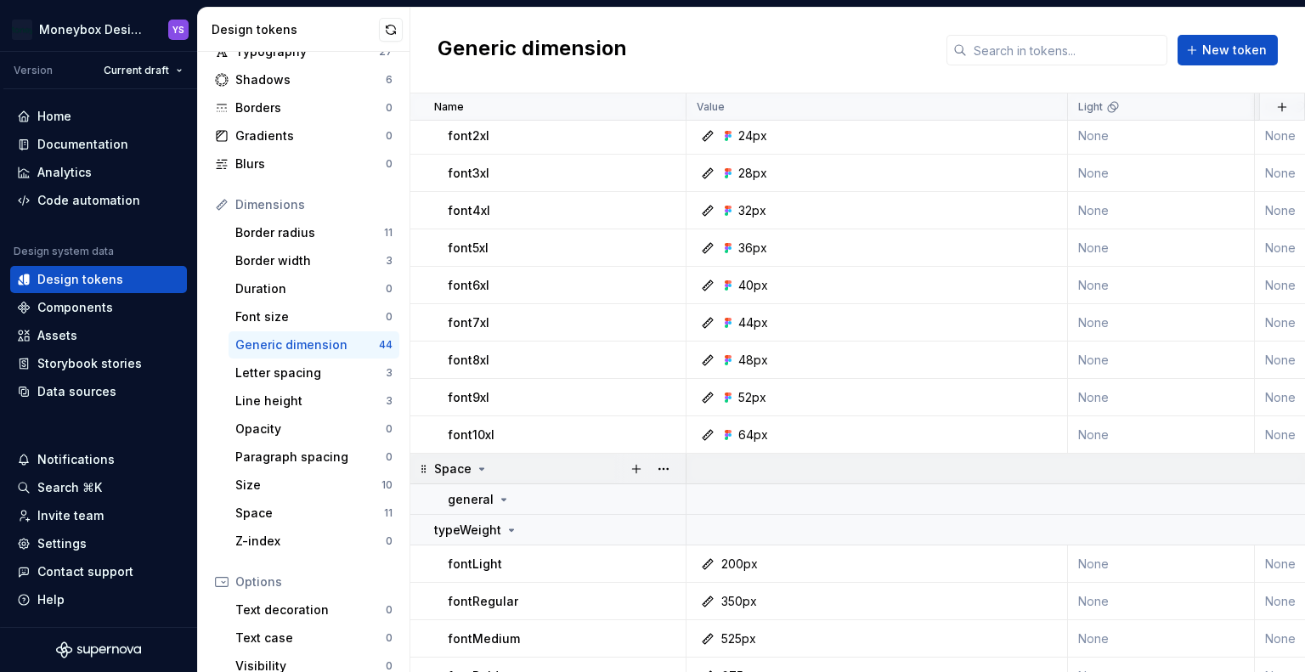
click at [493, 468] on div "Space" at bounding box center [559, 469] width 251 height 17
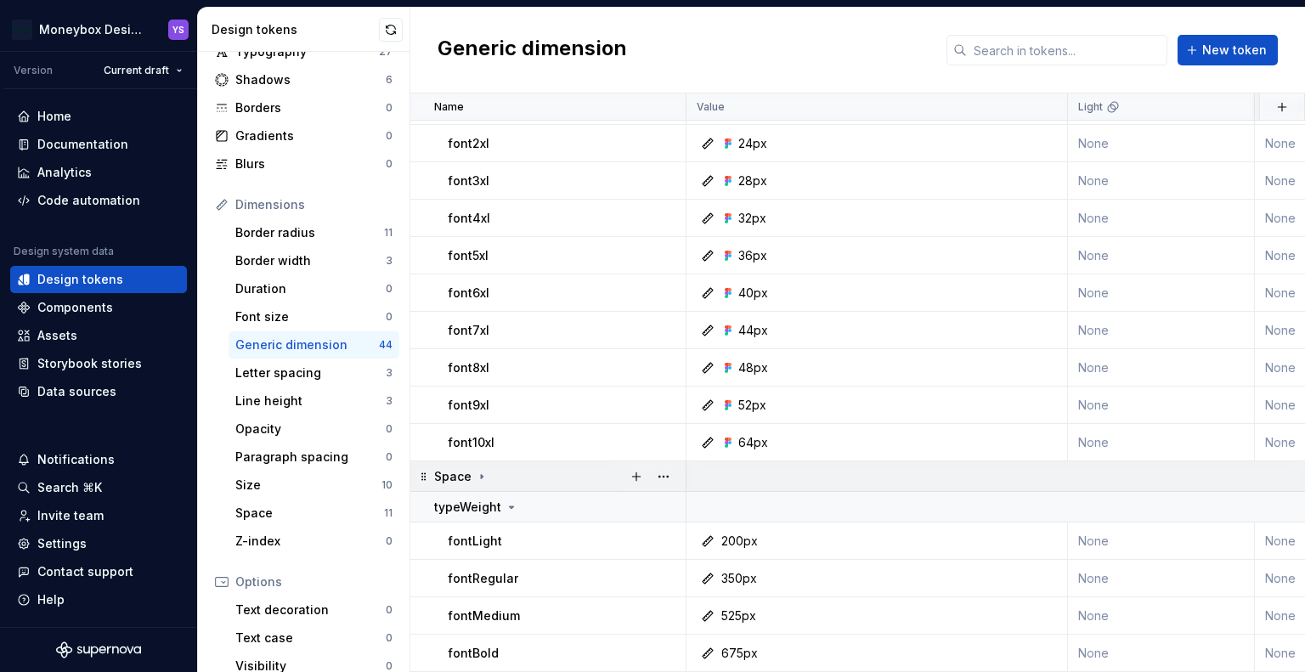
click at [563, 468] on div "Space" at bounding box center [559, 476] width 251 height 17
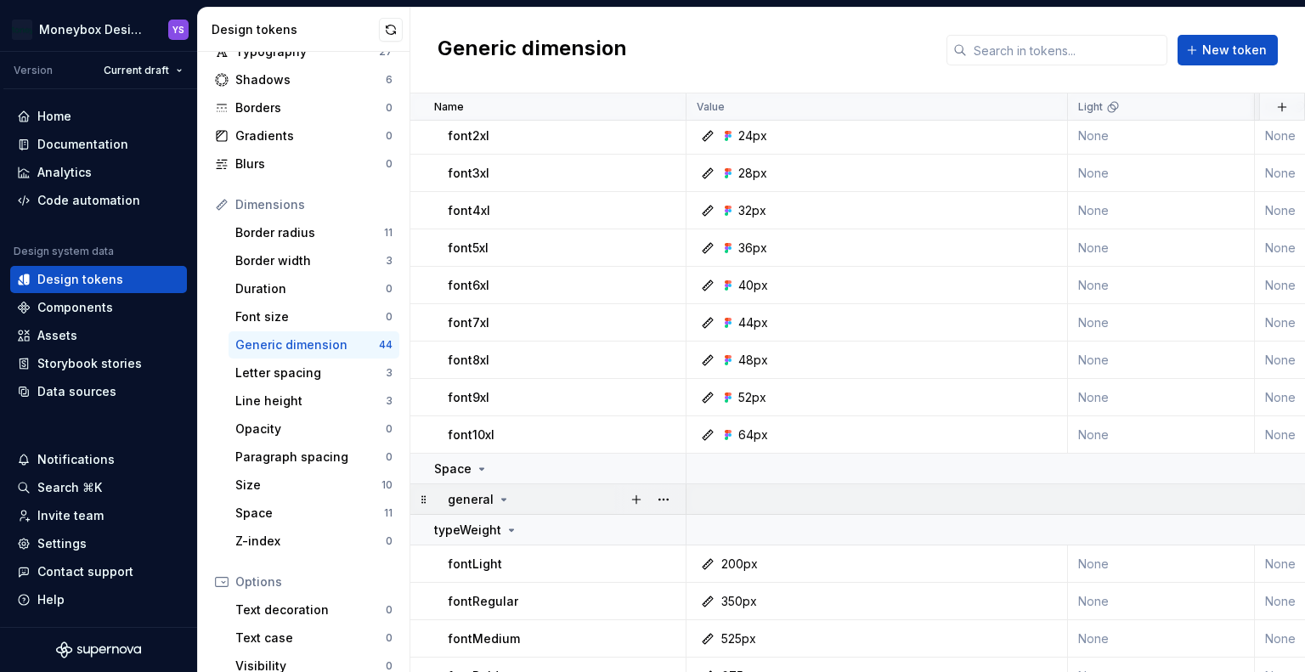
click at [527, 491] on div "general" at bounding box center [566, 499] width 237 height 17
click at [527, 492] on div "general" at bounding box center [566, 499] width 237 height 17
click at [506, 466] on div "Space" at bounding box center [559, 469] width 251 height 17
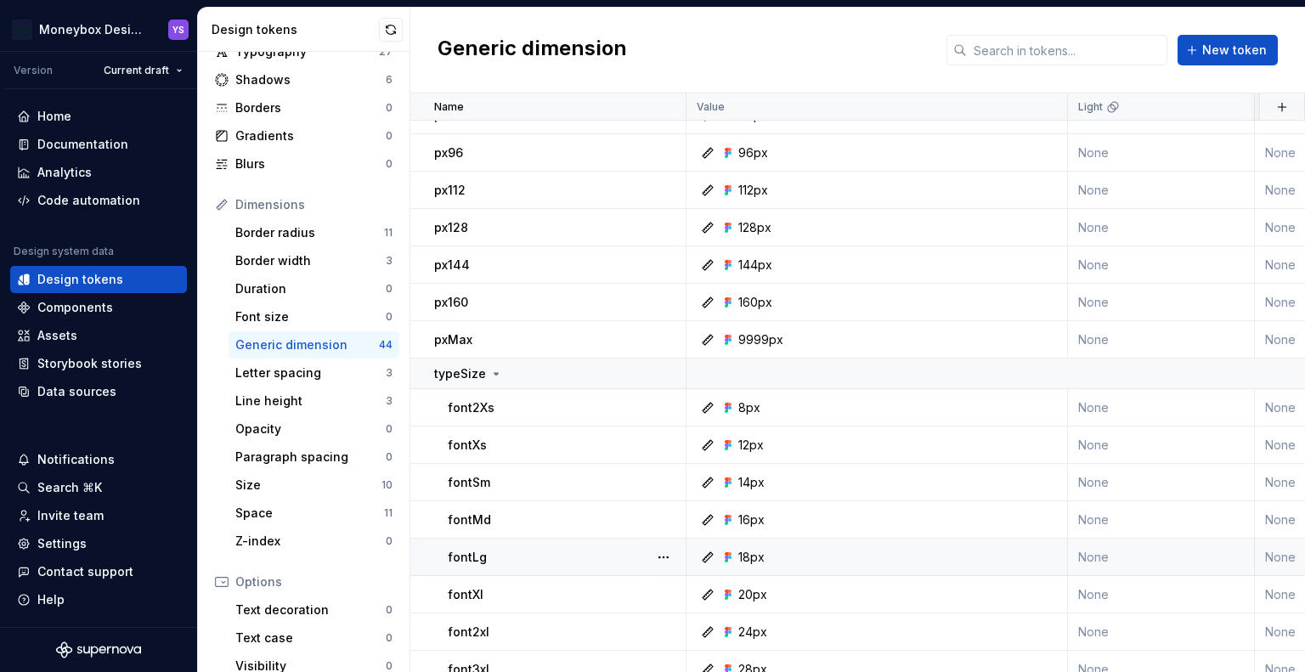
scroll to position [683, 0]
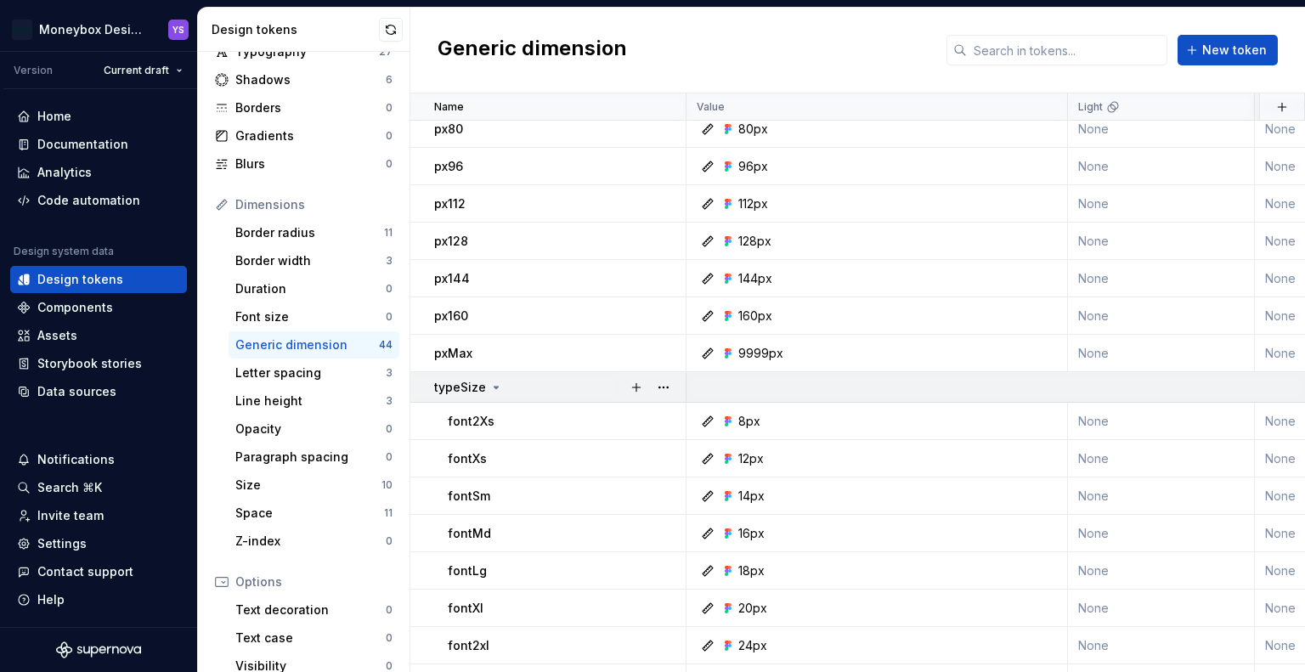
click at [507, 387] on div "typeSize" at bounding box center [559, 387] width 251 height 17
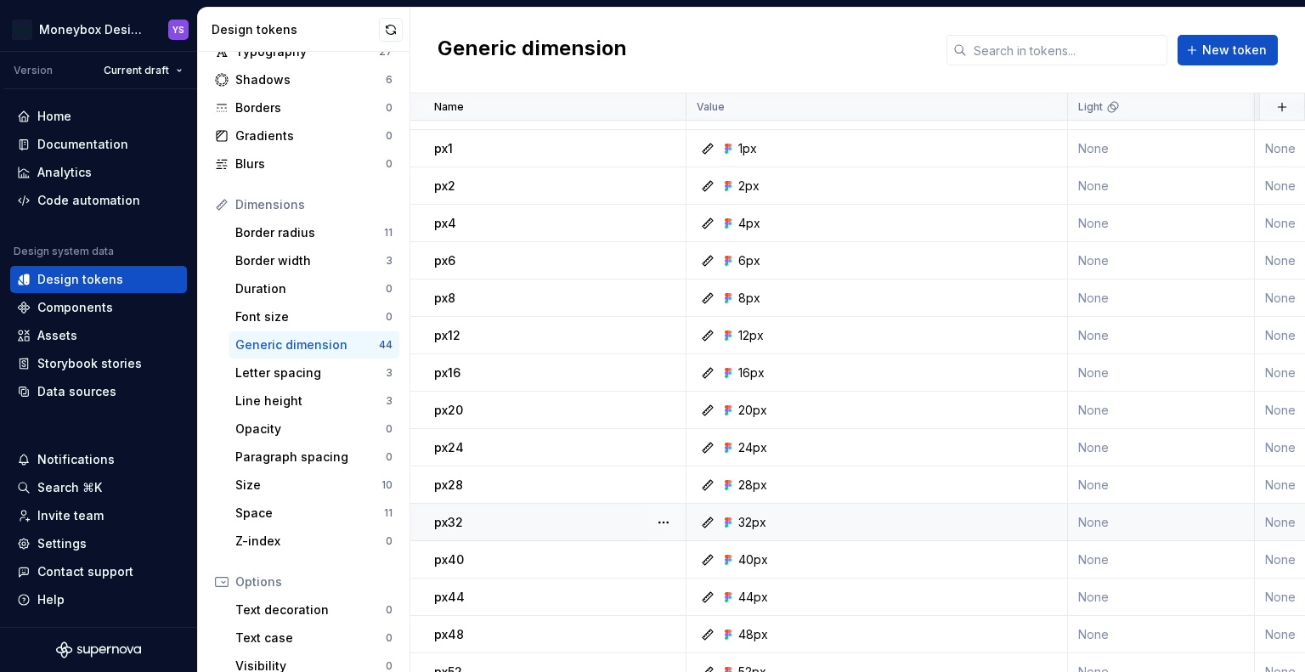
scroll to position [0, 0]
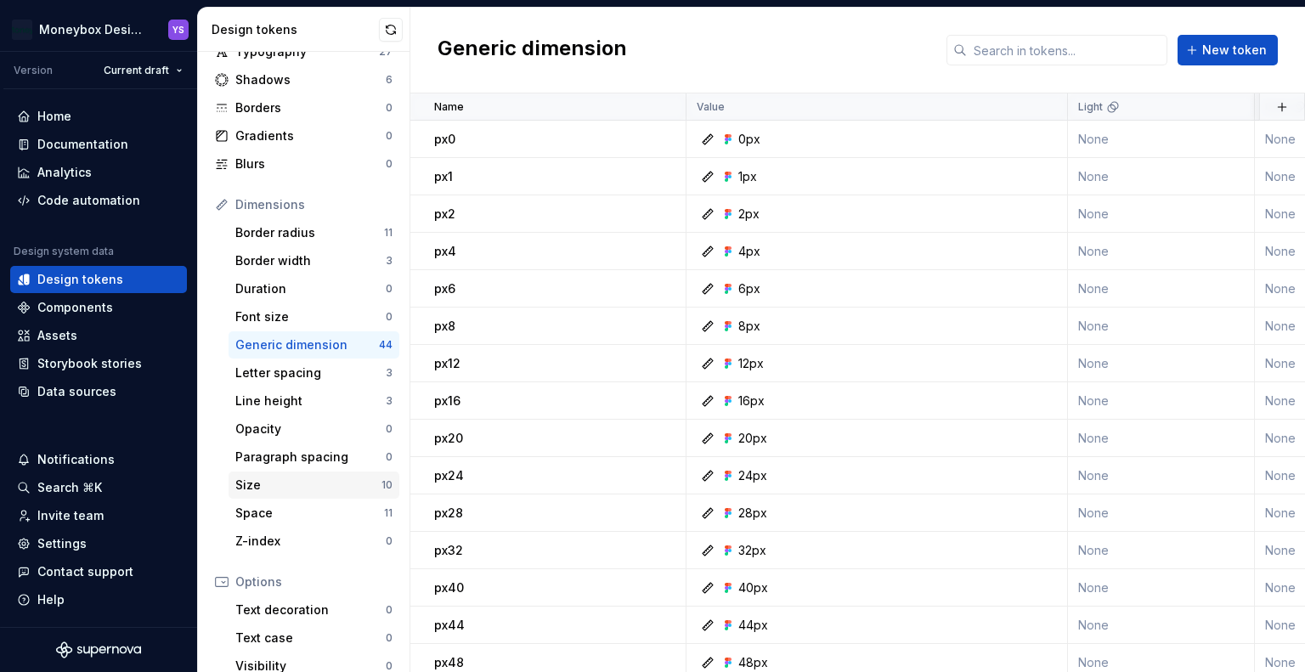
click at [301, 486] on div "Size" at bounding box center [308, 485] width 146 height 17
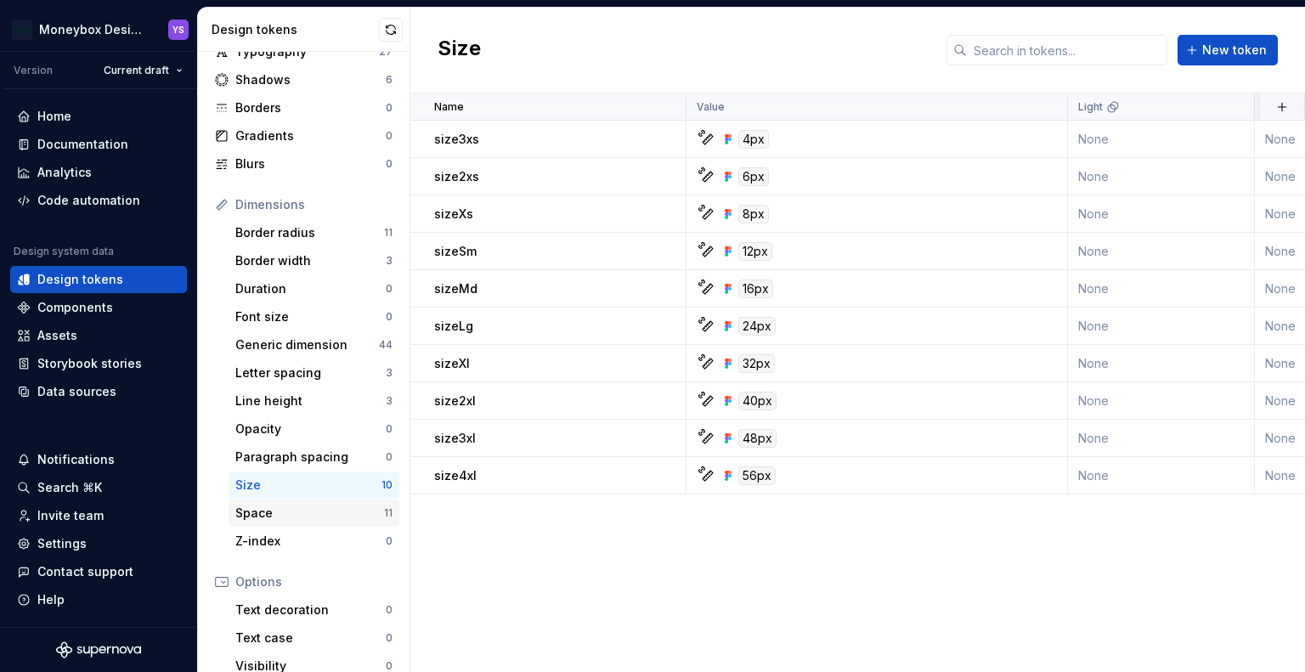
click at [286, 509] on div "Space" at bounding box center [309, 513] width 149 height 17
click at [291, 485] on div "Size" at bounding box center [308, 485] width 146 height 17
click at [292, 512] on div "Space" at bounding box center [309, 513] width 149 height 17
click at [290, 489] on div "Size" at bounding box center [308, 485] width 146 height 17
